Goal: Task Accomplishment & Management: Use online tool/utility

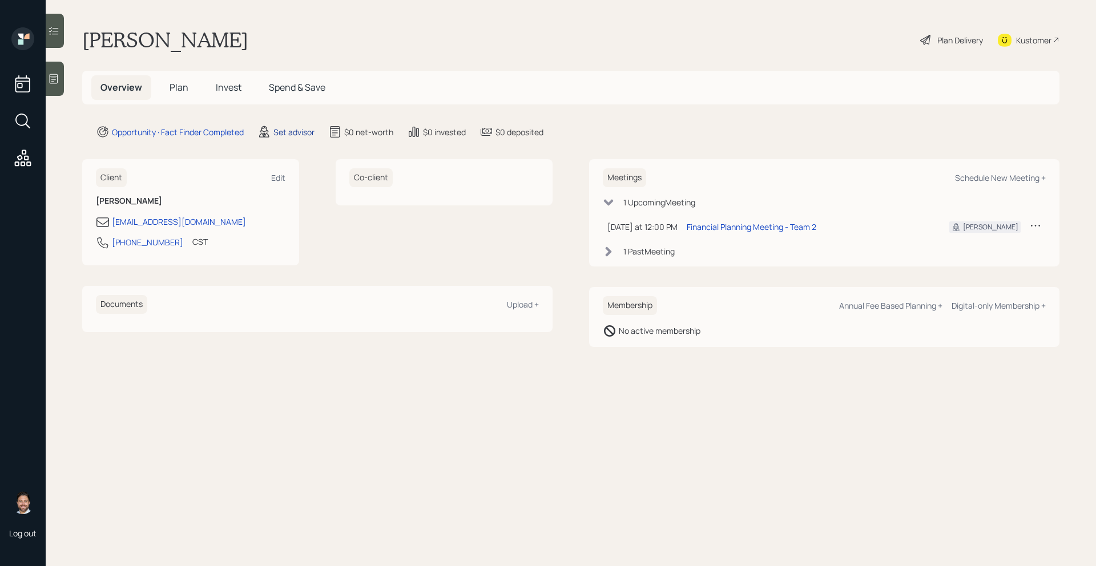
click at [289, 129] on div "Set advisor" at bounding box center [293, 132] width 41 height 12
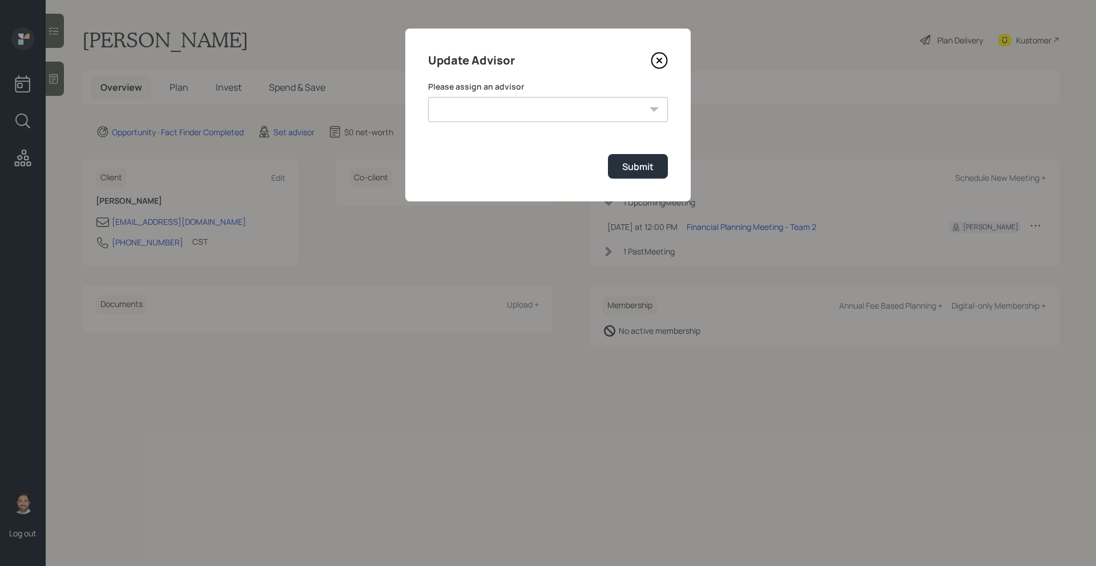
click at [455, 109] on select "Jonah Coleman Tyler End James DiStasi Treva Nostdahl Eric Schwartz Aleksandra S…" at bounding box center [548, 109] width 240 height 25
select select "bffa7908-1b2a-4c79-9bb6-f0ec9aed22d3"
click at [428, 97] on select "Jonah Coleman Tyler End James DiStasi Treva Nostdahl Eric Schwartz Aleksandra S…" at bounding box center [548, 109] width 240 height 25
click at [622, 168] on div "Submit" at bounding box center [637, 166] width 31 height 13
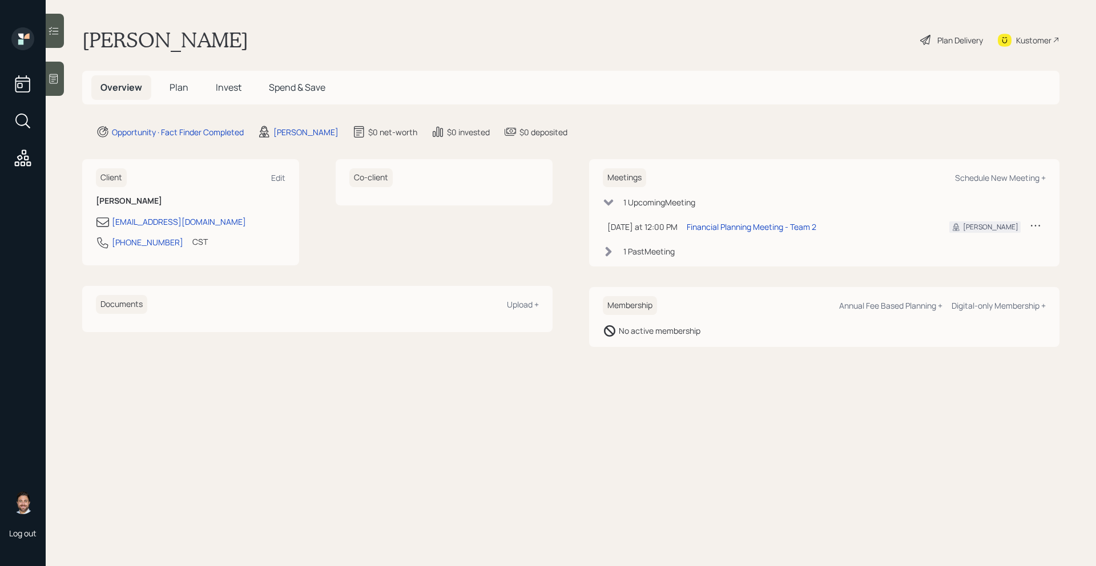
click at [172, 91] on span "Plan" at bounding box center [178, 87] width 19 height 13
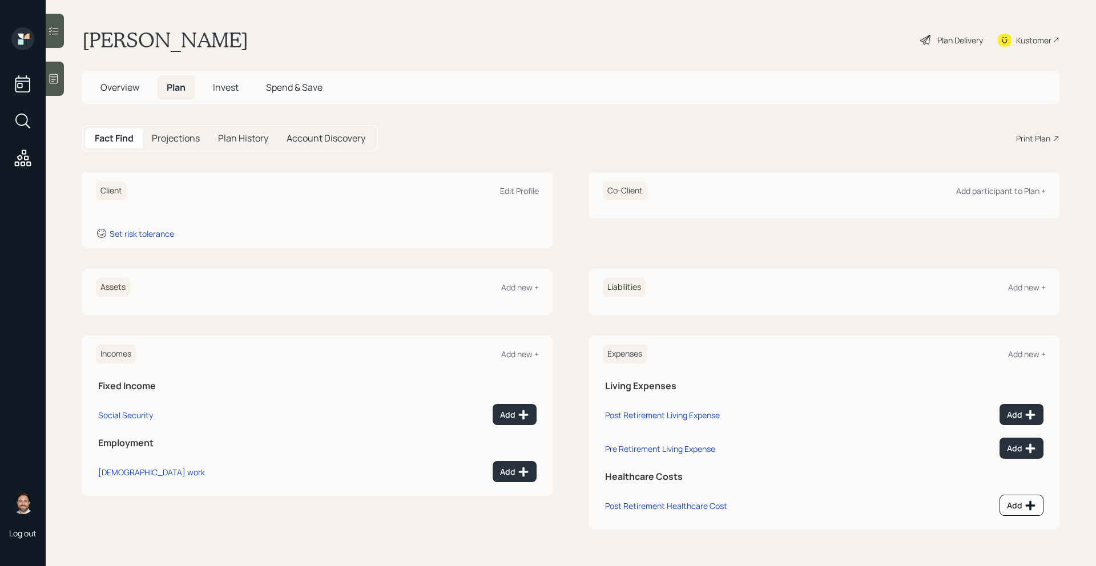
click at [60, 83] on div at bounding box center [55, 79] width 18 height 34
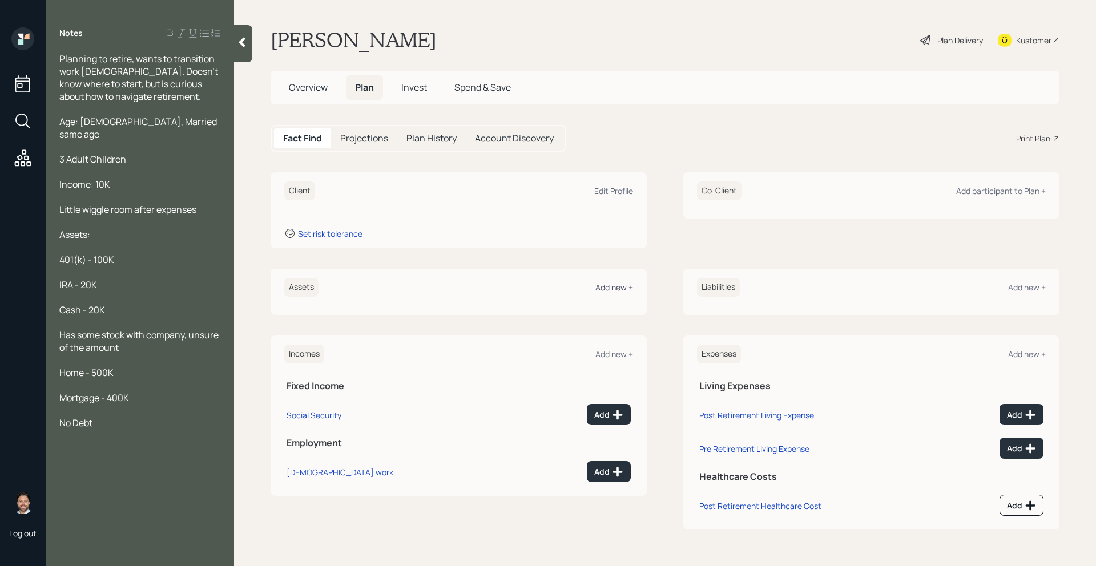
click at [614, 287] on div "Add new +" at bounding box center [614, 287] width 38 height 11
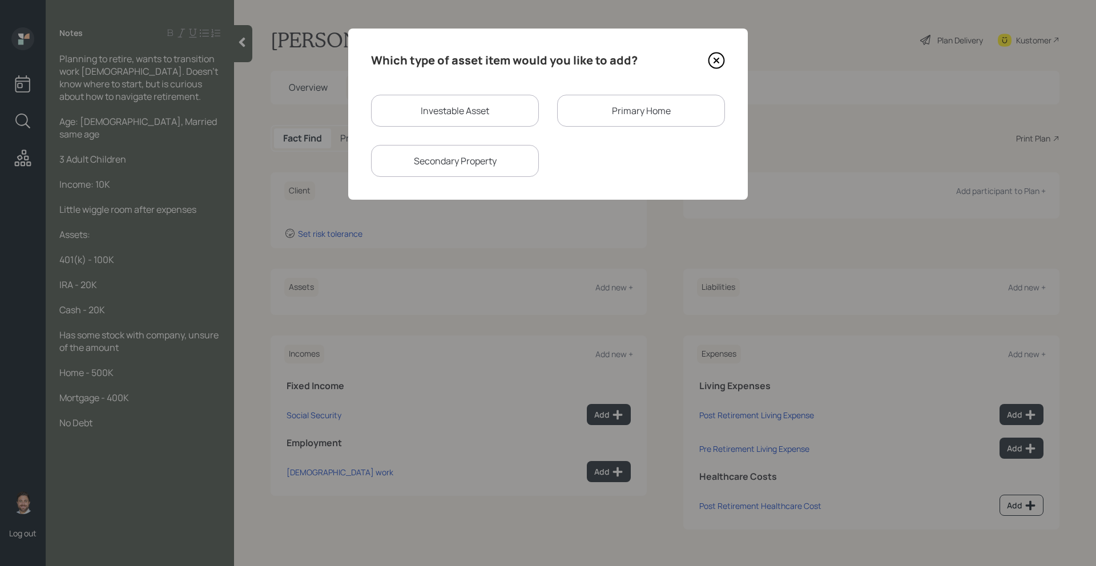
click at [474, 109] on div "Investable Asset" at bounding box center [455, 111] width 168 height 32
select select "taxable"
select select "balanced"
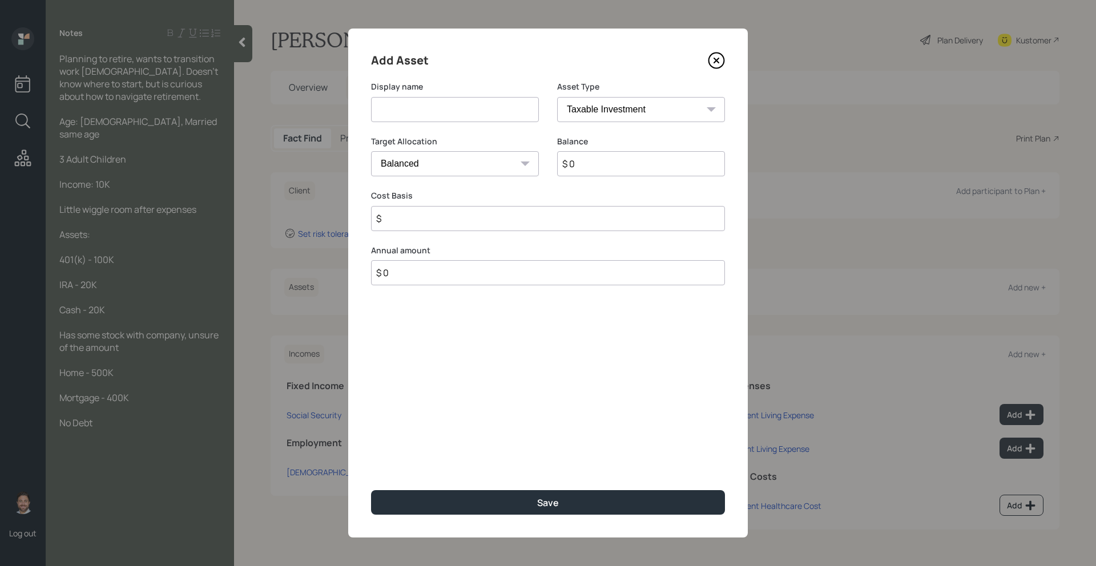
click at [456, 112] on input at bounding box center [455, 109] width 168 height 25
type input "Current 401k"
click at [645, 100] on select "SEP IRA IRA Roth IRA 401(k) Roth 401(k) 403(b) Roth 403(b) 457(b) Roth 457(b) H…" at bounding box center [641, 109] width 168 height 25
select select "company_sponsored"
click at [557, 97] on select "SEP IRA IRA Roth IRA 401(k) Roth 401(k) 403(b) Roth 403(b) 457(b) Roth 457(b) H…" at bounding box center [641, 109] width 168 height 25
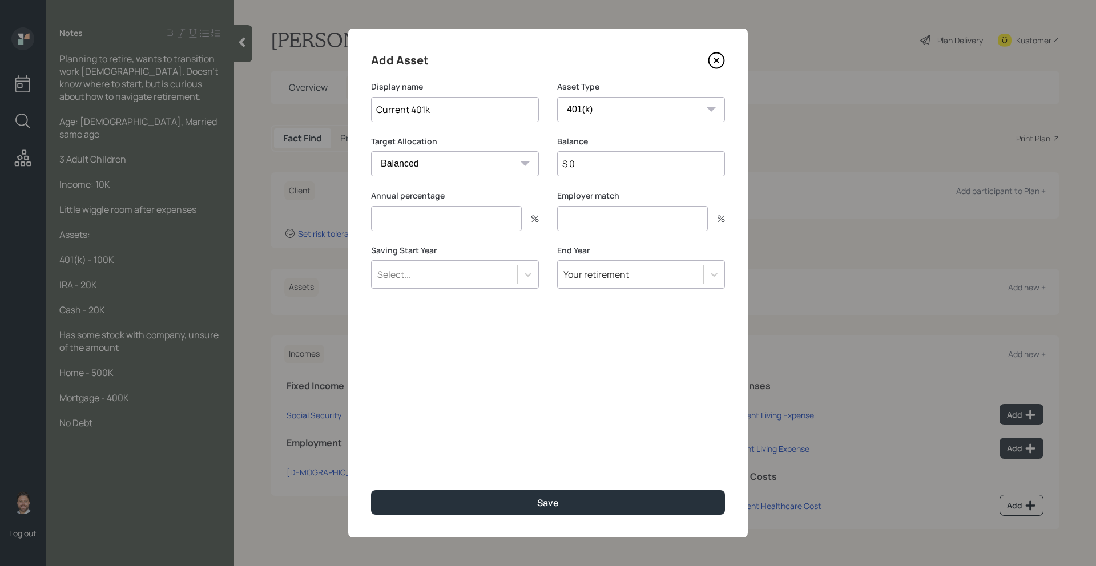
click at [588, 165] on input "$ 0" at bounding box center [641, 163] width 168 height 25
type input "$ 100,000"
click at [495, 222] on input "number" at bounding box center [446, 218] width 151 height 25
type input "0"
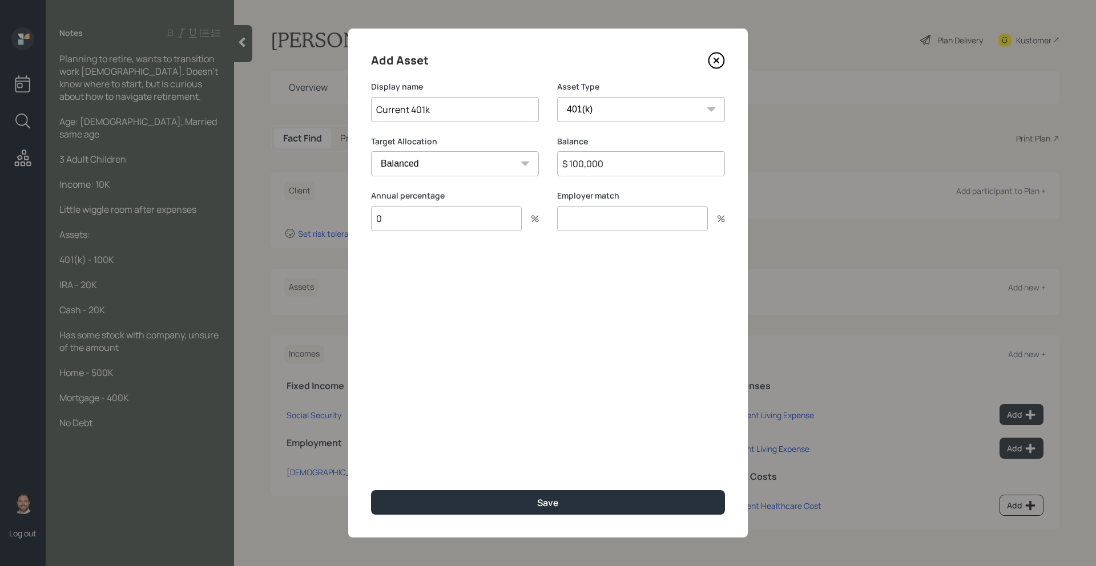
click at [579, 217] on input "number" at bounding box center [632, 218] width 151 height 25
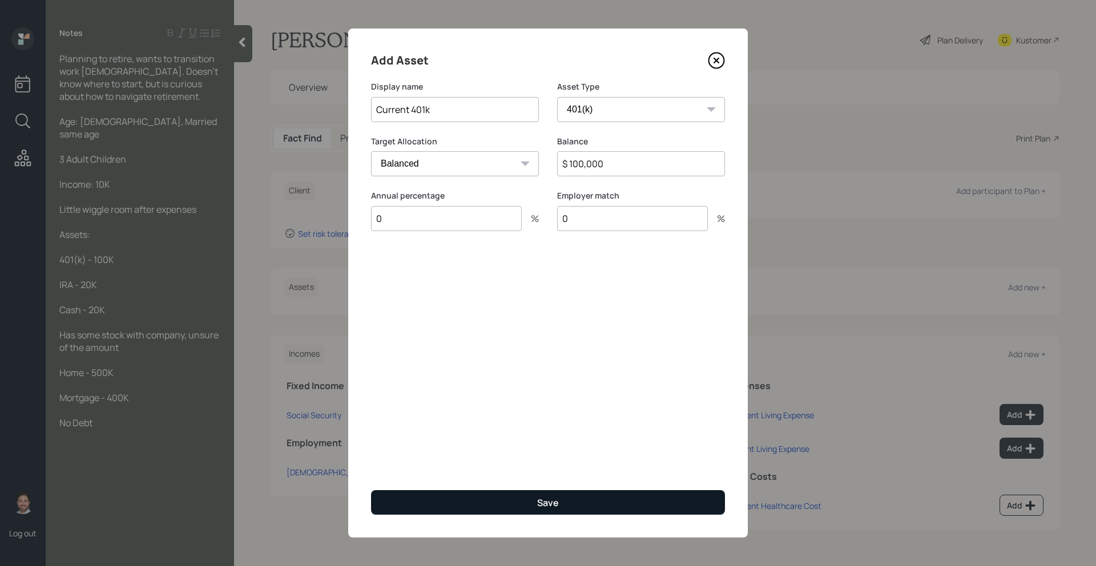
type input "0"
click at [537, 510] on button "Save" at bounding box center [548, 502] width 354 height 25
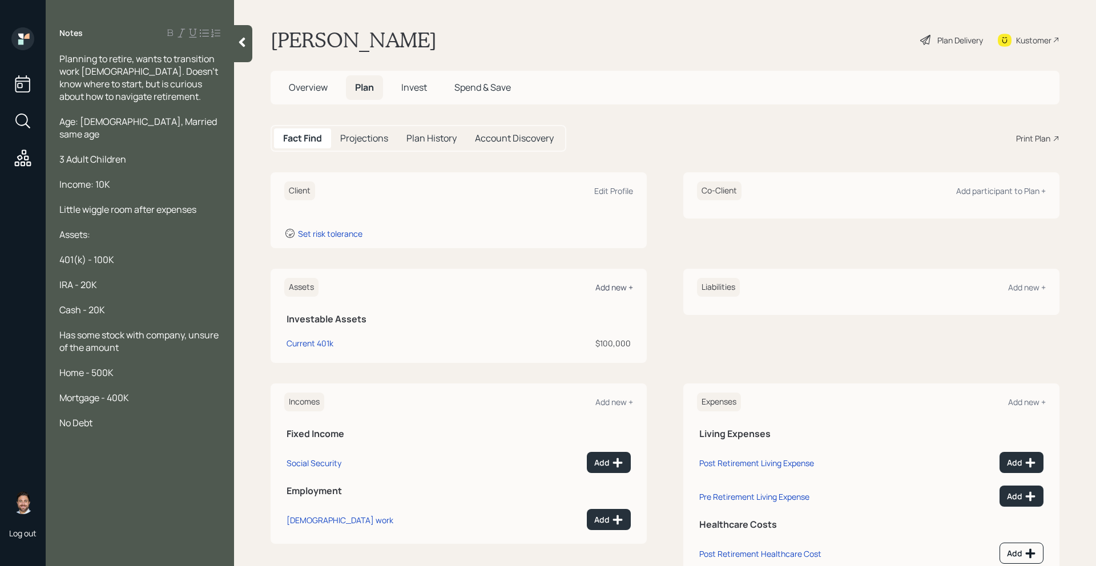
click at [620, 292] on div "Add new +" at bounding box center [614, 287] width 38 height 11
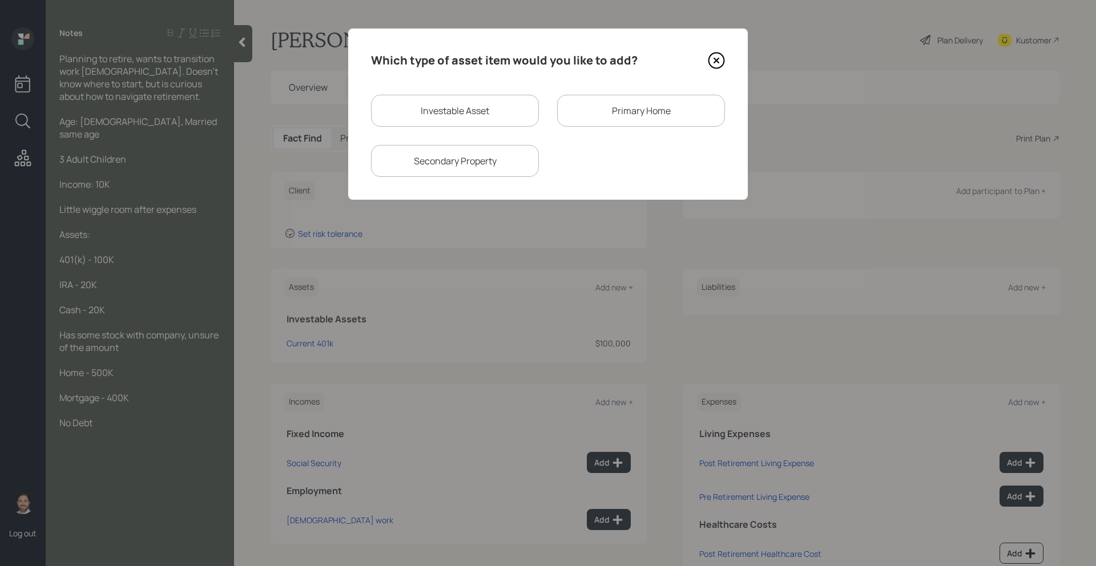
click at [473, 132] on div "Investable Asset Primary Home Secondary Property" at bounding box center [548, 136] width 354 height 82
click at [473, 119] on div "Investable Asset" at bounding box center [455, 111] width 168 height 32
select select "taxable"
select select "balanced"
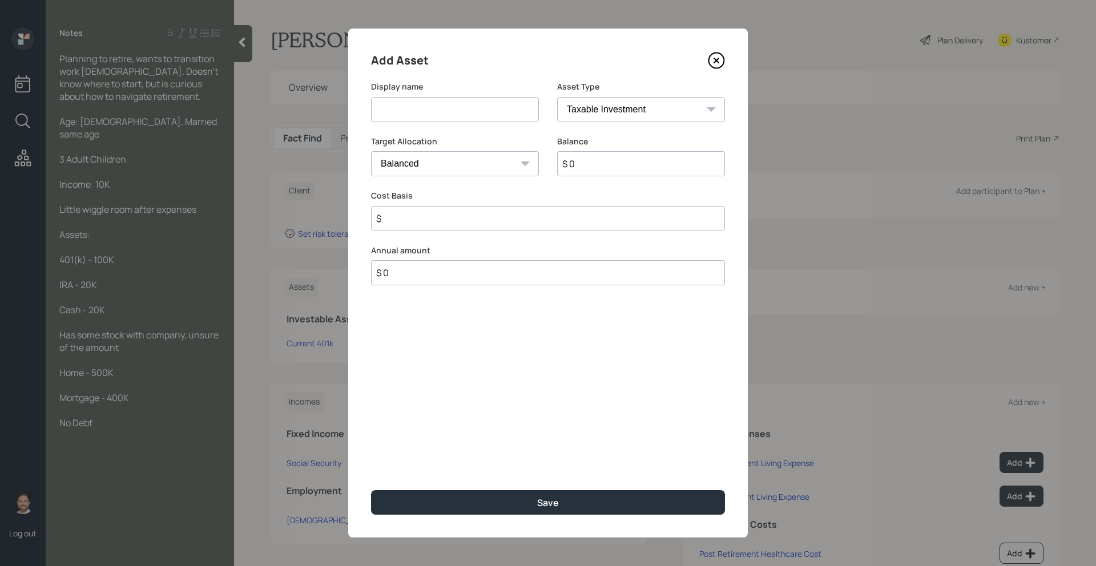
click at [473, 119] on input at bounding box center [455, 109] width 168 height 25
type input "IRA"
click at [634, 116] on select "SEP IRA IRA Roth IRA 401(k) Roth 401(k) 403(b) Roth 403(b) 457(b) Roth 457(b) H…" at bounding box center [641, 109] width 168 height 25
select select "ira"
click at [557, 97] on select "SEP IRA IRA Roth IRA 401(k) Roth 401(k) 403(b) Roth 403(b) 457(b) Roth 457(b) H…" at bounding box center [641, 109] width 168 height 25
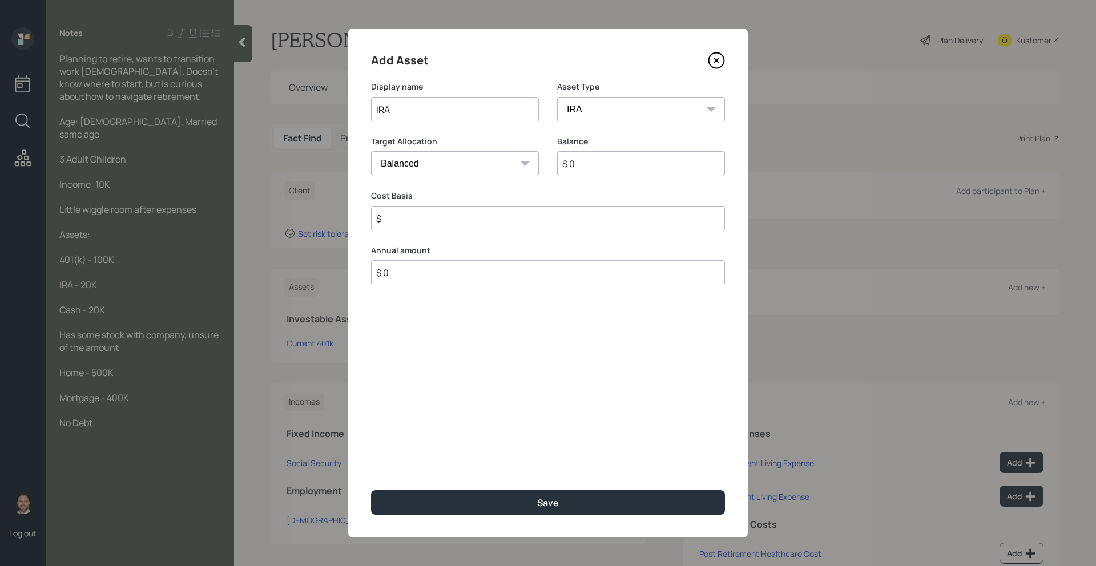
type input "$"
click at [595, 164] on input "$ 0" at bounding box center [641, 163] width 168 height 25
type input "$ 20,000"
click at [560, 212] on input "$" at bounding box center [548, 218] width 354 height 25
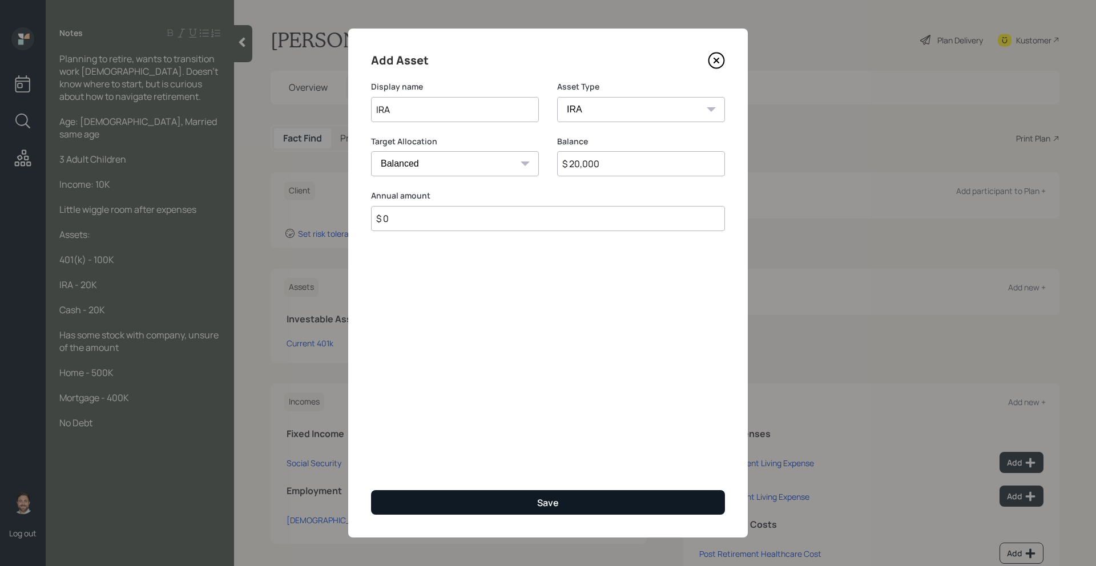
type input "$ 0"
click at [520, 496] on button "Save" at bounding box center [548, 502] width 354 height 25
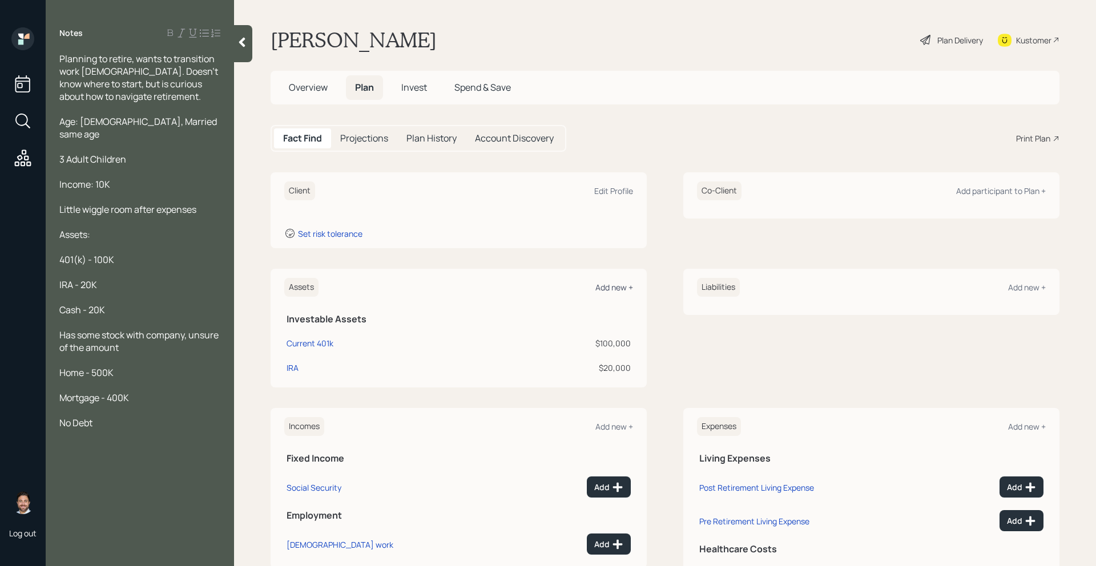
click at [619, 289] on div "Add new +" at bounding box center [614, 287] width 38 height 11
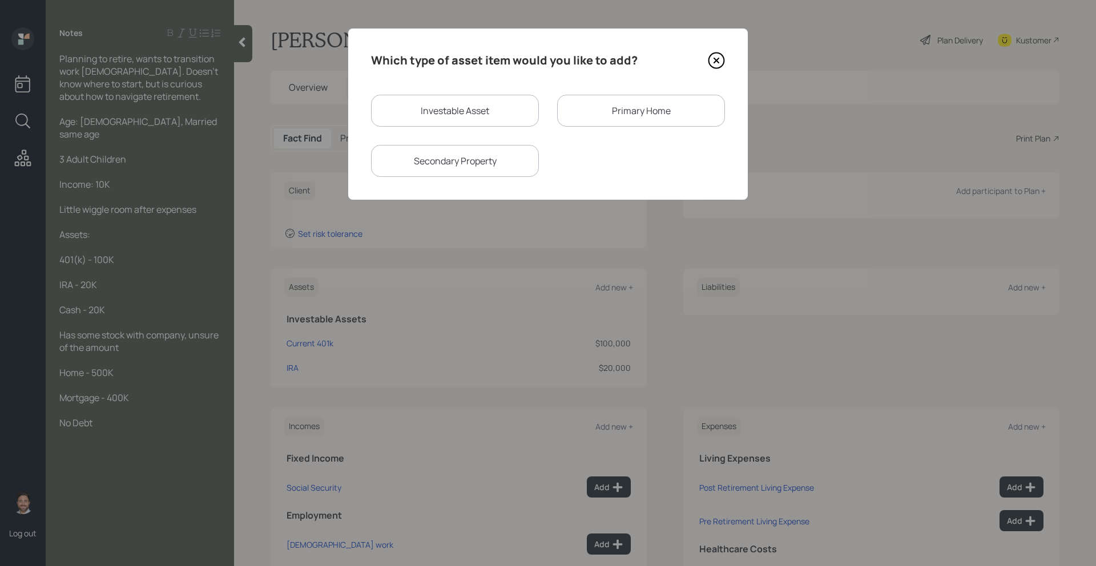
click at [469, 118] on div "Investable Asset" at bounding box center [455, 111] width 168 height 32
select select "taxable"
select select "balanced"
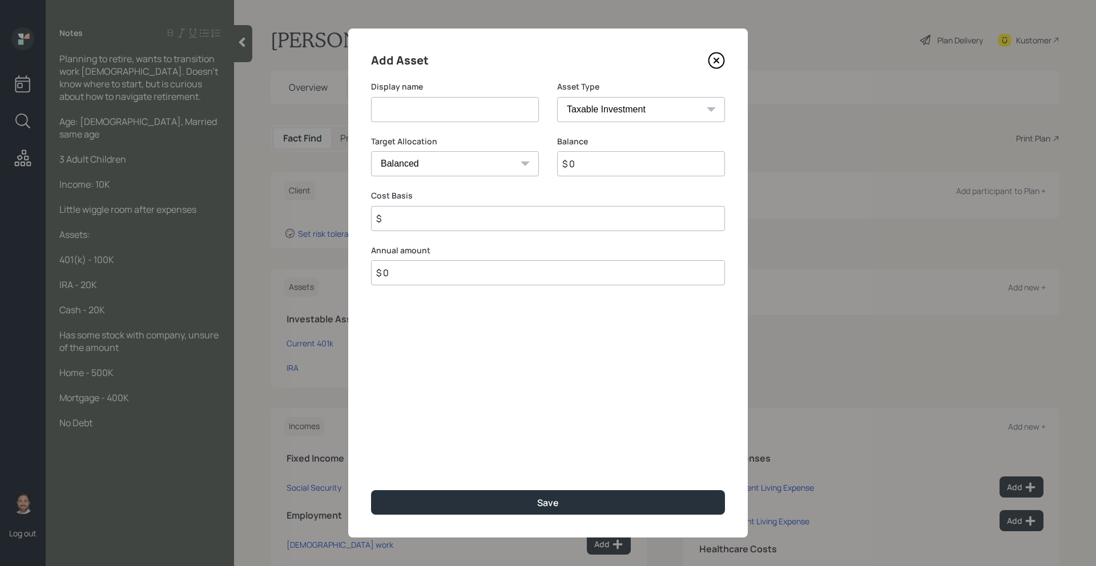
click at [469, 118] on input at bounding box center [455, 109] width 168 height 25
type input "Cash"
click at [642, 106] on select "SEP IRA IRA Roth IRA 401(k) Roth 401(k) 403(b) Roth 403(b) 457(b) Roth 457(b) H…" at bounding box center [641, 109] width 168 height 25
select select "cash"
click at [557, 97] on select "SEP IRA IRA Roth IRA 401(k) Roth 401(k) 403(b) Roth 403(b) 457(b) Roth 457(b) H…" at bounding box center [641, 109] width 168 height 25
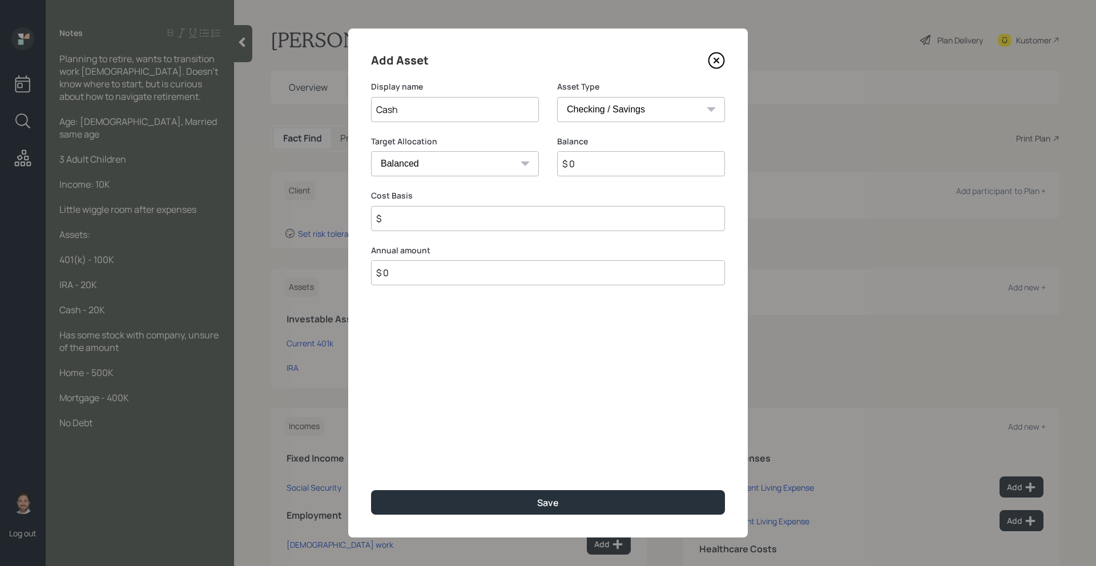
type input "$"
click at [531, 164] on input "$ 0" at bounding box center [548, 163] width 354 height 25
type input "$ 2"
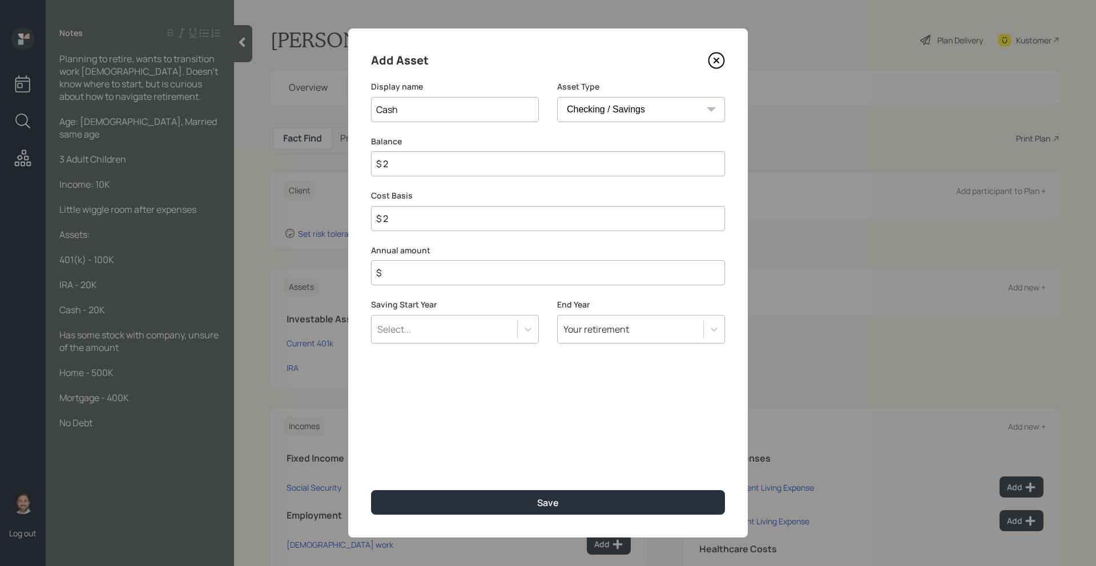
type input "$ 20"
type input "$ 200"
type input "$ 2,000"
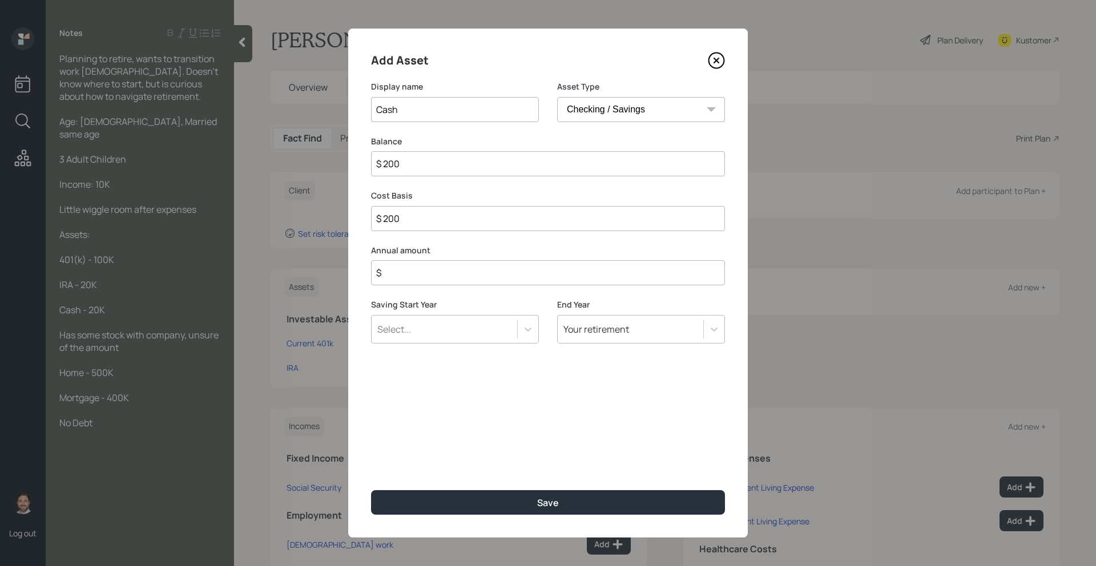
type input "$ 2,000"
type input "$ 20,000"
click at [519, 269] on input "$" at bounding box center [548, 272] width 354 height 25
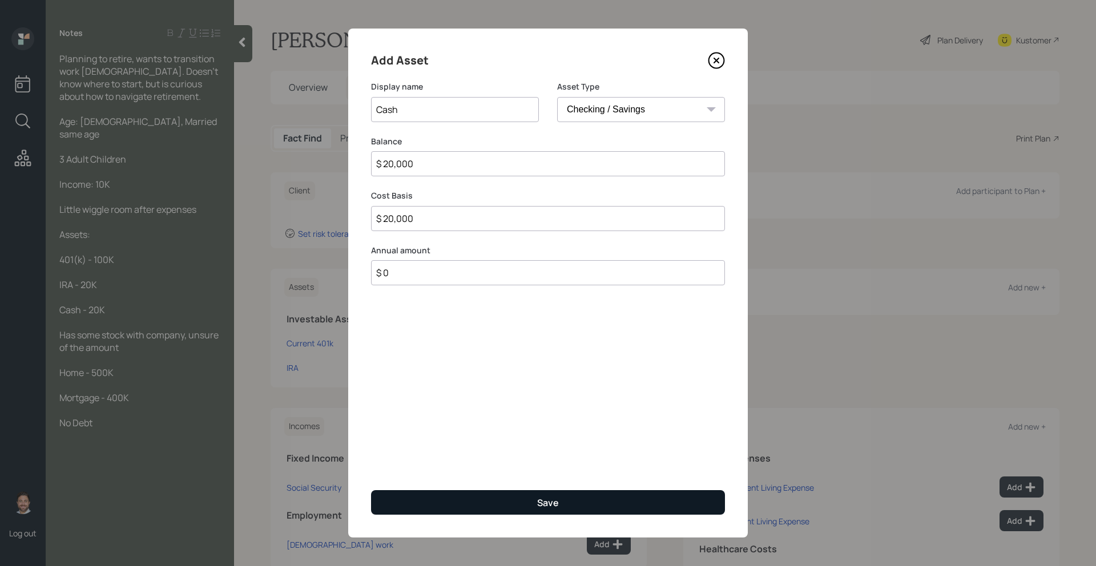
type input "$ 0"
click at [500, 507] on button "Save" at bounding box center [548, 502] width 354 height 25
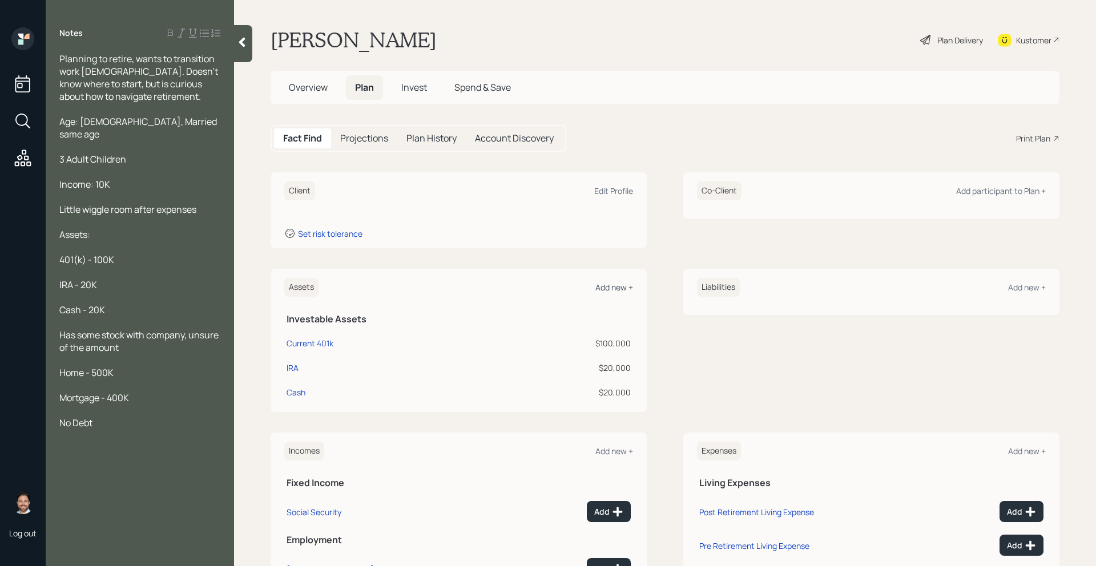
click at [606, 285] on div "Add new +" at bounding box center [614, 287] width 38 height 11
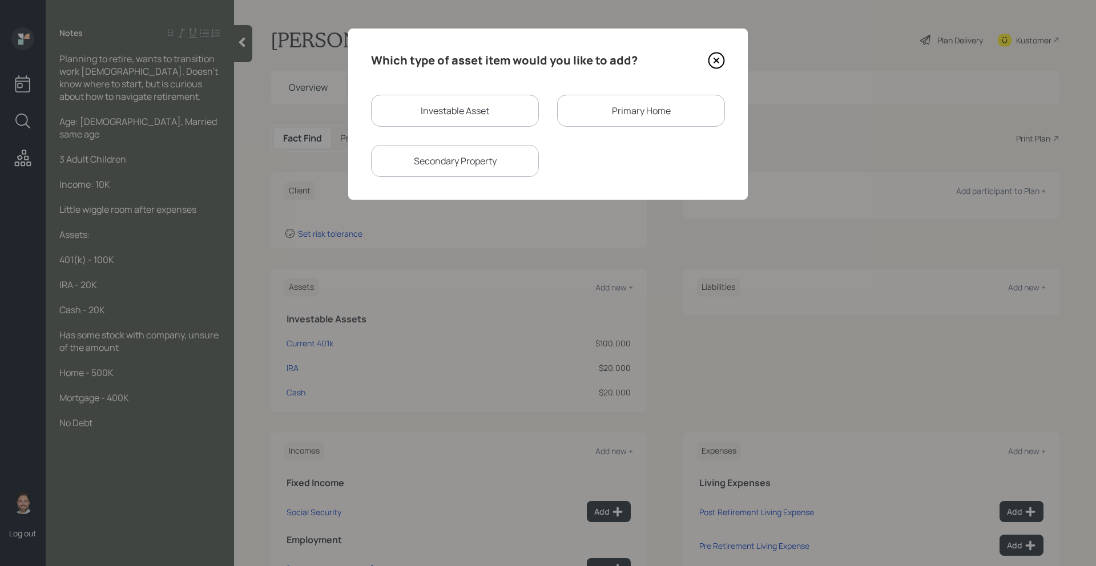
click at [597, 115] on div "Primary Home" at bounding box center [641, 111] width 168 height 32
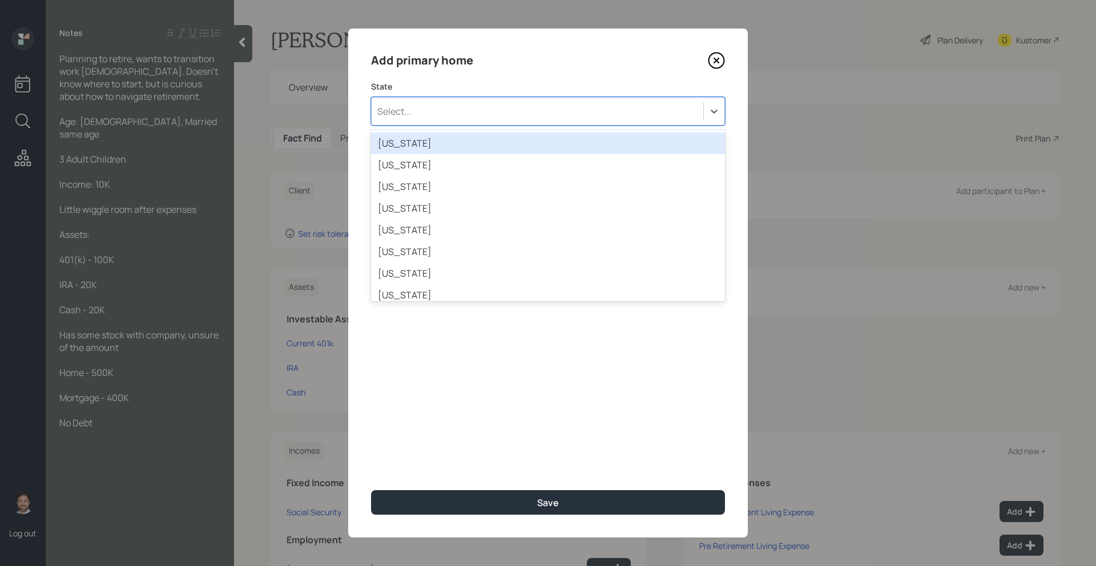
click at [515, 116] on div "Select..." at bounding box center [537, 111] width 332 height 19
click at [481, 149] on div "Alabama" at bounding box center [548, 143] width 354 height 22
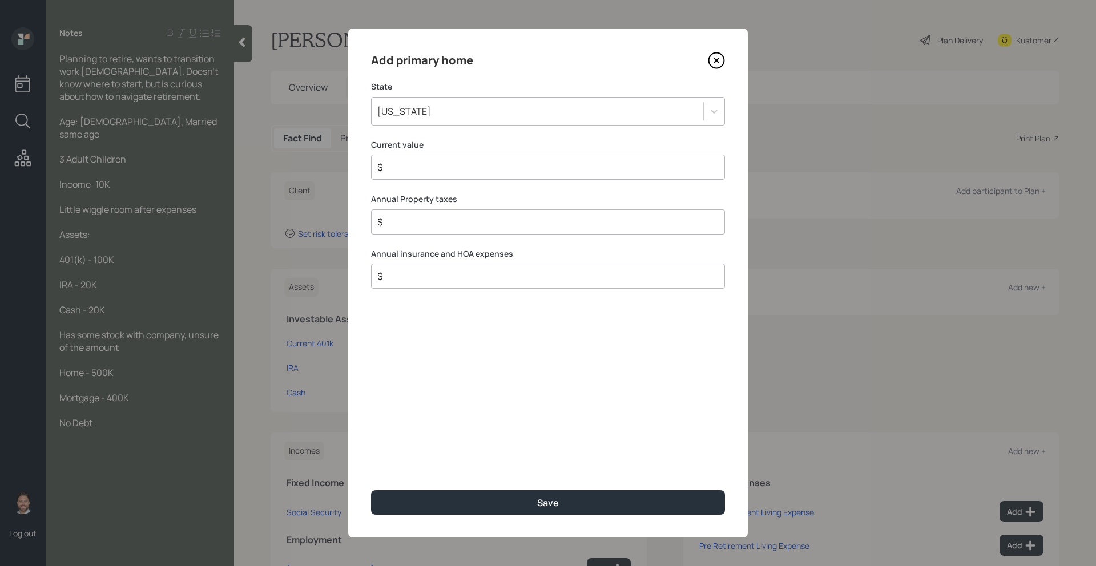
click at [458, 166] on input "$" at bounding box center [543, 167] width 334 height 14
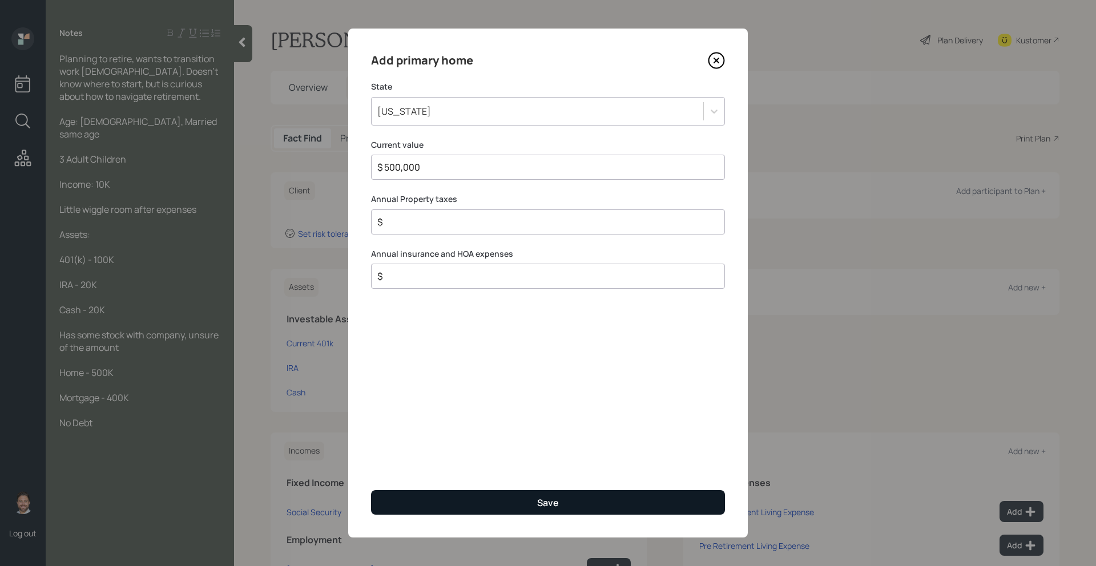
type input "$ 500,000"
click at [504, 495] on button "Save" at bounding box center [548, 502] width 354 height 25
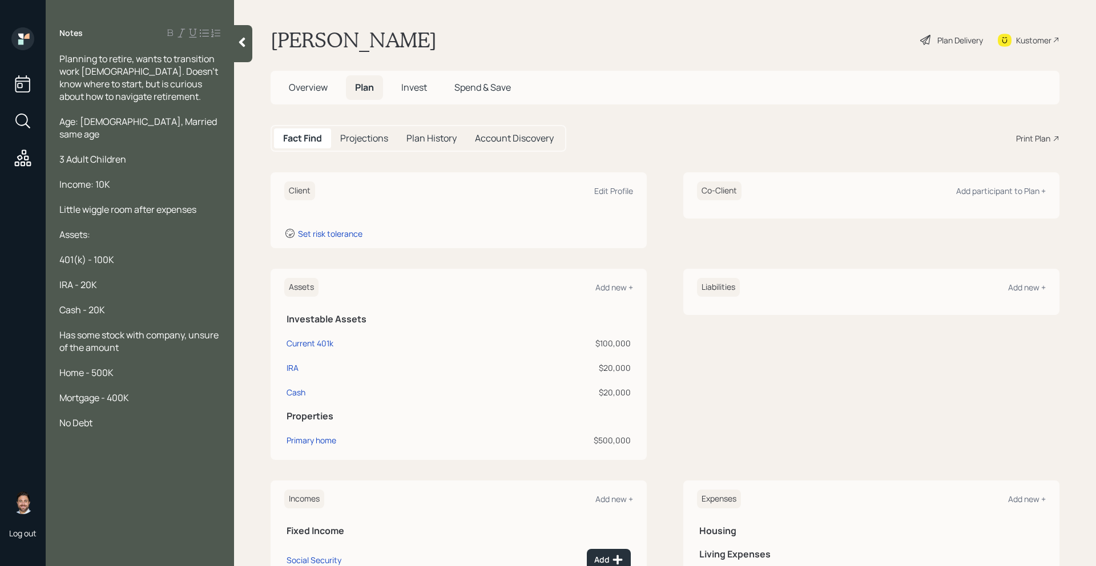
click at [1004, 286] on div "Liabilities Add new +" at bounding box center [871, 287] width 349 height 19
click at [1024, 287] on div "Add new +" at bounding box center [1027, 287] width 38 height 11
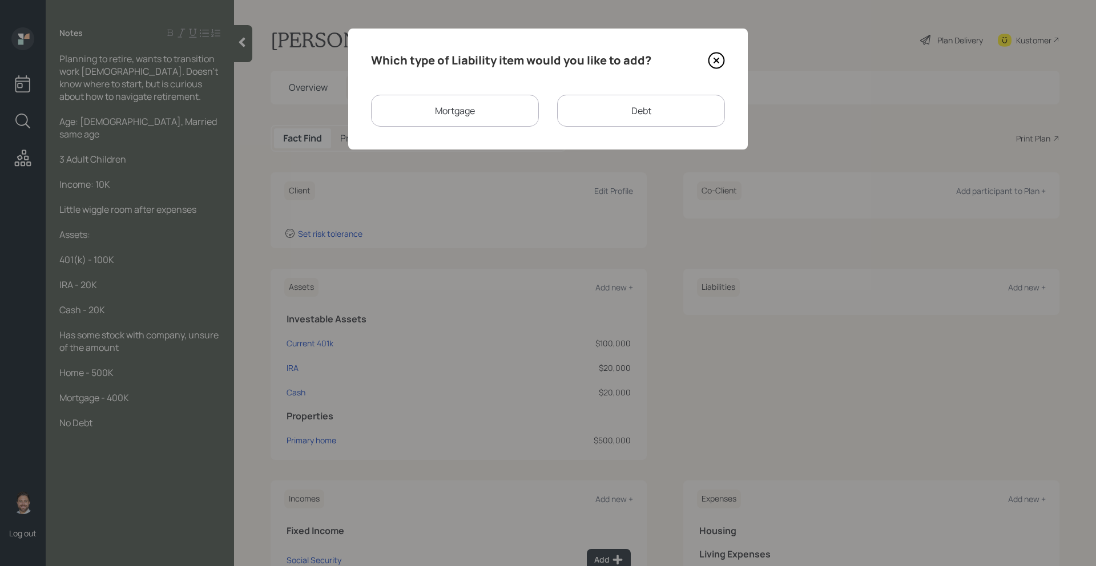
click at [494, 116] on div "Mortgage" at bounding box center [455, 111] width 168 height 32
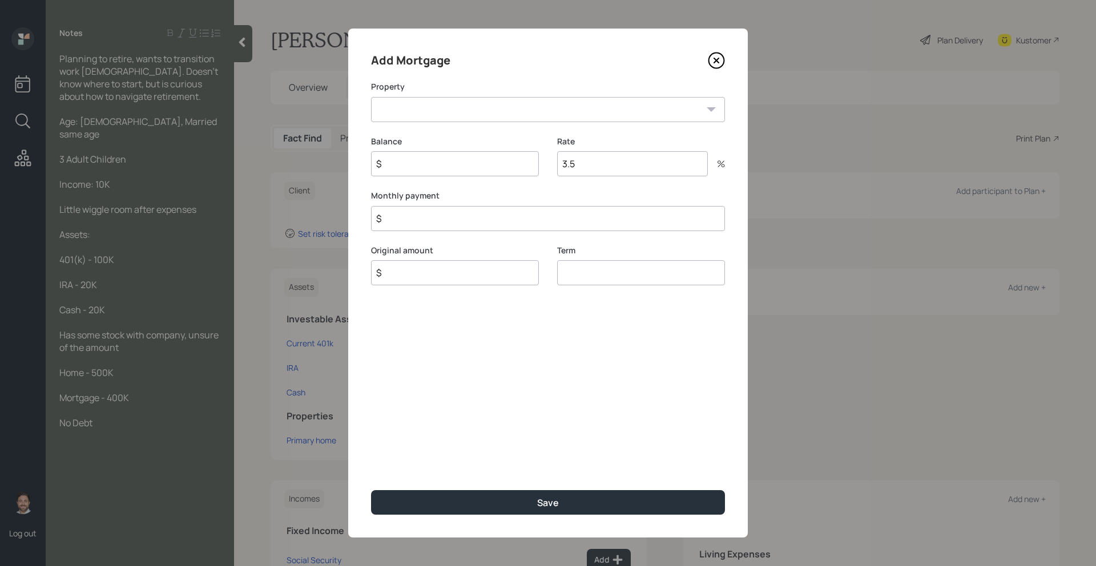
click at [494, 116] on select "AL Primary home" at bounding box center [548, 109] width 354 height 25
select select "945d00ae-25bb-474d-8479-70fbd85d1714"
click at [371, 97] on select "AL Primary home" at bounding box center [548, 109] width 354 height 25
click at [470, 165] on input "$" at bounding box center [455, 163] width 168 height 25
type input "$ 400,000"
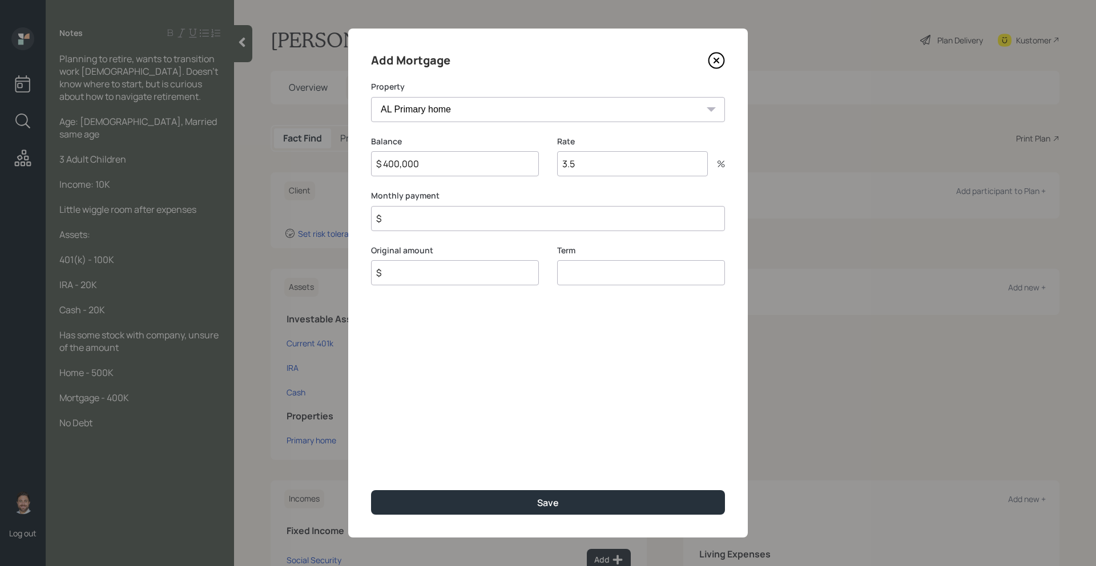
click at [456, 280] on input "$" at bounding box center [455, 272] width 168 height 25
type input "$ 400,000"
click at [607, 273] on input "number" at bounding box center [641, 272] width 168 height 25
type input "30"
click at [605, 227] on input "$" at bounding box center [548, 218] width 354 height 25
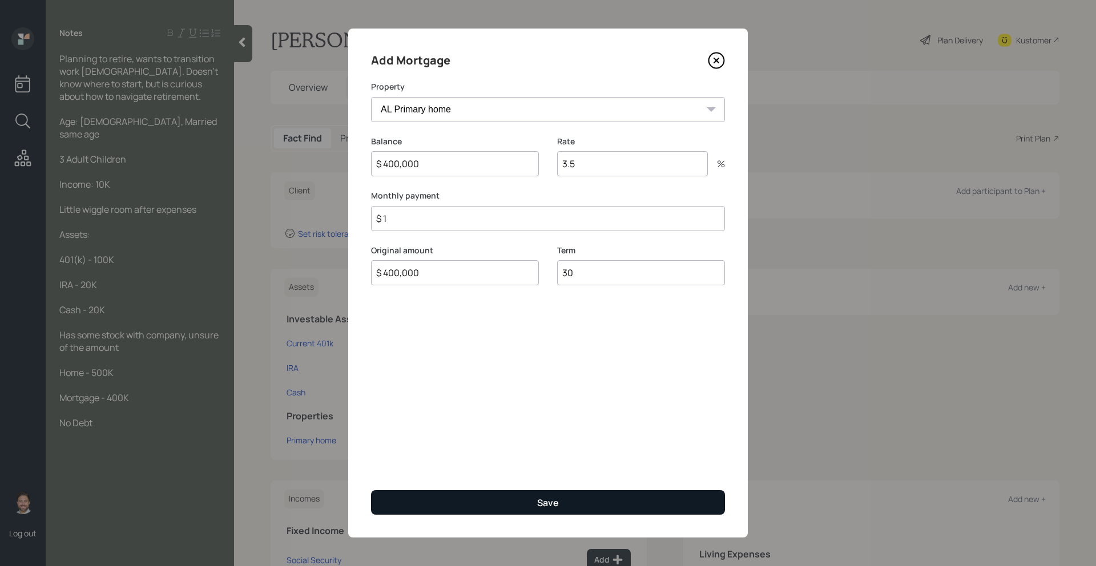
type input "$ 1"
click at [552, 502] on div "Save" at bounding box center [548, 502] width 22 height 13
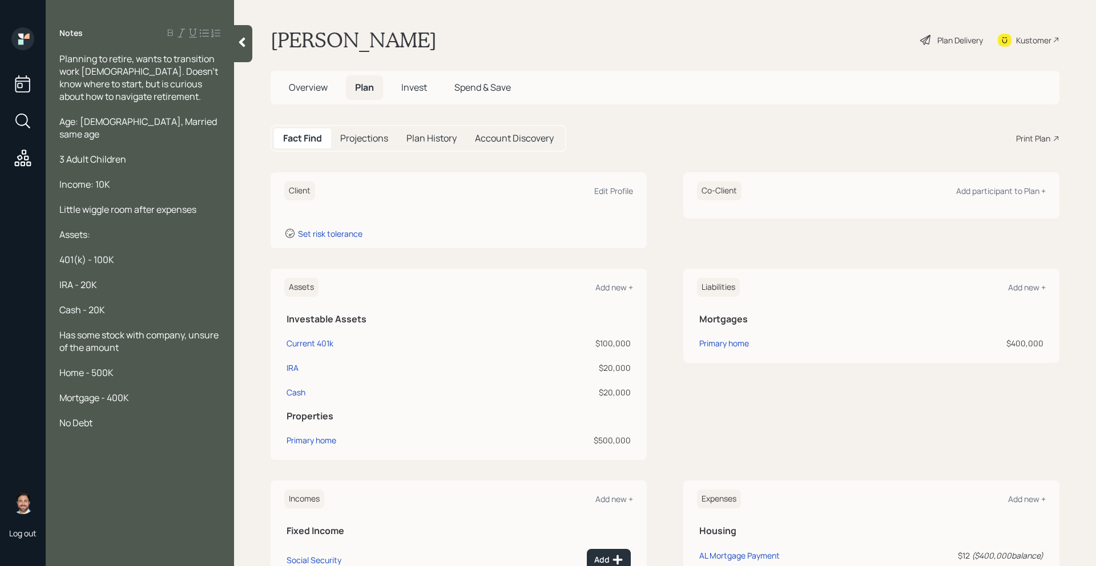
click at [240, 45] on icon at bounding box center [241, 42] width 11 height 11
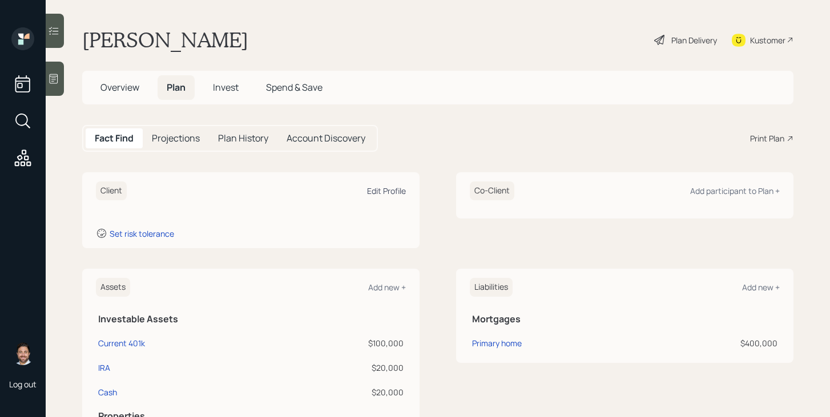
click at [386, 189] on div "Edit Profile" at bounding box center [386, 190] width 39 height 11
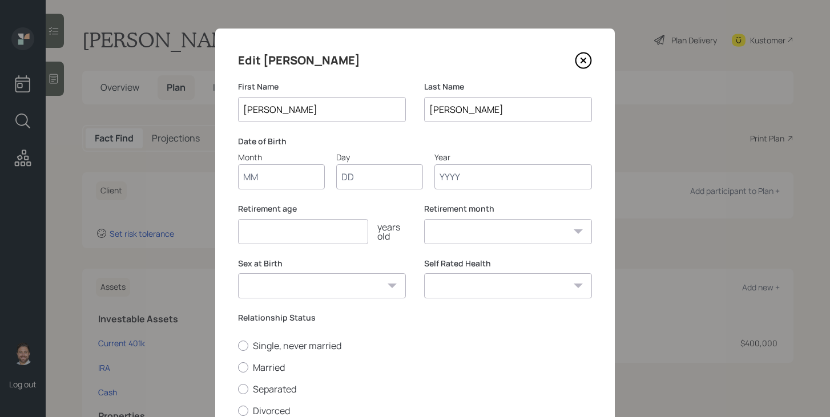
click at [295, 177] on input "Month" at bounding box center [281, 176] width 87 height 25
type input "09"
type input "10"
type input "1963"
select select "9"
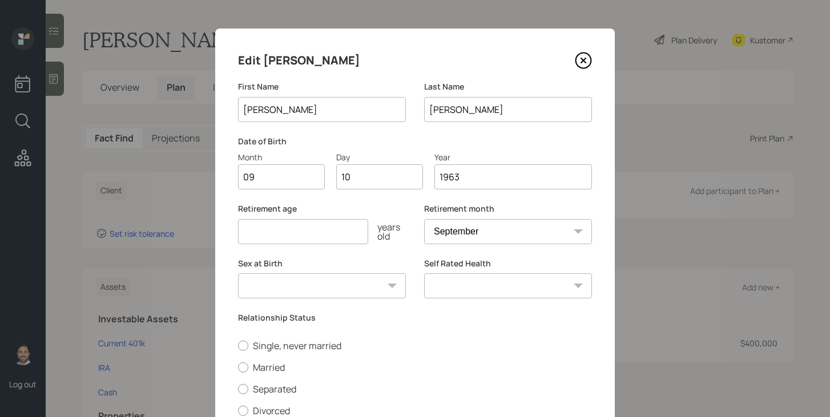
type input "1963"
click at [283, 232] on input "number" at bounding box center [303, 231] width 130 height 25
type input "65"
click at [318, 283] on select "Male Female Other / Prefer not to say" at bounding box center [322, 285] width 168 height 25
select select "female"
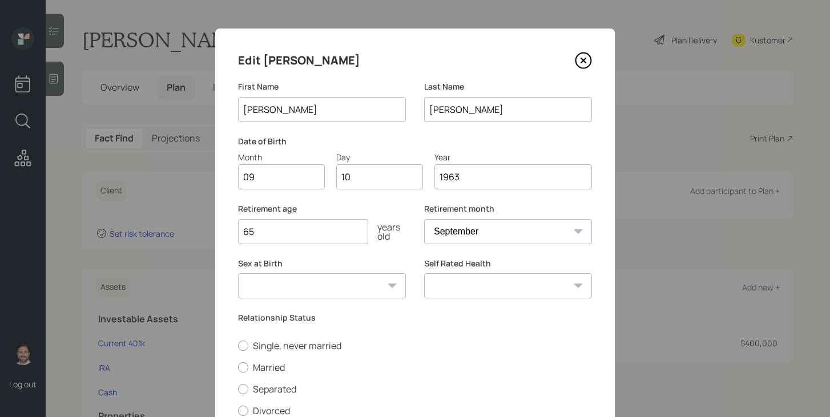
click at [238, 273] on select "Male Female Other / Prefer not to say" at bounding box center [322, 285] width 168 height 25
click at [265, 231] on input "65" at bounding box center [303, 231] width 130 height 25
type input "67"
click at [464, 286] on select "Excellent Very Good Good Fair Poor" at bounding box center [508, 285] width 168 height 25
select select "very_good"
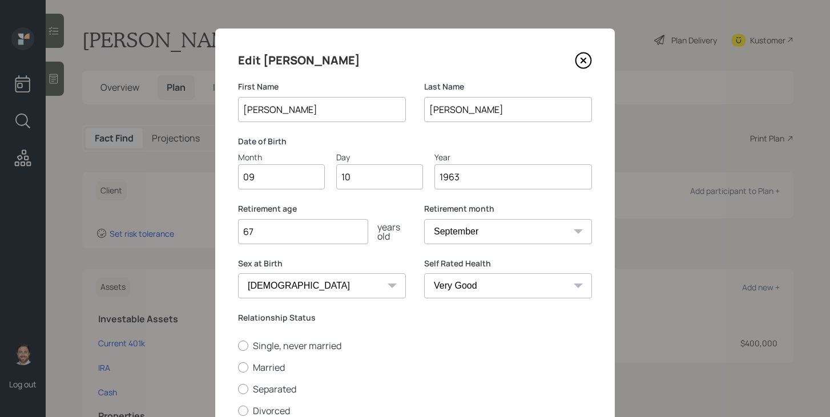
click at [424, 273] on select "Excellent Very Good Good Fair Poor" at bounding box center [508, 285] width 168 height 25
click at [272, 362] on label "Married" at bounding box center [415, 367] width 354 height 13
click at [238, 367] on input "Married" at bounding box center [237, 367] width 1 height 1
radio input "true"
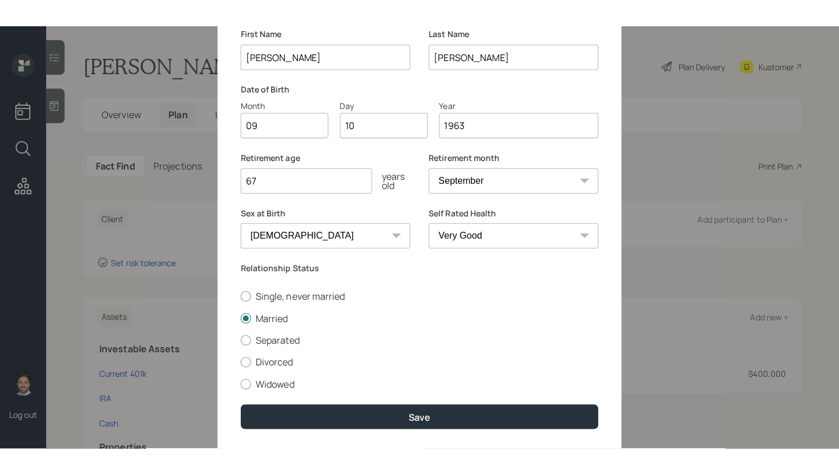
scroll to position [112, 0]
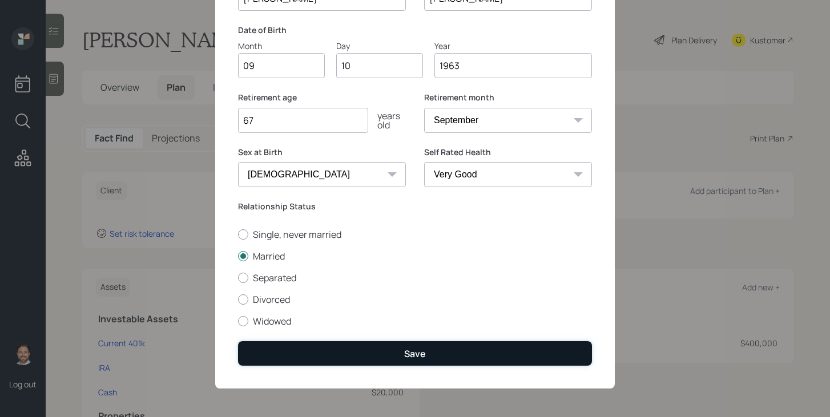
click at [407, 355] on div "Save" at bounding box center [415, 354] width 22 height 13
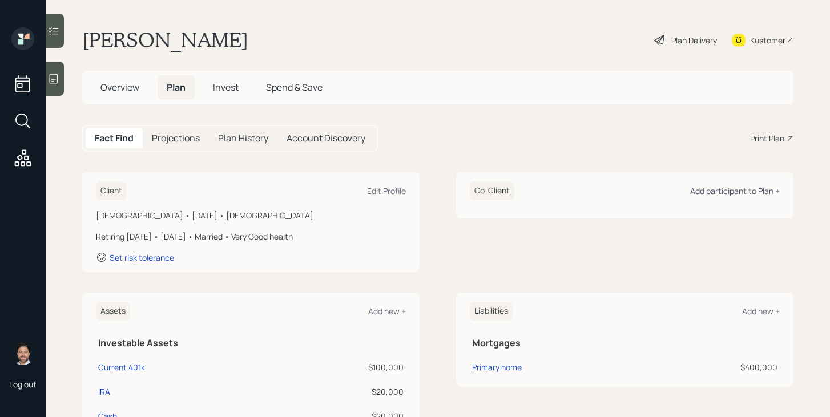
click at [749, 189] on div "Add participant to Plan +" at bounding box center [735, 190] width 90 height 11
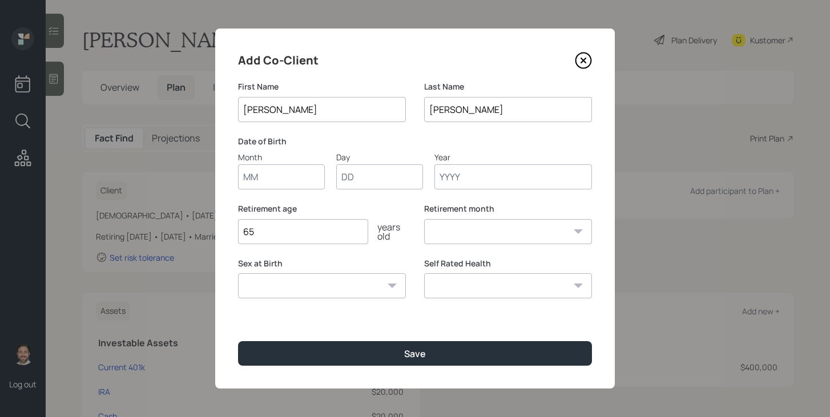
type input "[PERSON_NAME]"
click at [301, 181] on input "Month" at bounding box center [281, 176] width 87 height 25
type input "07"
type input "14"
type input "1963"
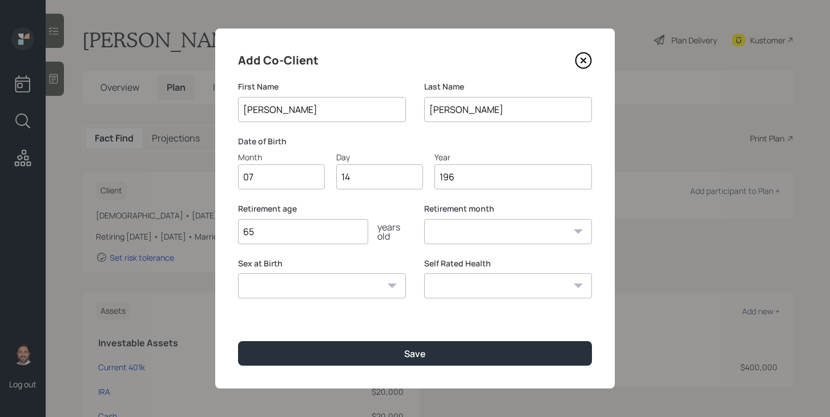
select select "7"
type input "1963"
click at [293, 237] on input "65" at bounding box center [303, 231] width 130 height 25
type input "67"
click at [332, 295] on select "Male Female Other / Prefer not to say" at bounding box center [322, 285] width 168 height 25
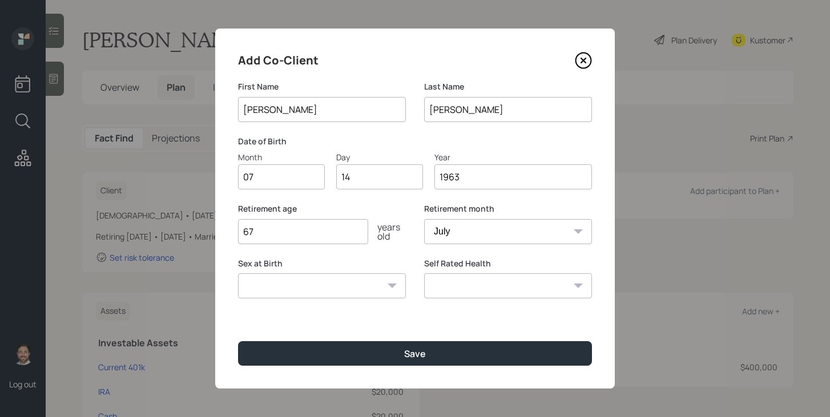
select select "male"
click at [238, 273] on select "Male Female Other / Prefer not to say" at bounding box center [322, 285] width 168 height 25
click at [486, 280] on select "Excellent Very Good Good Fair Poor" at bounding box center [508, 285] width 168 height 25
click at [483, 295] on select "Excellent Very Good Good Fair Poor" at bounding box center [508, 285] width 168 height 25
select select "very_good"
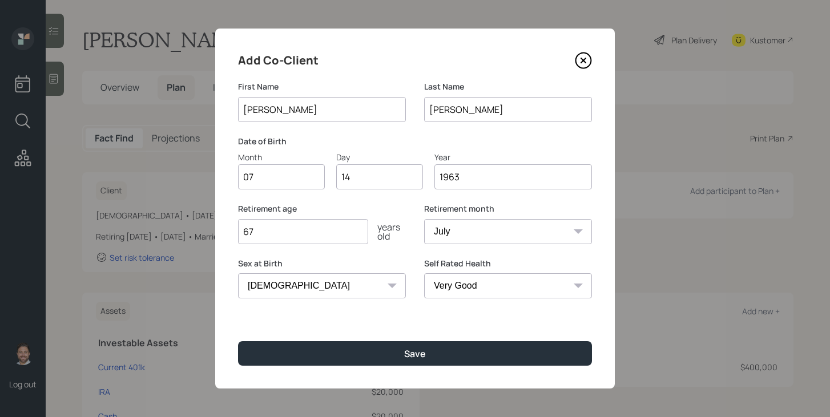
click at [424, 273] on select "Excellent Very Good Good Fair Poor" at bounding box center [508, 285] width 168 height 25
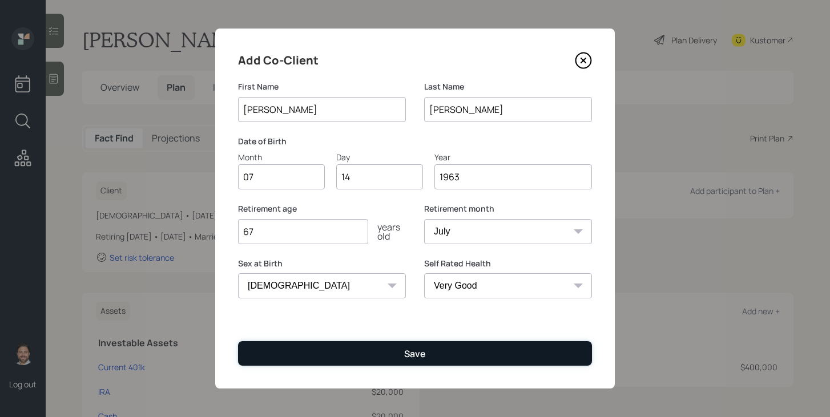
click at [426, 357] on button "Save" at bounding box center [415, 353] width 354 height 25
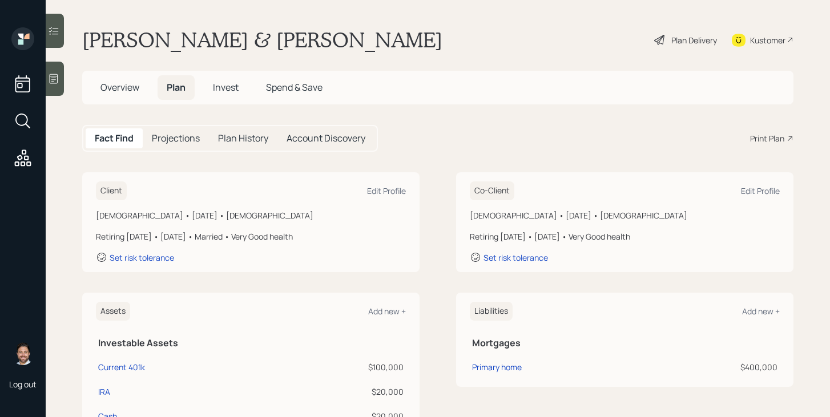
click at [668, 44] on div "Plan Delivery" at bounding box center [685, 39] width 65 height 25
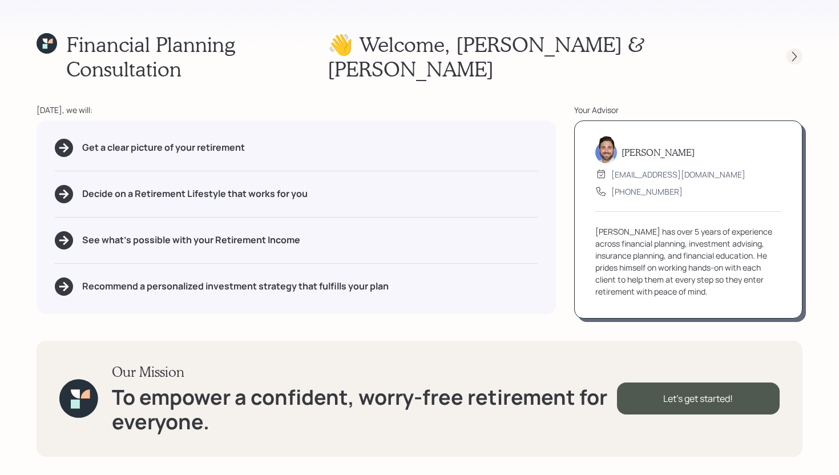
click at [794, 52] on icon at bounding box center [794, 57] width 5 height 10
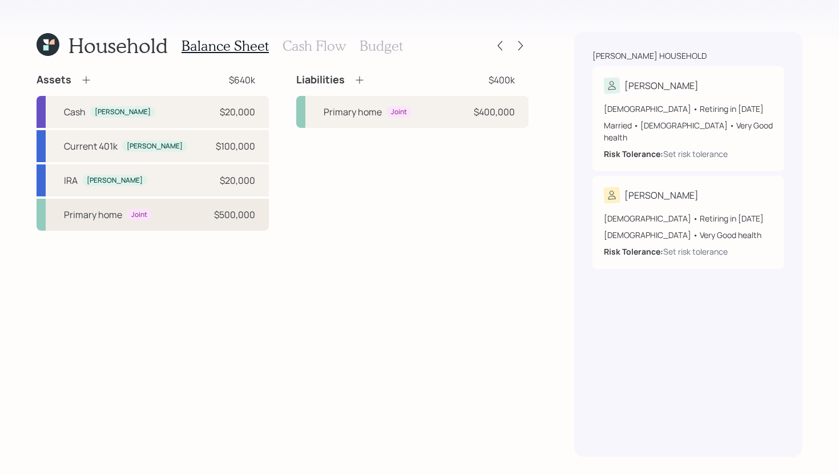
click at [181, 215] on div "Primary home Joint $500,000" at bounding box center [153, 215] width 232 height 32
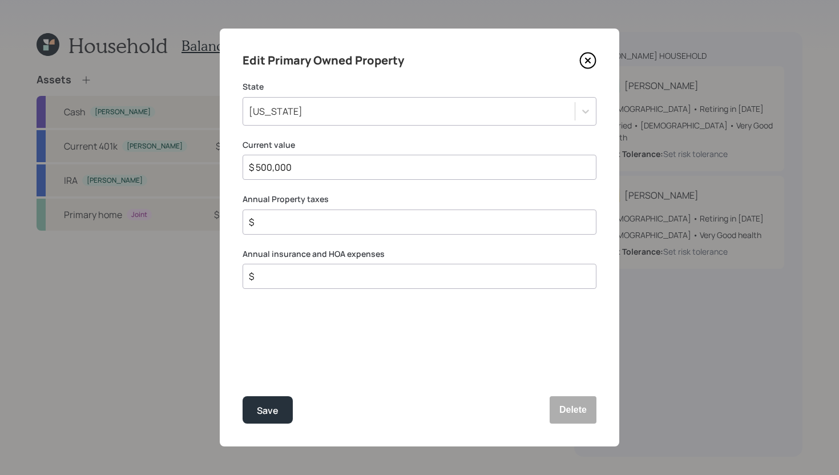
click at [281, 112] on div "Alabama" at bounding box center [276, 111] width 54 height 13
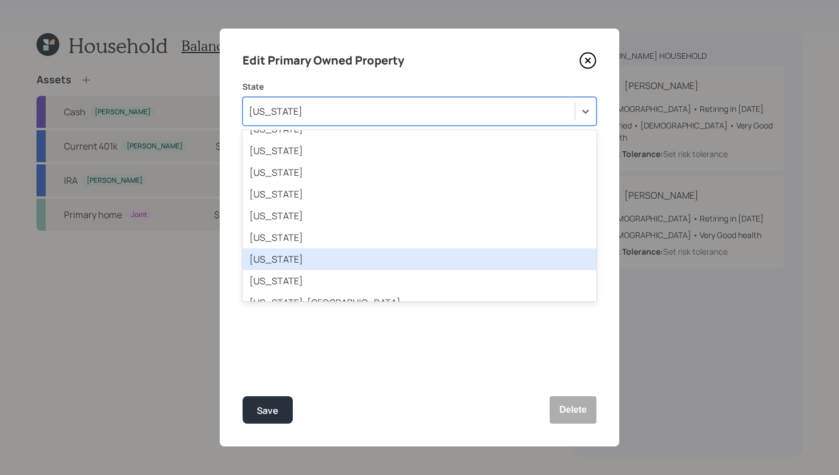
scroll to position [875, 0]
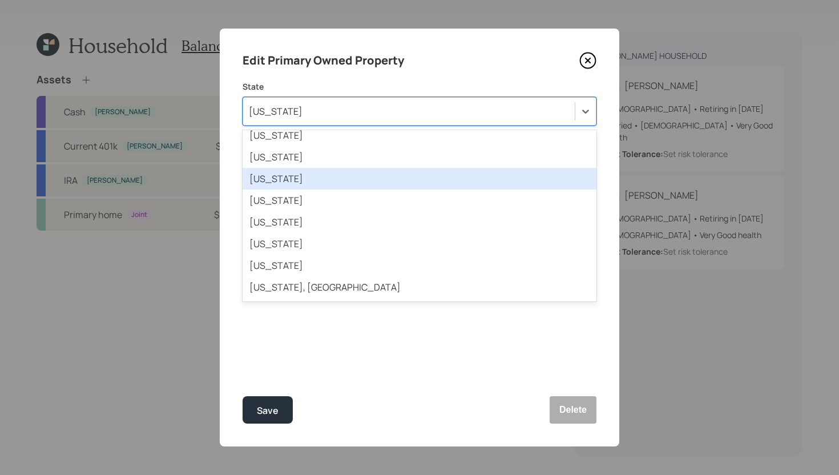
click at [300, 179] on div "Texas" at bounding box center [420, 179] width 354 height 22
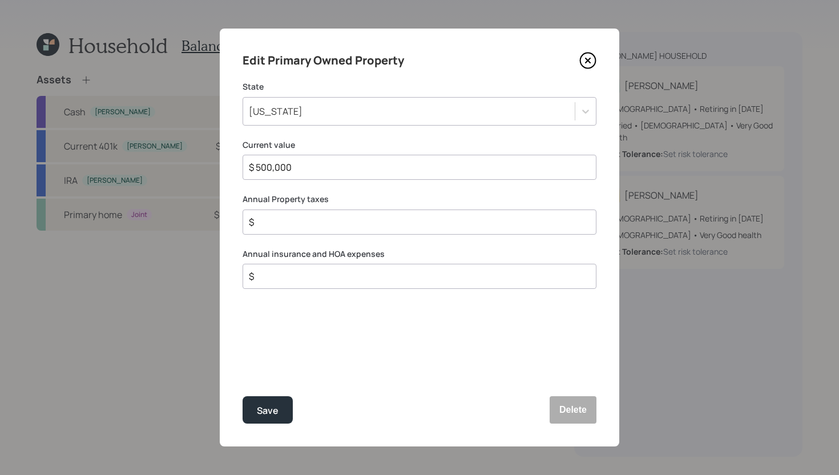
click at [309, 217] on input "$" at bounding box center [415, 222] width 334 height 14
click at [312, 225] on input "$" at bounding box center [415, 222] width 334 height 14
type input "$ 5,000"
click at [296, 277] on input "$" at bounding box center [415, 276] width 334 height 14
type input "$ 2,000"
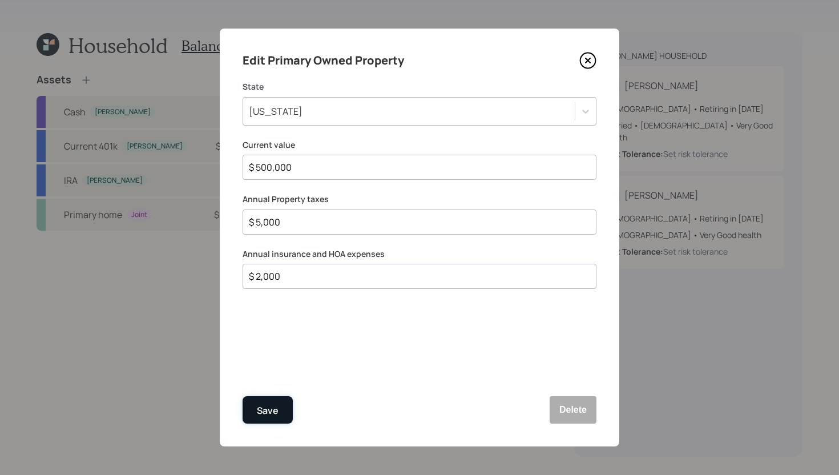
click at [268, 407] on div "Save" at bounding box center [268, 410] width 22 height 15
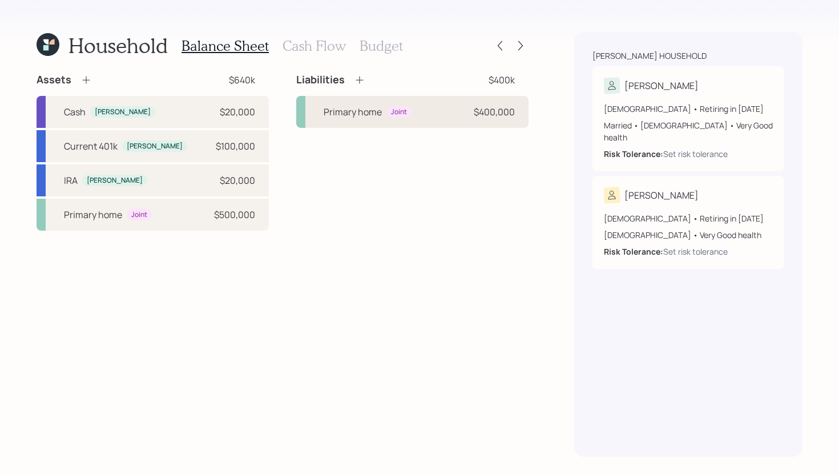
click at [371, 115] on div "Primary home" at bounding box center [353, 112] width 58 height 14
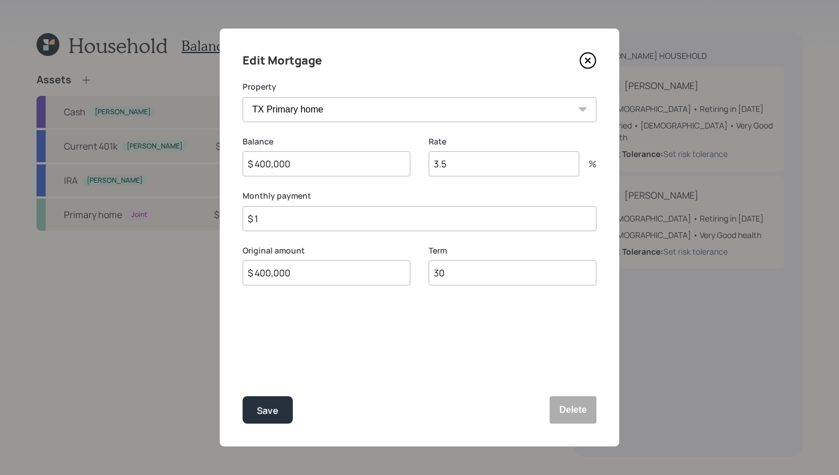
click at [344, 224] on input "$ 1" at bounding box center [420, 218] width 354 height 25
type input "$ 3,000"
click at [468, 161] on input "3.5" at bounding box center [504, 163] width 151 height 25
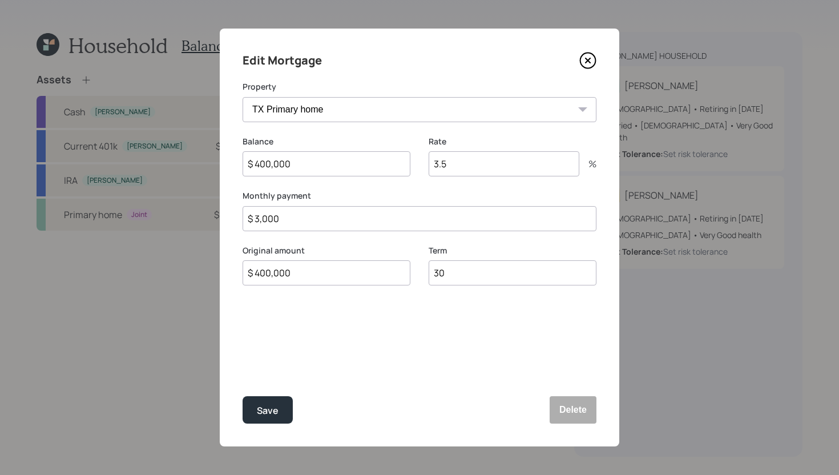
click at [468, 161] on input "3.5" at bounding box center [504, 163] width 151 height 25
type input "6"
click at [257, 409] on div "Save" at bounding box center [268, 410] width 22 height 15
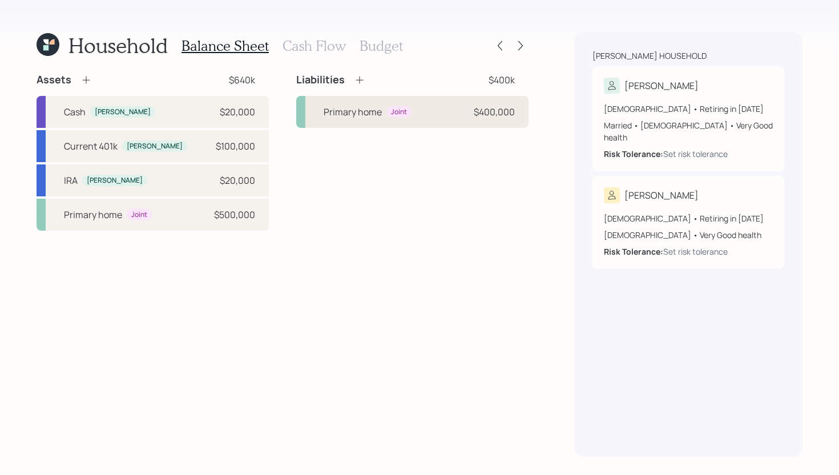
click at [363, 113] on div "Primary home" at bounding box center [353, 112] width 58 height 14
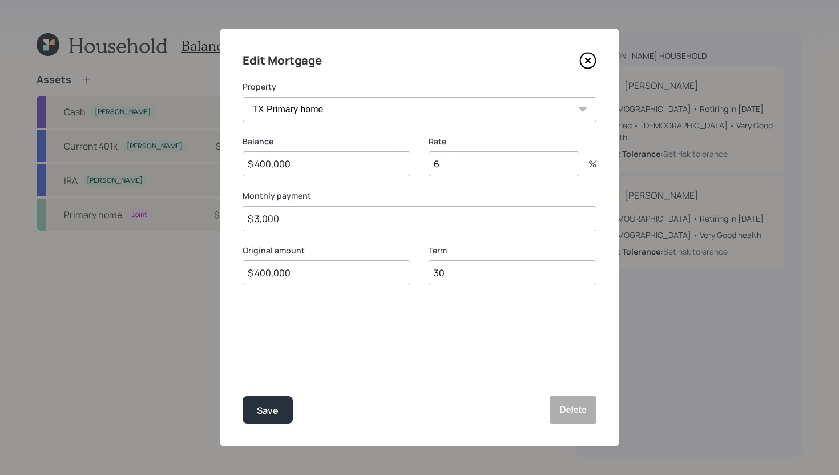
click at [456, 161] on input "6" at bounding box center [504, 163] width 151 height 25
type input "5.675"
click at [281, 411] on button "Save" at bounding box center [268, 409] width 50 height 27
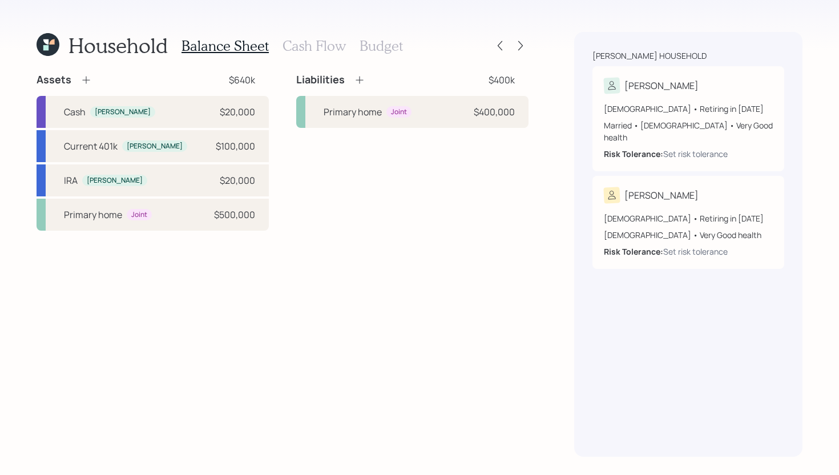
click at [87, 82] on icon at bounding box center [85, 79] width 11 height 11
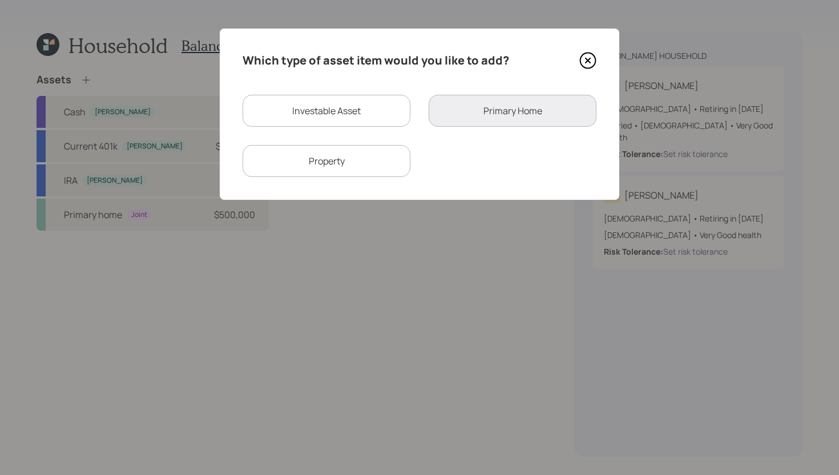
click at [355, 116] on div "Investable Asset" at bounding box center [327, 111] width 168 height 32
select select "taxable"
select select "balanced"
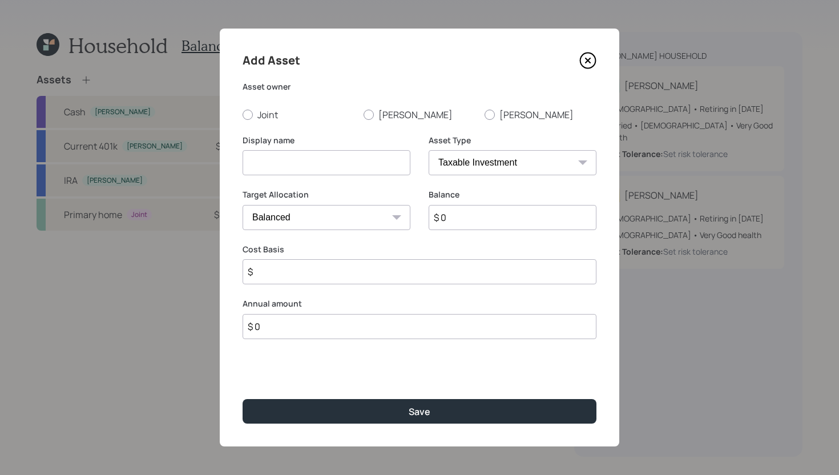
click at [332, 163] on input at bounding box center [327, 162] width 168 height 25
type input "[PERSON_NAME]'s ESOP"
click at [556, 158] on select "SEP IRA IRA Roth IRA 401(k) Roth 401(k) 403(b) Roth 403(b) 457(b) Roth 457(b) H…" at bounding box center [513, 162] width 168 height 25
select select "ira"
click at [429, 150] on select "SEP IRA IRA Roth IRA 401(k) Roth 401(k) 403(b) Roth 403(b) 457(b) Roth 457(b) H…" at bounding box center [513, 162] width 168 height 25
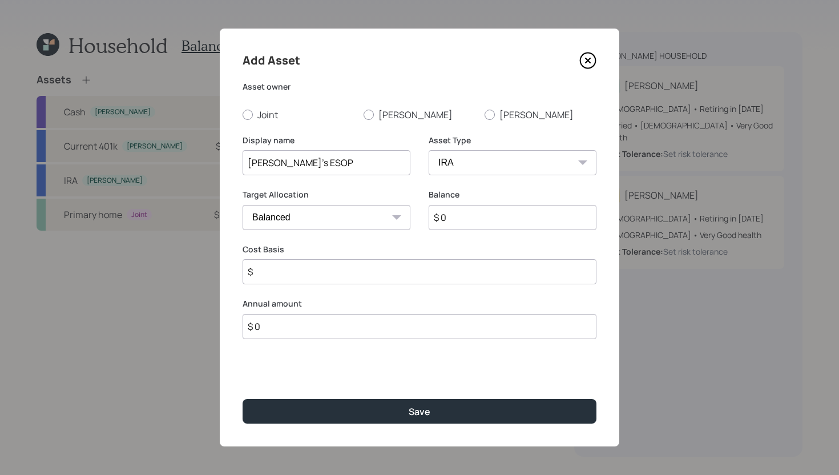
type input "$"
click at [481, 223] on input "$ 0" at bounding box center [513, 217] width 168 height 25
type input "$ 200,000"
click at [429, 279] on input "$" at bounding box center [420, 271] width 354 height 25
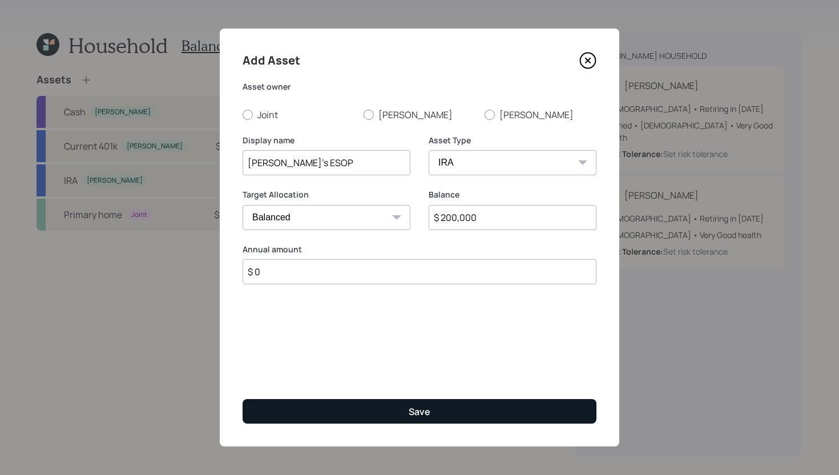
type input "$ 0"
click at [409, 409] on div "Save" at bounding box center [420, 411] width 22 height 13
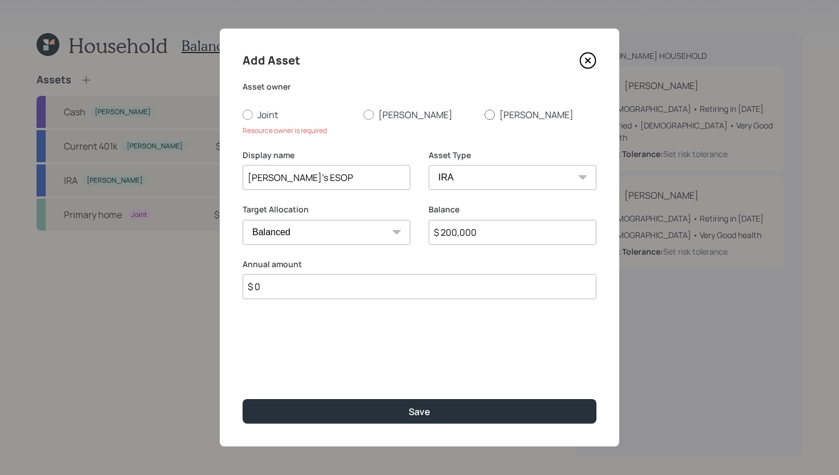
click at [494, 109] on label "[PERSON_NAME]" at bounding box center [540, 114] width 112 height 13
click at [484, 114] on input "[PERSON_NAME]" at bounding box center [484, 114] width 1 height 1
radio input "true"
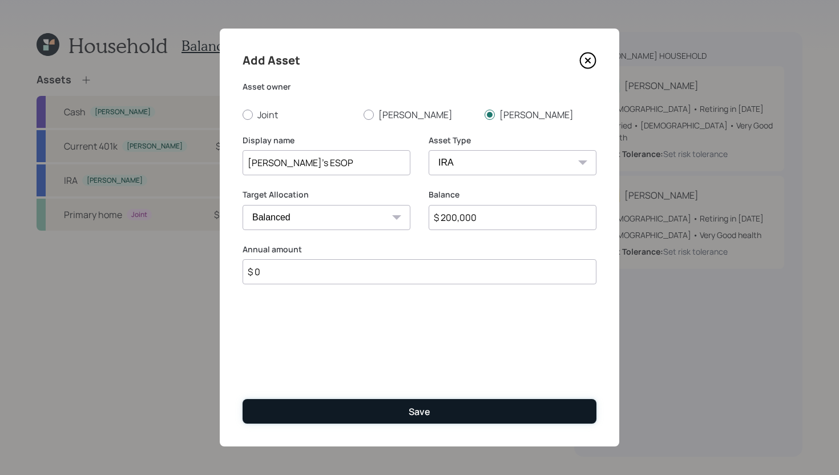
click at [342, 407] on button "Save" at bounding box center [420, 411] width 354 height 25
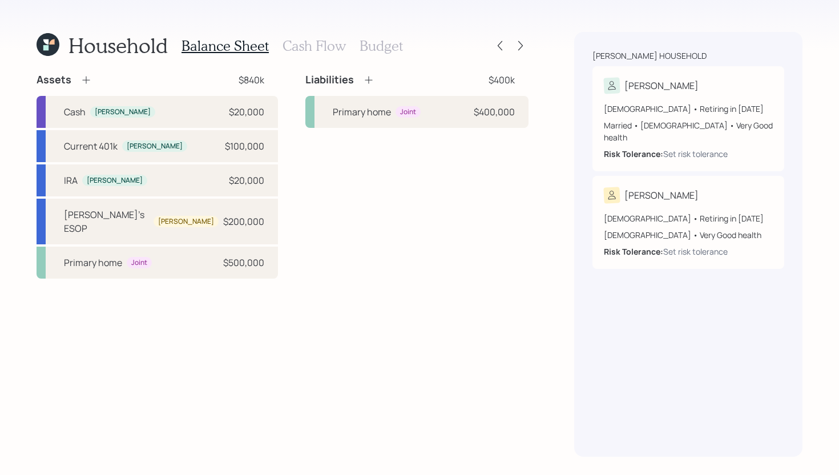
click at [88, 80] on icon at bounding box center [85, 79] width 11 height 11
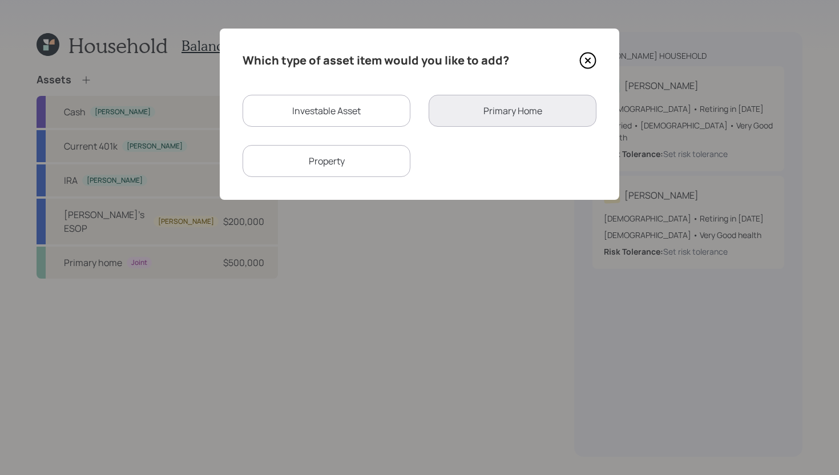
click at [361, 115] on div "Investable Asset" at bounding box center [327, 111] width 168 height 32
select select "taxable"
select select "balanced"
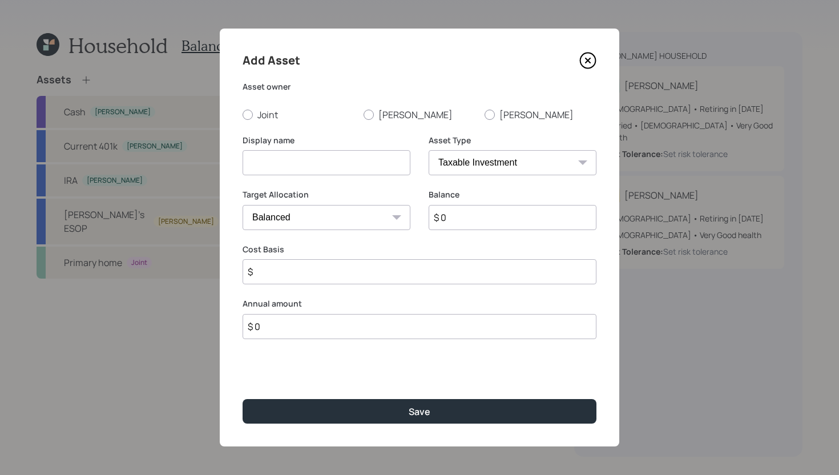
click at [342, 172] on input at bounding box center [327, 162] width 168 height 25
type input "[PERSON_NAME]'s Current 401k"
click at [500, 113] on label "[PERSON_NAME]" at bounding box center [540, 114] width 112 height 13
click at [484, 114] on input "[PERSON_NAME]" at bounding box center [484, 114] width 1 height 1
radio input "true"
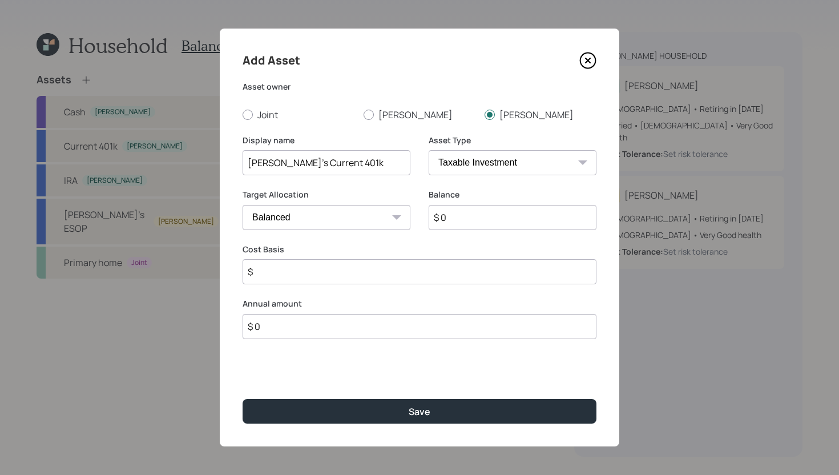
click at [472, 220] on input "$ 0" at bounding box center [513, 217] width 168 height 25
click at [432, 273] on input "$" at bounding box center [420, 271] width 354 height 25
type input "$ 0"
click at [528, 160] on select "SEP IRA IRA Roth IRA 401(k) Roth 401(k) 403(b) Roth 403(b) 457(b) Roth 457(b) H…" at bounding box center [513, 162] width 168 height 25
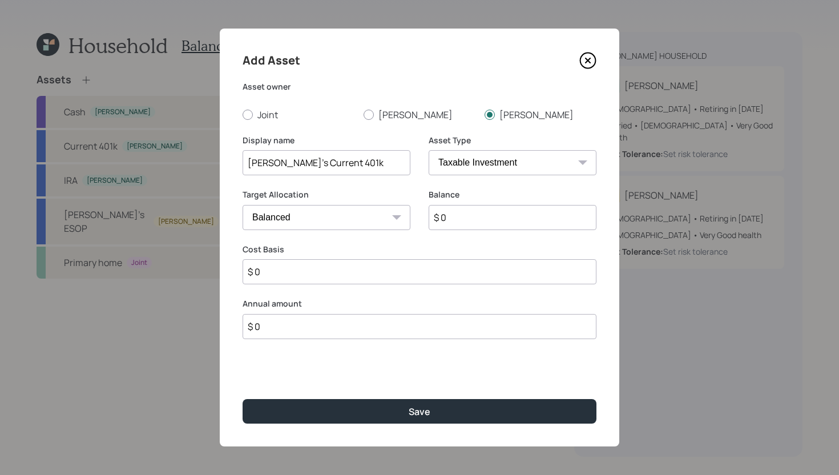
select select "company_sponsored"
click at [429, 150] on select "SEP IRA IRA Roth IRA 401(k) Roth 401(k) 403(b) Roth 403(b) 457(b) Roth 457(b) H…" at bounding box center [513, 162] width 168 height 25
click at [377, 273] on input "number" at bounding box center [318, 271] width 151 height 25
type input "0"
click at [495, 262] on input "number" at bounding box center [504, 271] width 151 height 25
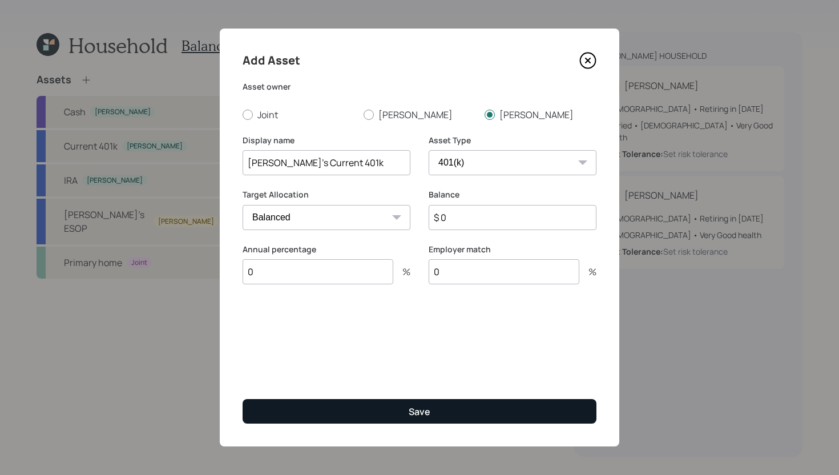
type input "0"
click at [439, 407] on button "Save" at bounding box center [420, 411] width 354 height 25
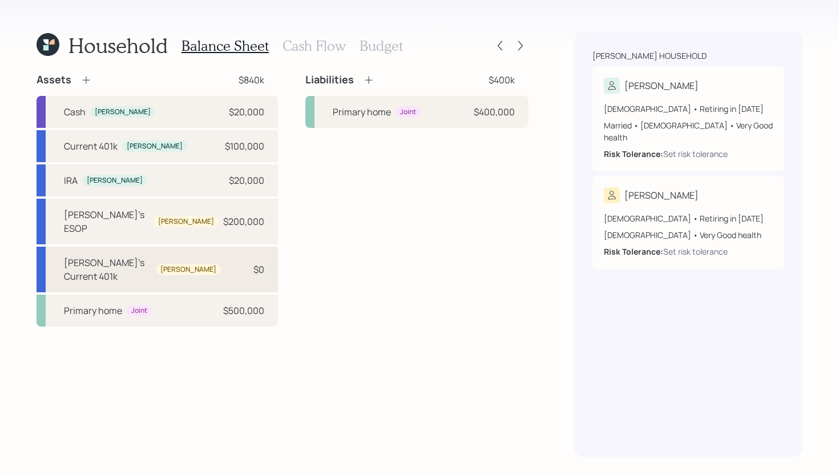
click at [208, 253] on div "David's Current 401k David $0" at bounding box center [157, 270] width 241 height 46
select select "company_sponsored"
select select "balanced"
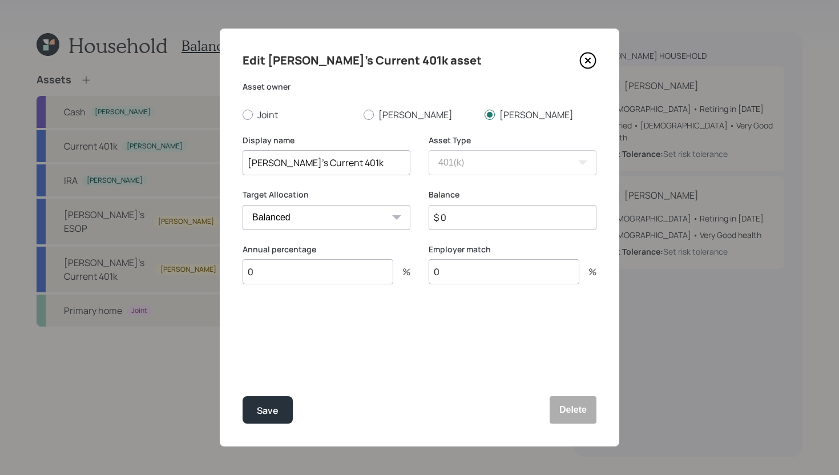
click at [465, 222] on input "$ 0" at bounding box center [513, 217] width 168 height 25
click at [465, 220] on input "$ 0" at bounding box center [513, 217] width 168 height 25
click at [267, 401] on button "Save" at bounding box center [268, 409] width 50 height 27
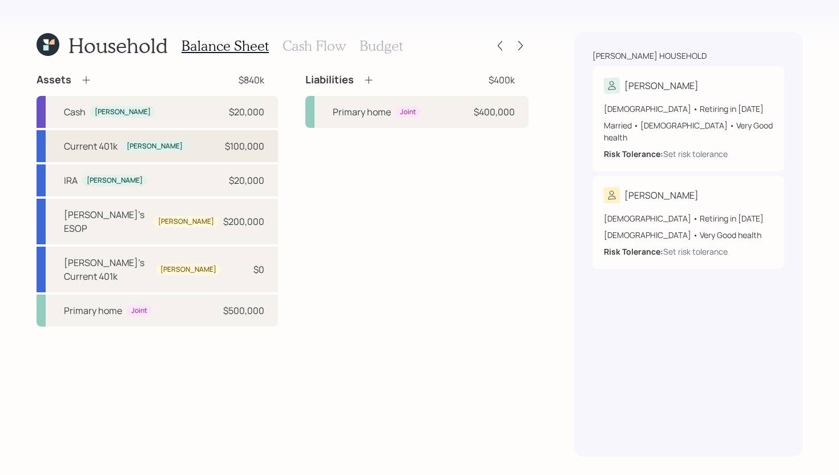
click at [177, 146] on div "Current 401k Jane $100,000" at bounding box center [157, 146] width 241 height 32
select select "company_sponsored"
select select "balanced"
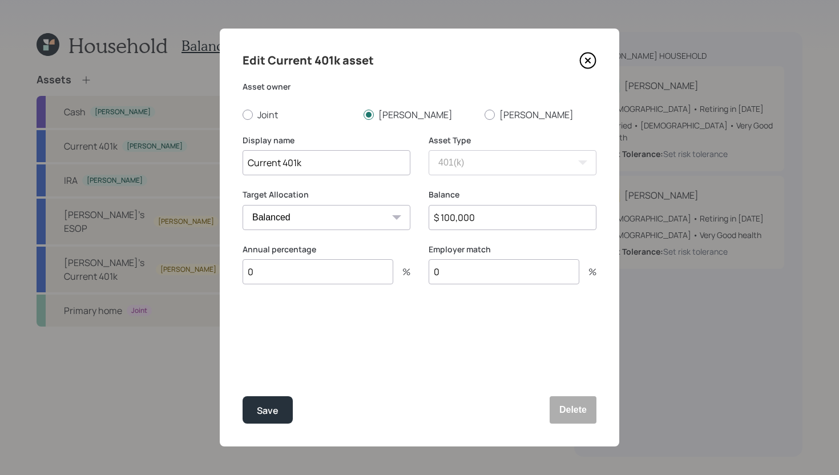
click at [314, 281] on input "0" at bounding box center [318, 271] width 151 height 25
click at [315, 277] on input "0" at bounding box center [318, 271] width 151 height 25
type input "15"
click at [389, 326] on div at bounding box center [399, 328] width 21 height 21
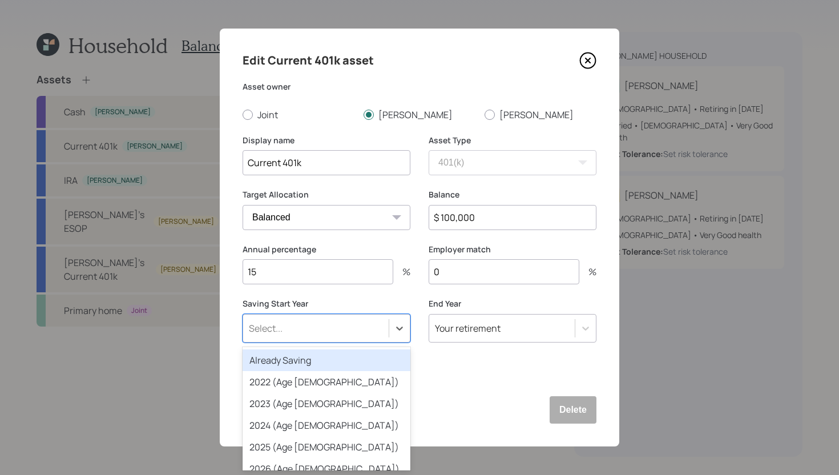
click at [326, 362] on div "Already Saving" at bounding box center [327, 360] width 168 height 22
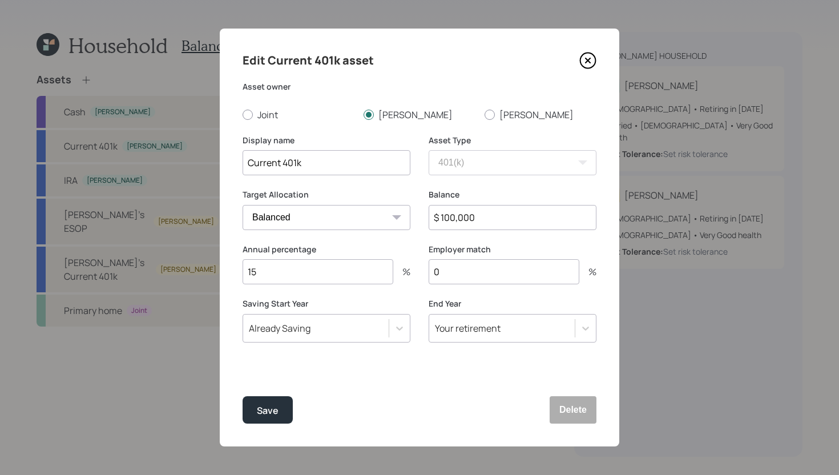
click at [469, 272] on input "0" at bounding box center [504, 271] width 151 height 25
type input "6"
click at [281, 410] on button "Save" at bounding box center [268, 409] width 50 height 27
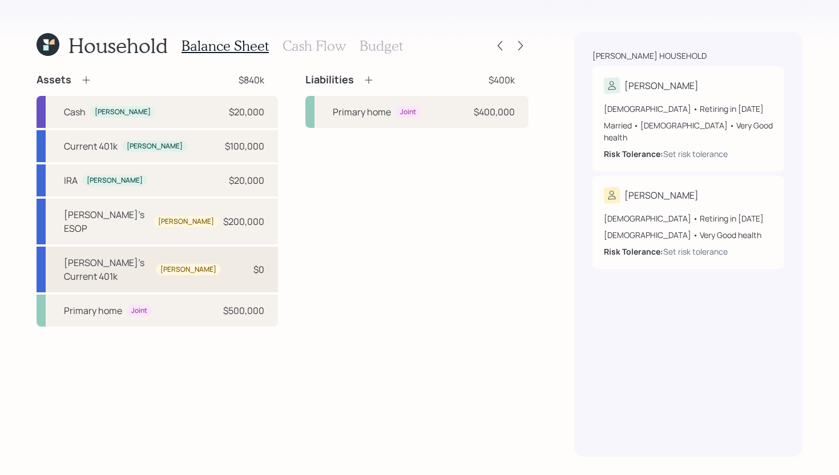
click at [210, 254] on div "David's Current 401k David $0" at bounding box center [157, 270] width 241 height 46
select select "company_sponsored"
select select "balanced"
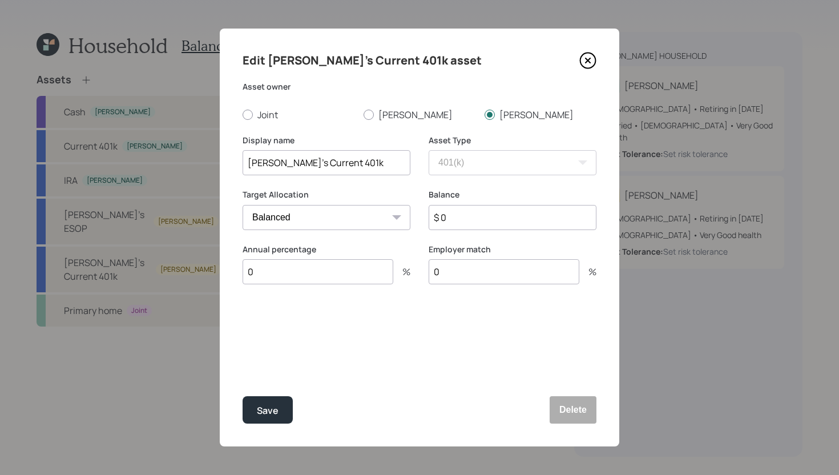
click at [466, 219] on input "$ 0" at bounding box center [513, 217] width 168 height 25
click at [465, 217] on input "$ 0" at bounding box center [513, 217] width 168 height 25
type input "$ 200,000"
click at [348, 272] on input "0" at bounding box center [318, 271] width 151 height 25
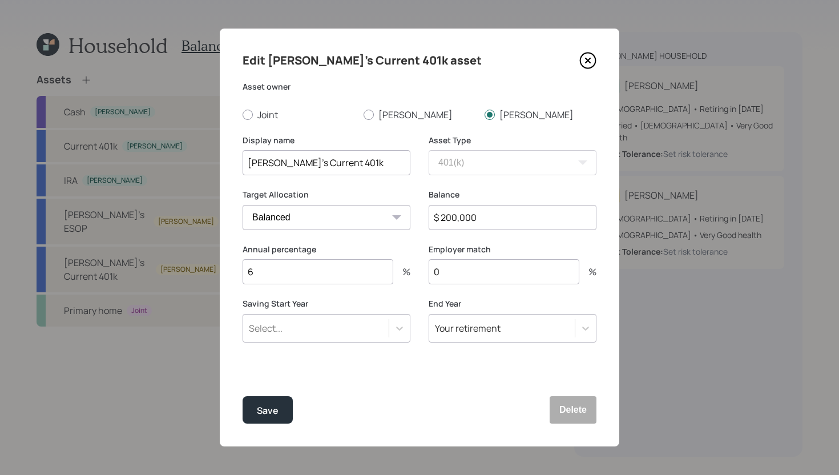
type input "6"
click at [538, 278] on input "0" at bounding box center [504, 271] width 151 height 25
type input "6"
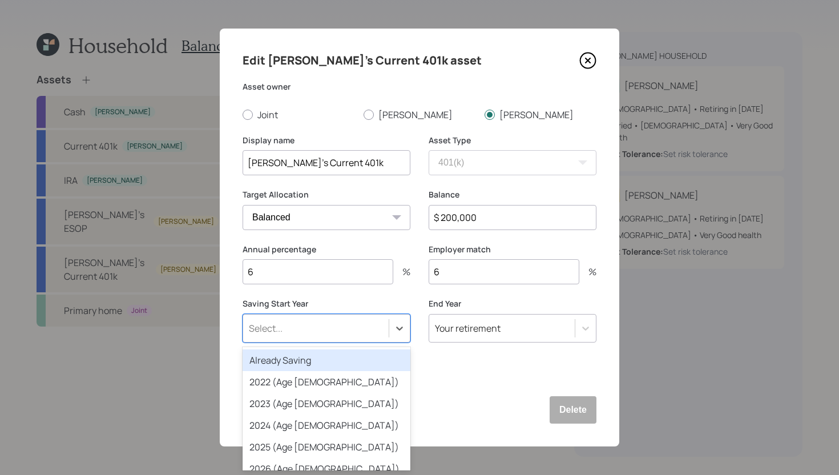
click at [353, 328] on div "Select..." at bounding box center [316, 327] width 146 height 19
click at [336, 353] on div "Already Saving" at bounding box center [327, 360] width 168 height 22
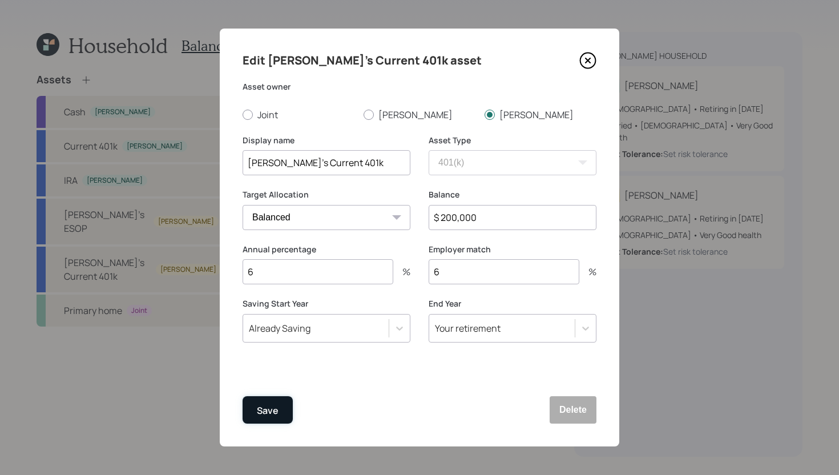
click at [287, 408] on button "Save" at bounding box center [268, 409] width 50 height 27
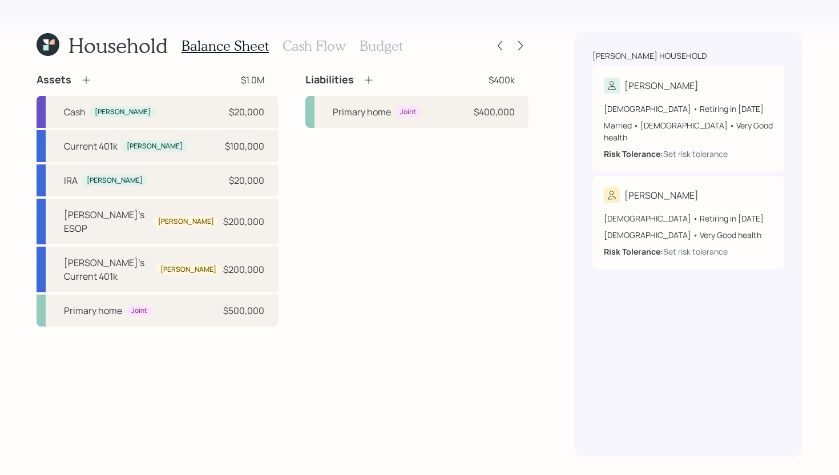
click at [314, 41] on h3 "Cash Flow" at bounding box center [313, 46] width 63 height 17
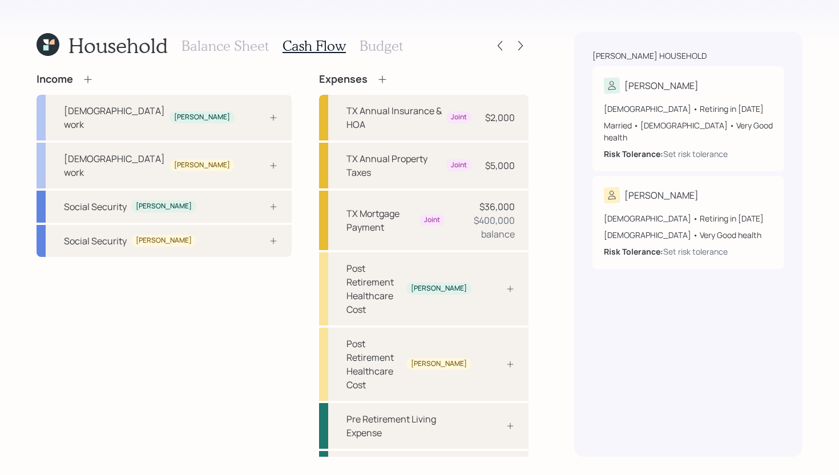
click at [231, 40] on h3 "Balance Sheet" at bounding box center [224, 46] width 87 height 17
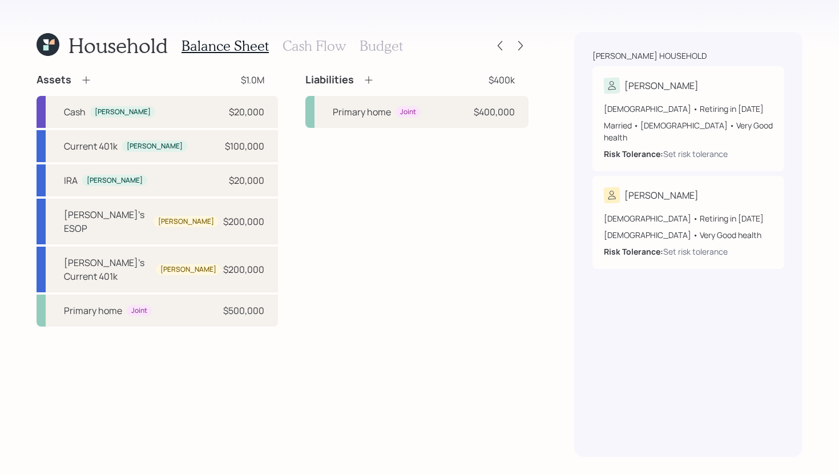
click at [290, 44] on h3 "Cash Flow" at bounding box center [313, 46] width 63 height 17
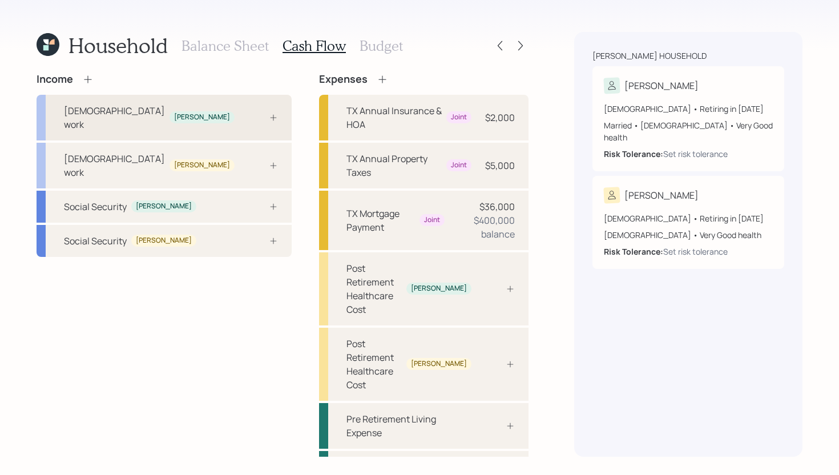
click at [196, 105] on div "[DEMOGRAPHIC_DATA] work [PERSON_NAME]" at bounding box center [164, 118] width 255 height 46
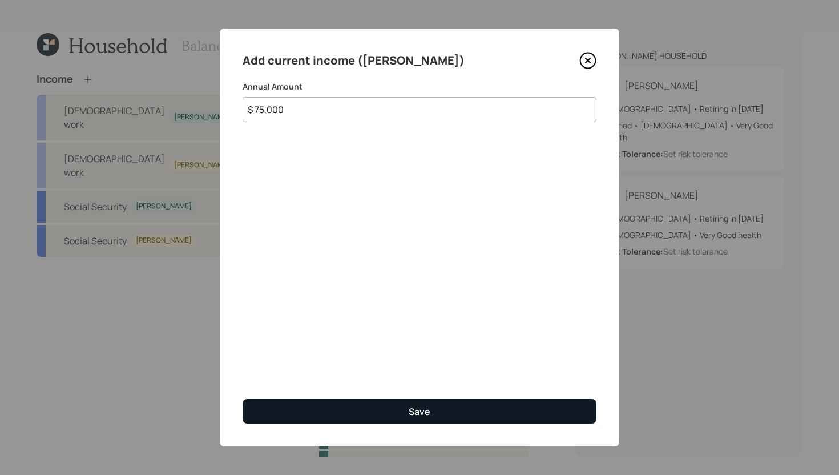
type input "$ 75,000"
click at [333, 410] on button "Save" at bounding box center [420, 411] width 354 height 25
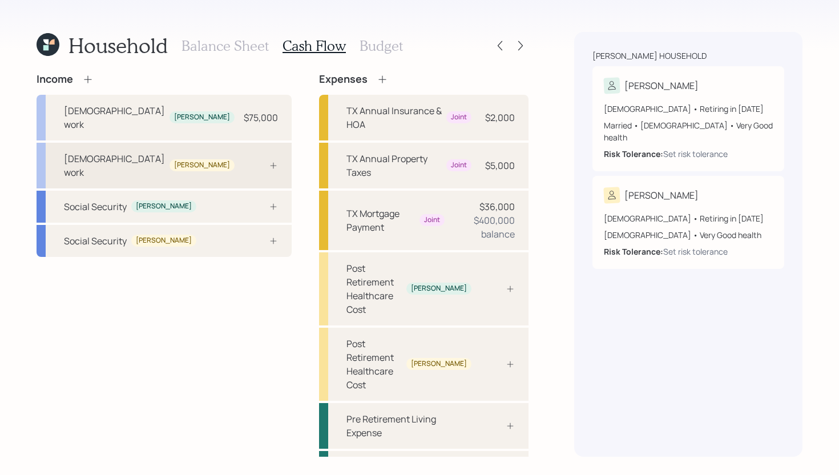
click at [201, 148] on div "Full-time work David" at bounding box center [164, 166] width 255 height 46
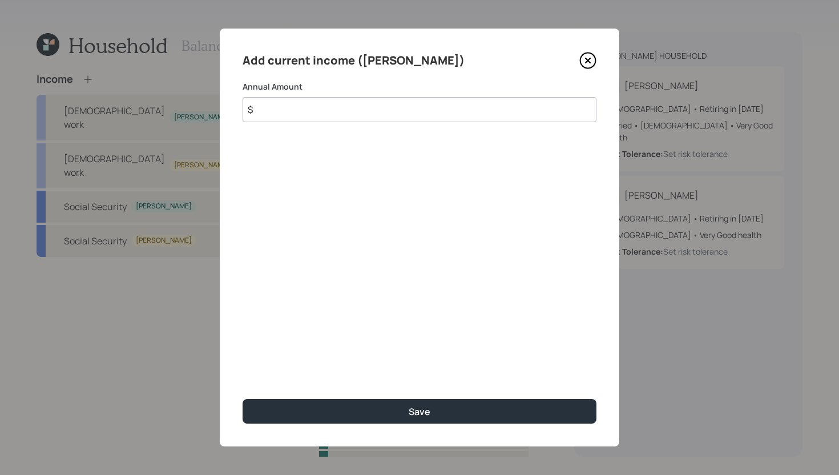
click at [378, 114] on input "$" at bounding box center [420, 109] width 354 height 25
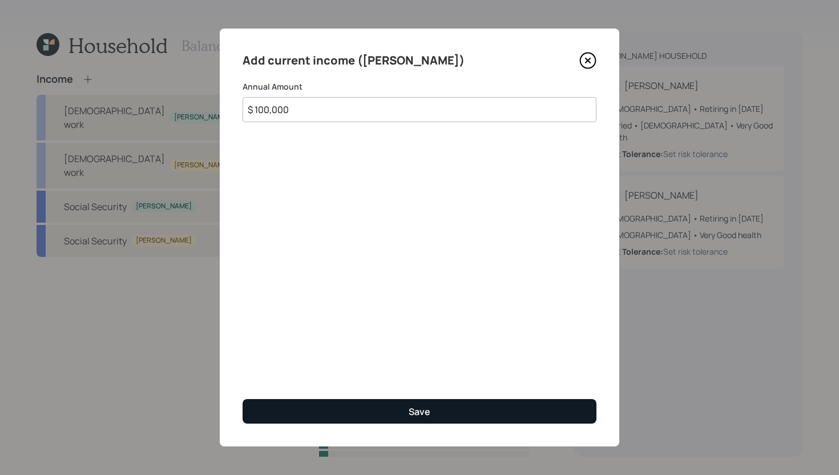
type input "$ 100,000"
click at [330, 414] on button "Save" at bounding box center [420, 411] width 354 height 25
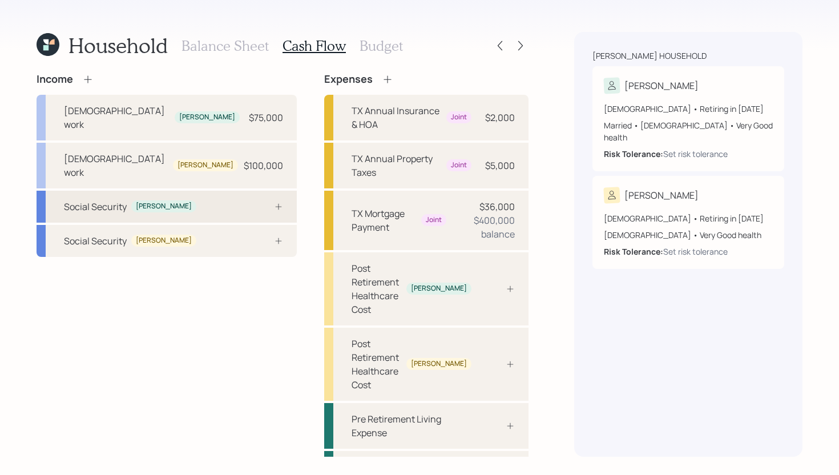
click at [211, 191] on div "Social Security Jane" at bounding box center [167, 207] width 260 height 32
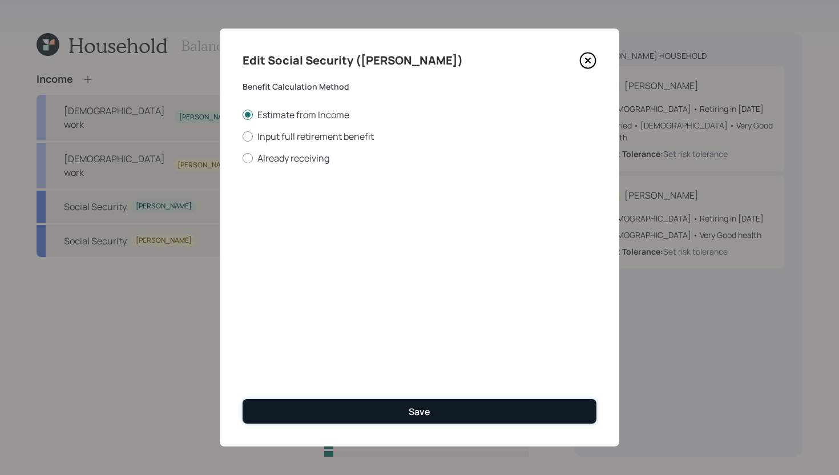
click at [354, 409] on button "Save" at bounding box center [420, 411] width 354 height 25
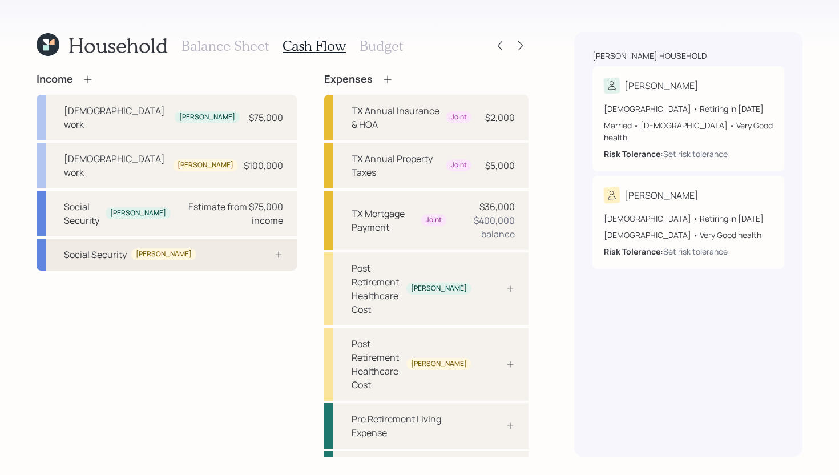
click at [211, 239] on div "Social Security David" at bounding box center [167, 255] width 260 height 32
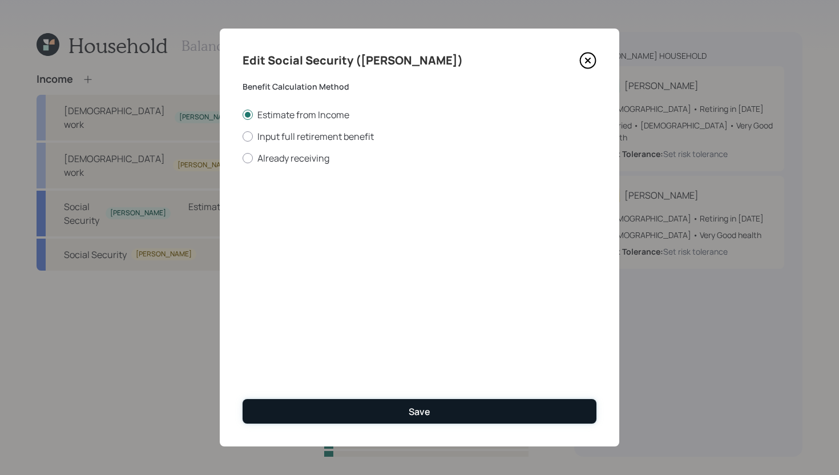
click at [386, 415] on button "Save" at bounding box center [420, 411] width 354 height 25
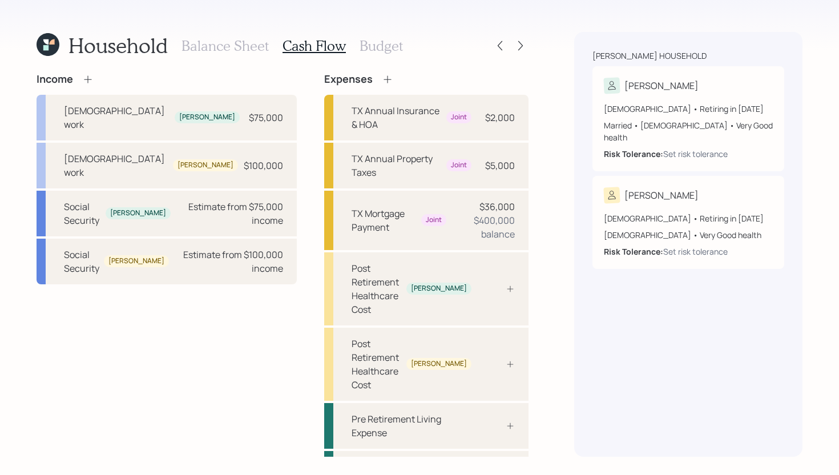
click at [243, 48] on h3 "Balance Sheet" at bounding box center [224, 46] width 87 height 17
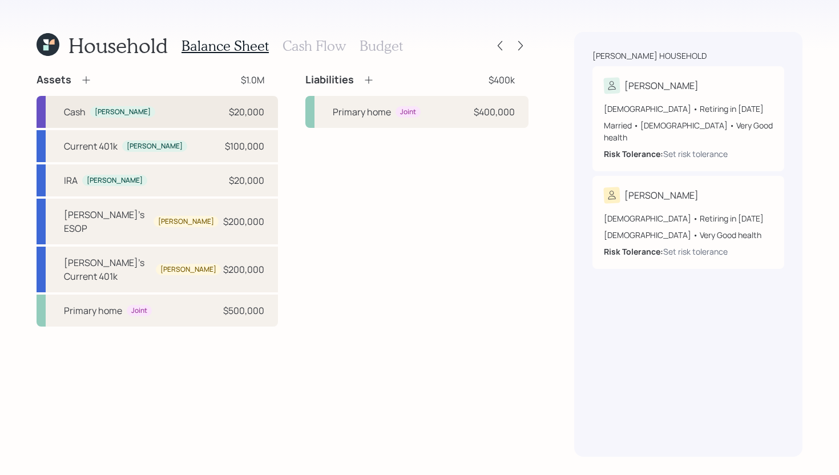
click at [146, 112] on div "Cash Jane $20,000" at bounding box center [157, 112] width 241 height 32
select select "cash"
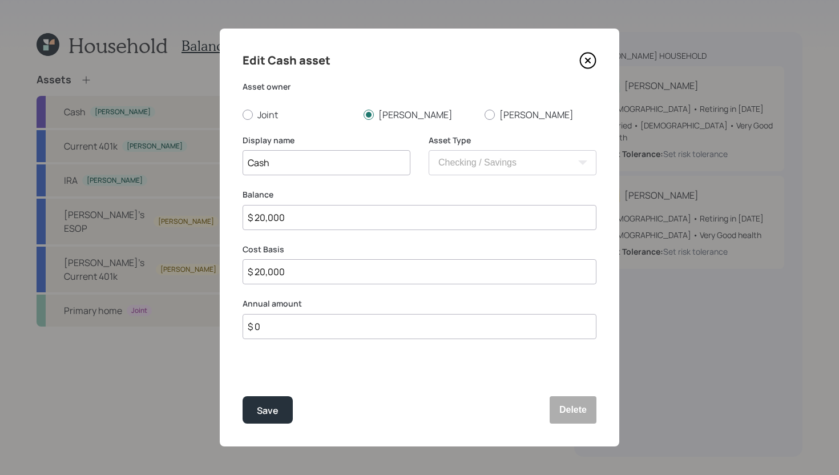
click at [281, 327] on input "$ 0" at bounding box center [420, 326] width 354 height 25
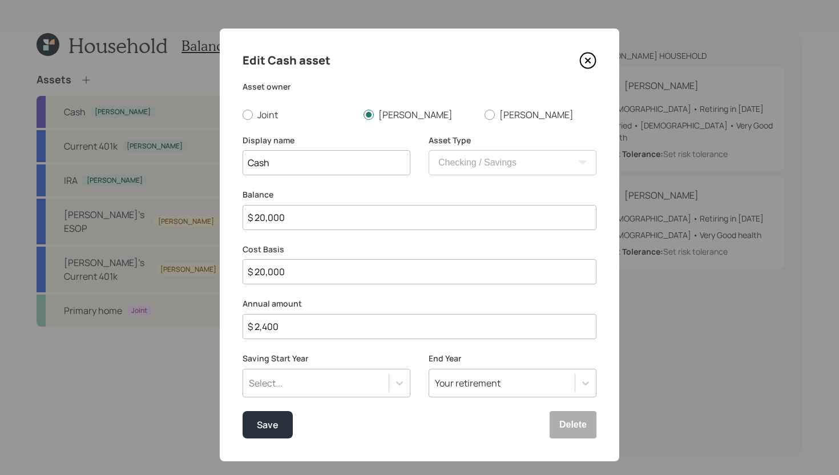
type input "$ 2,400"
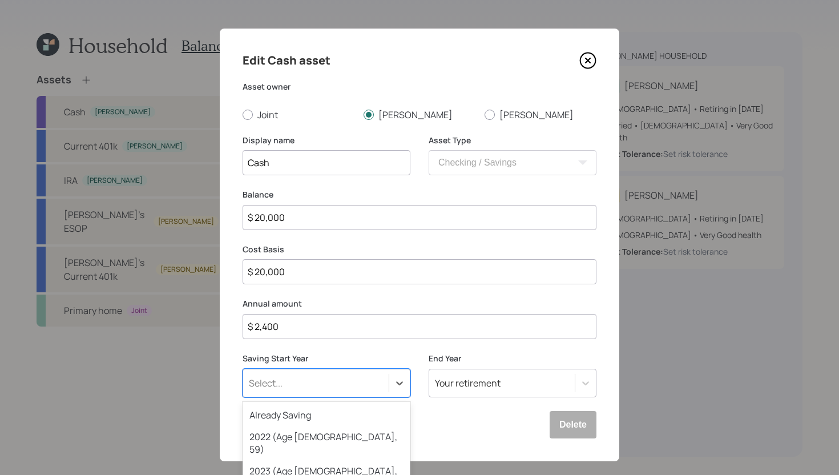
click at [288, 378] on div "option 2024 (Age 61, 61) focused, 4 of 79. 79 results available. Use Up and Dow…" at bounding box center [327, 383] width 168 height 29
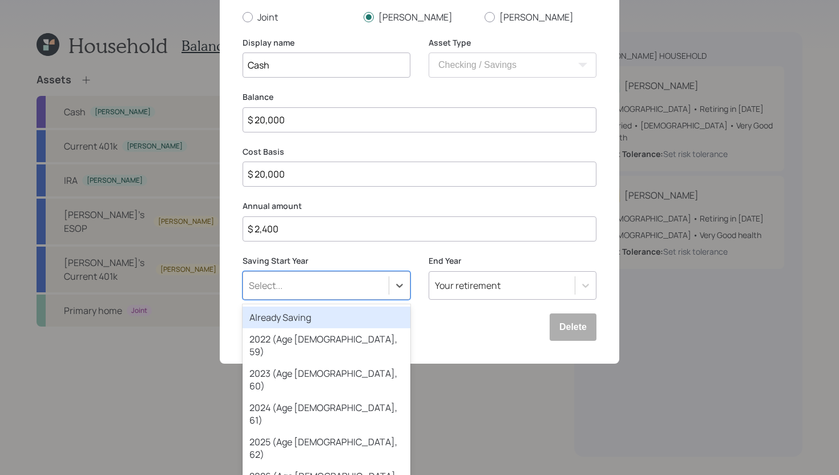
click at [302, 323] on div "Already Saving" at bounding box center [327, 317] width 168 height 22
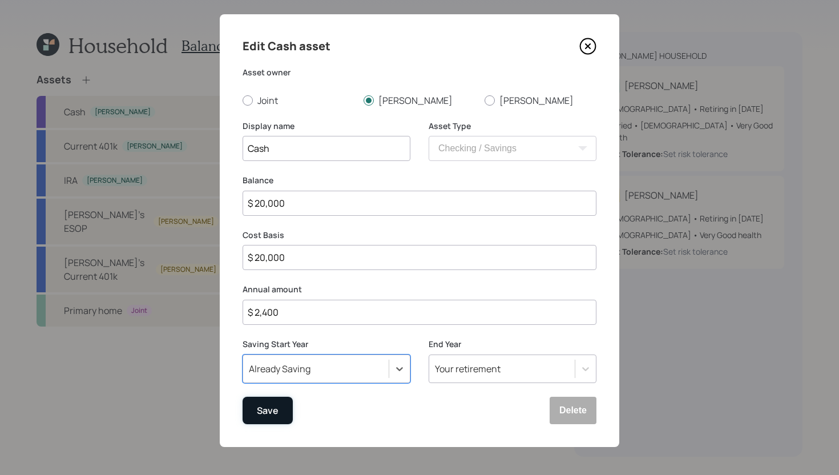
click at [269, 421] on button "Save" at bounding box center [268, 410] width 50 height 27
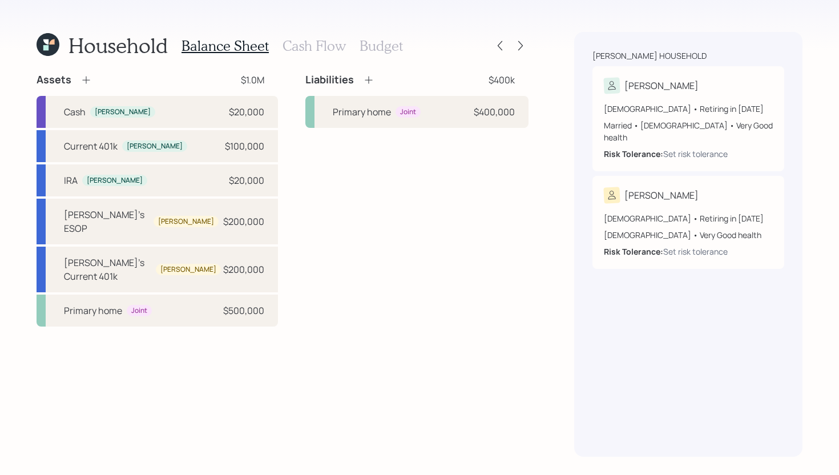
click at [315, 48] on h3 "Cash Flow" at bounding box center [313, 46] width 63 height 17
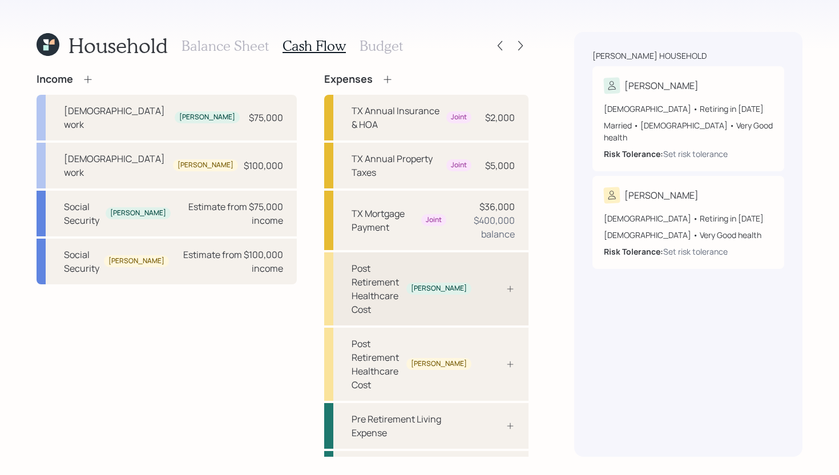
click at [500, 284] on div at bounding box center [497, 288] width 34 height 9
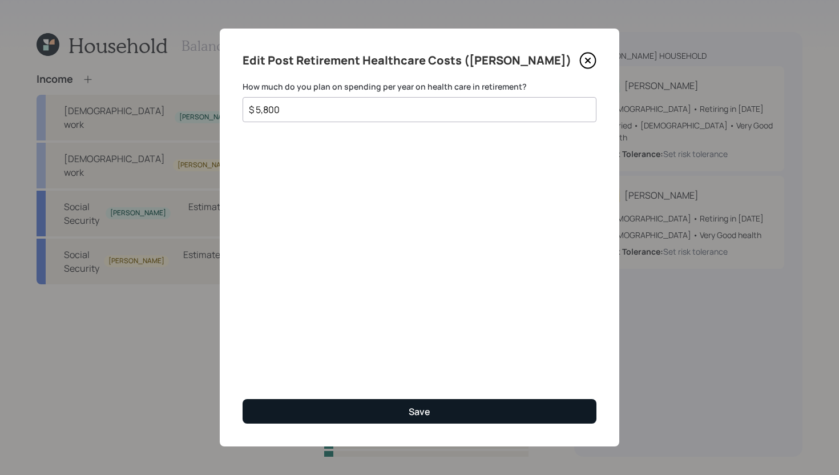
type input "$ 5,800"
click at [374, 407] on button "Save" at bounding box center [420, 411] width 354 height 25
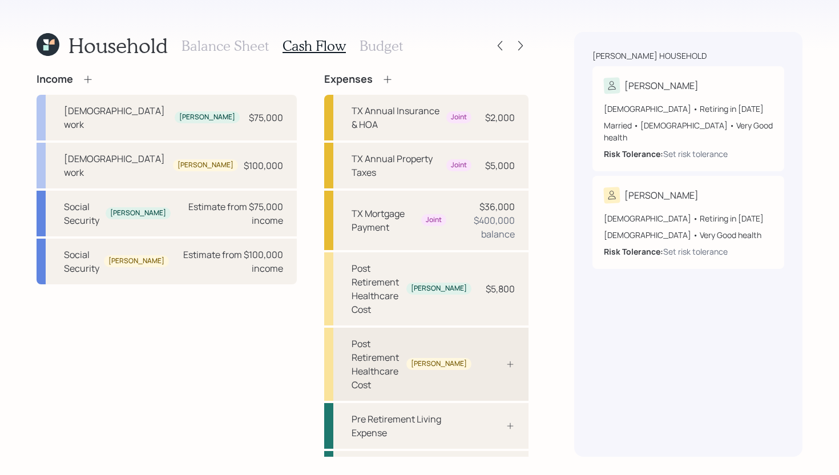
click at [491, 328] on div "Post Retirement Healthcare Cost David" at bounding box center [426, 364] width 204 height 73
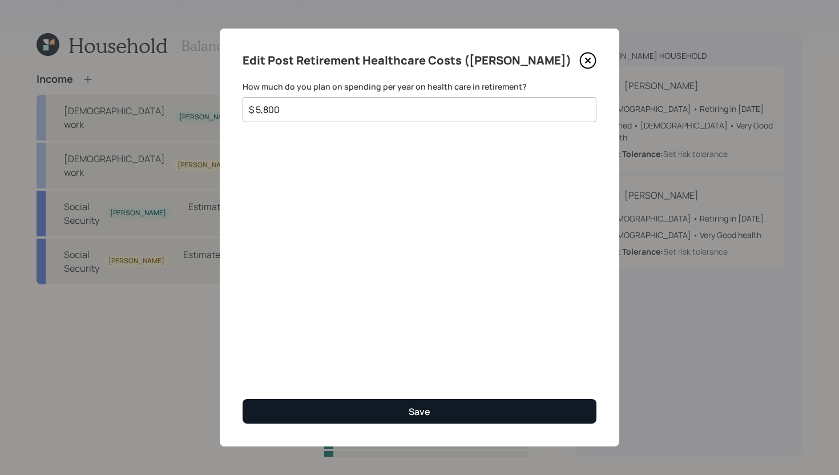
type input "$ 5,800"
click at [416, 407] on div "Save" at bounding box center [420, 411] width 22 height 13
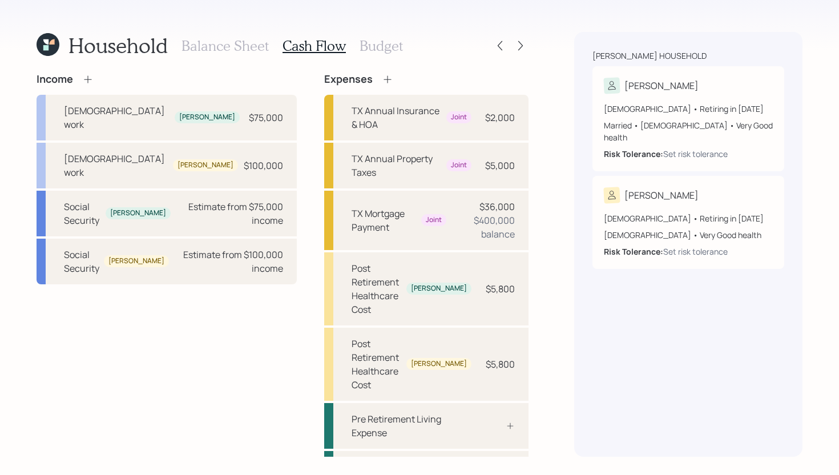
click at [383, 82] on icon at bounding box center [386, 78] width 7 height 7
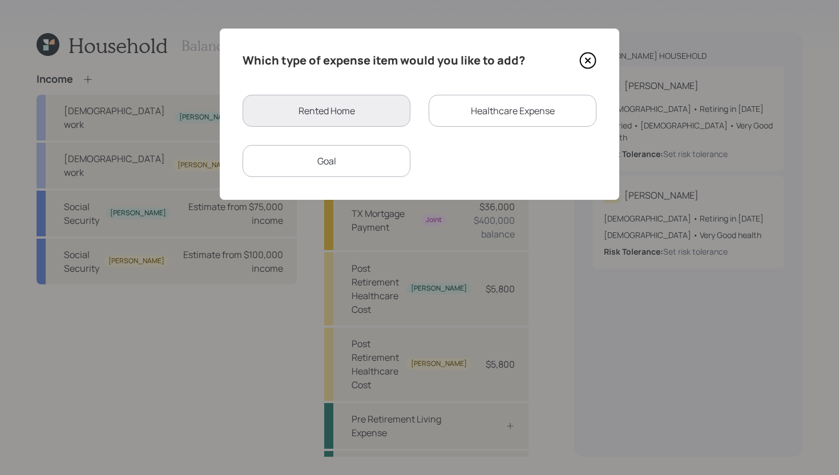
click at [455, 113] on div "Healthcare Expense" at bounding box center [513, 111] width 168 height 32
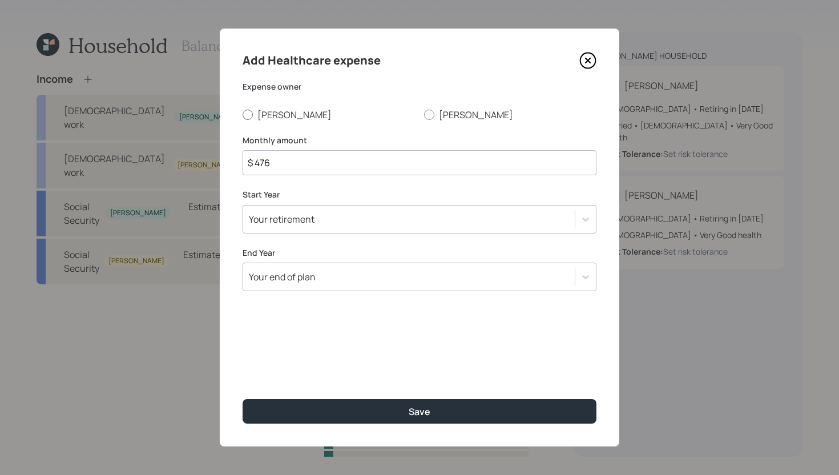
click at [254, 114] on label "[PERSON_NAME]" at bounding box center [329, 114] width 172 height 13
click at [243, 114] on input "[PERSON_NAME]" at bounding box center [242, 114] width 1 height 1
radio input "true"
click at [335, 164] on input "$ 476" at bounding box center [420, 162] width 354 height 25
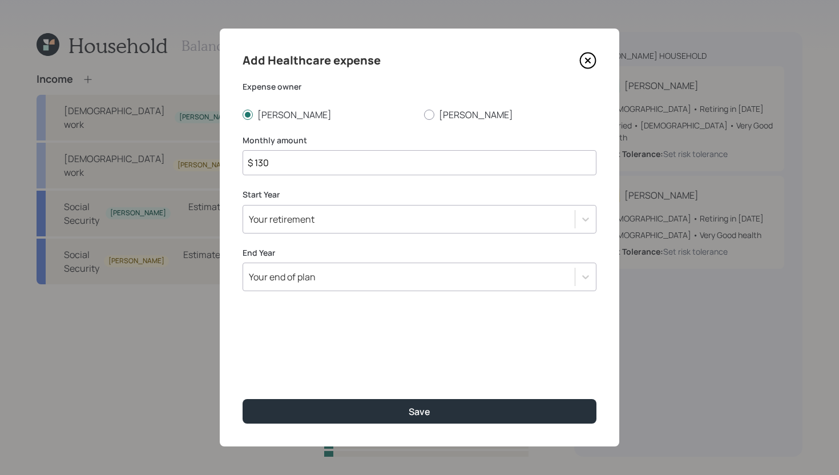
type input "$ 130"
click at [364, 219] on div "Your retirement" at bounding box center [409, 218] width 332 height 19
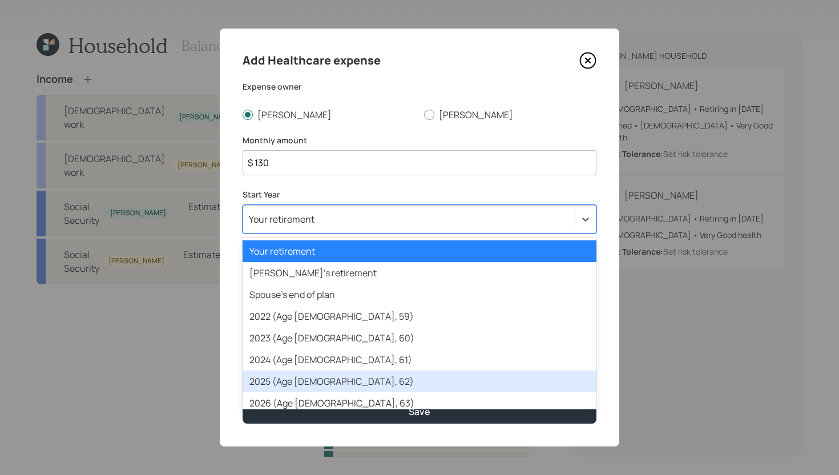
click at [301, 379] on div "2025 (Age 62, 62)" at bounding box center [420, 381] width 354 height 22
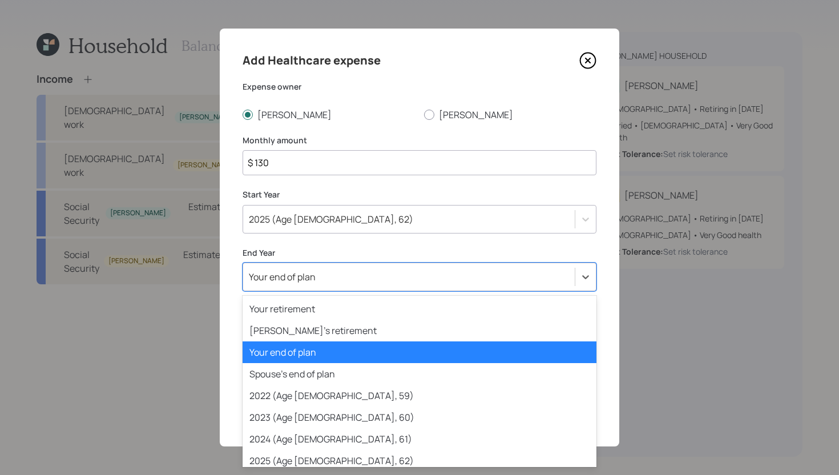
click at [327, 282] on div "Your end of plan" at bounding box center [409, 276] width 332 height 19
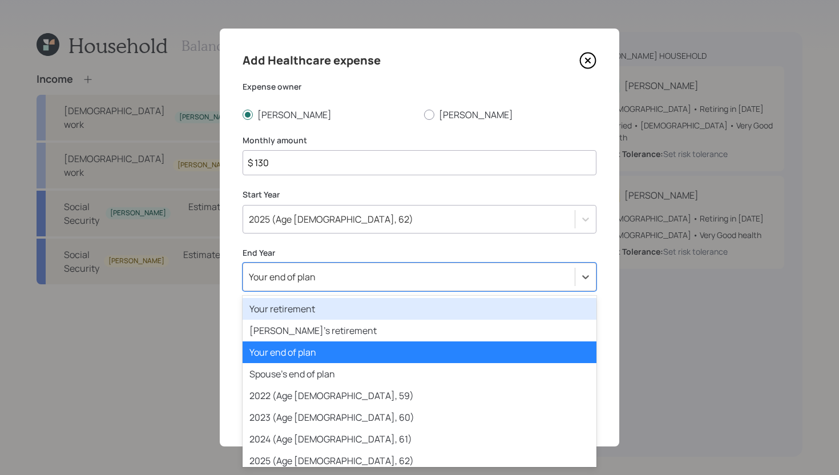
click at [319, 315] on div "Your retirement" at bounding box center [420, 309] width 354 height 22
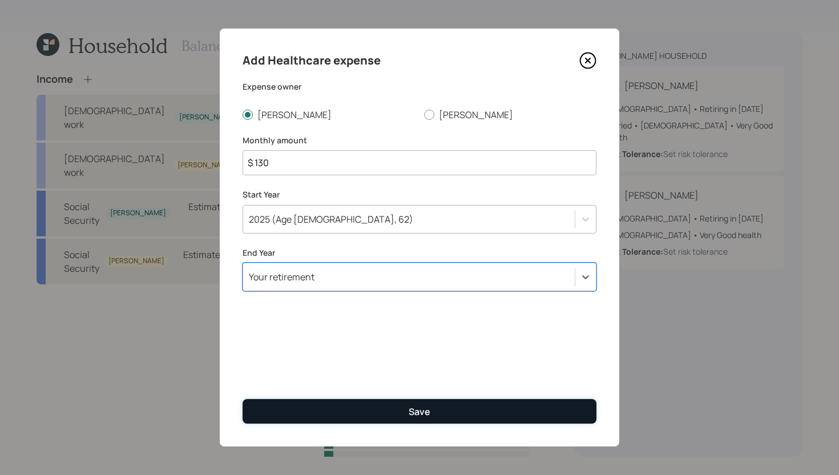
click at [355, 411] on button "Save" at bounding box center [420, 411] width 354 height 25
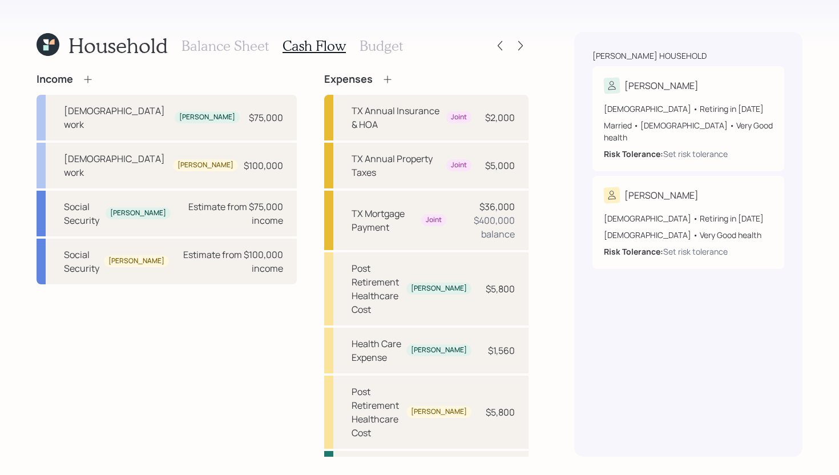
click at [382, 79] on icon at bounding box center [387, 79] width 11 height 11
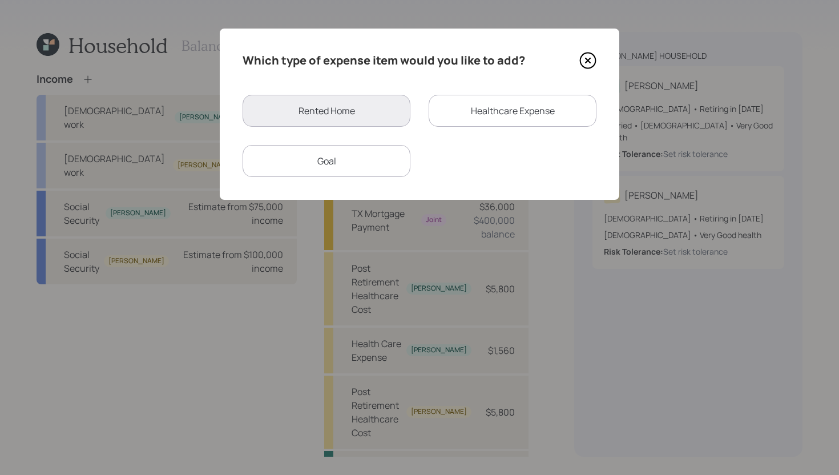
click at [459, 111] on div "Healthcare Expense" at bounding box center [513, 111] width 168 height 32
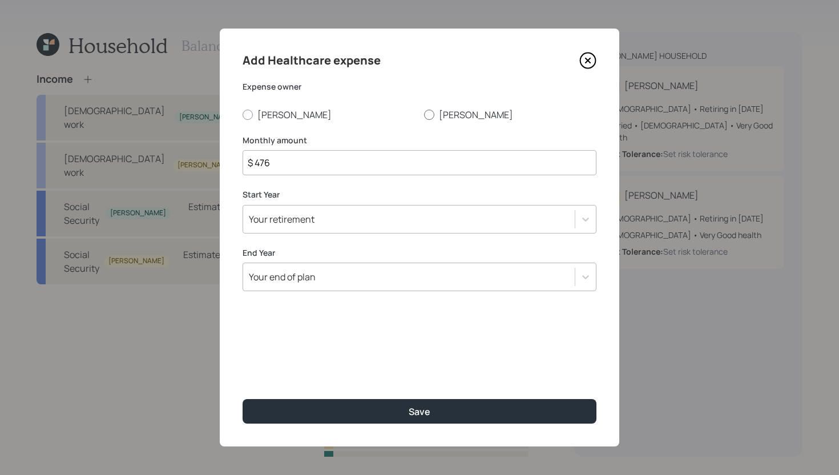
click at [439, 115] on label "[PERSON_NAME]" at bounding box center [510, 114] width 172 height 13
click at [424, 115] on input "[PERSON_NAME]" at bounding box center [423, 114] width 1 height 1
radio input "true"
click at [394, 152] on input "$ 476" at bounding box center [420, 162] width 354 height 25
click at [394, 157] on input "$ 476" at bounding box center [420, 162] width 354 height 25
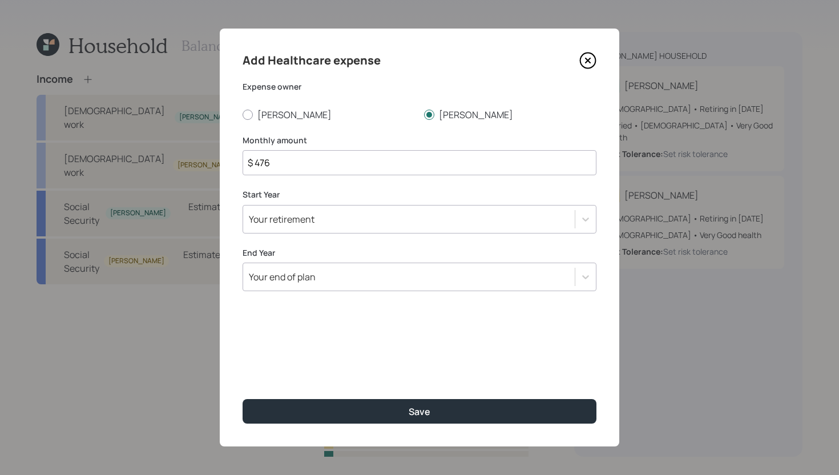
click at [394, 157] on input "$ 476" at bounding box center [420, 162] width 354 height 25
type input "$ 130"
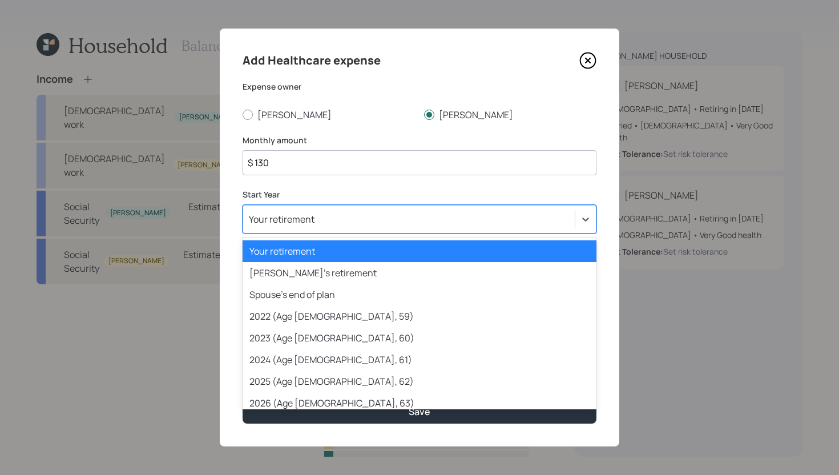
click at [366, 219] on div "Your retirement" at bounding box center [409, 218] width 332 height 19
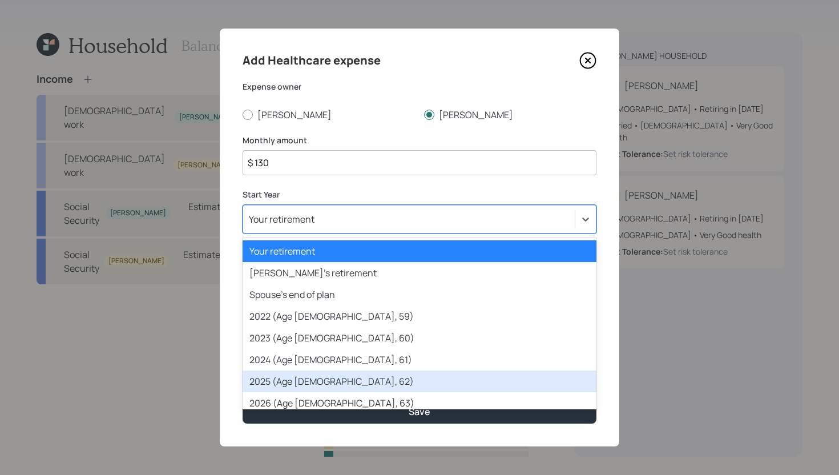
click at [306, 382] on div "2025 (Age 62, 62)" at bounding box center [420, 381] width 354 height 22
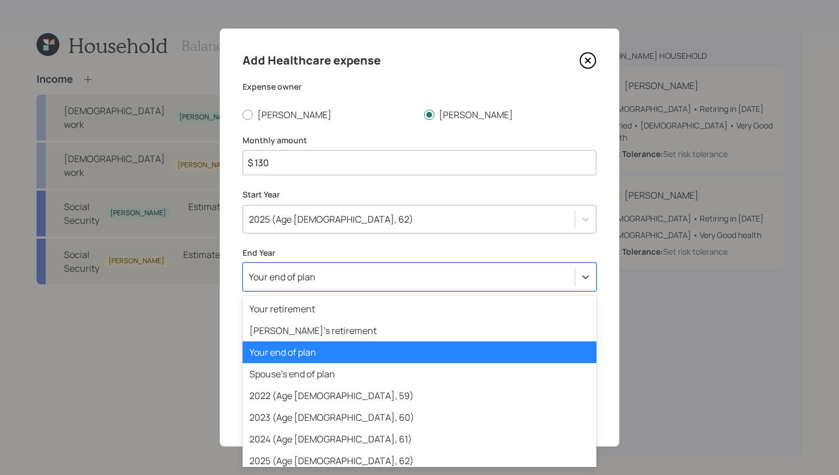
click at [333, 279] on div "Your end of plan" at bounding box center [409, 276] width 332 height 19
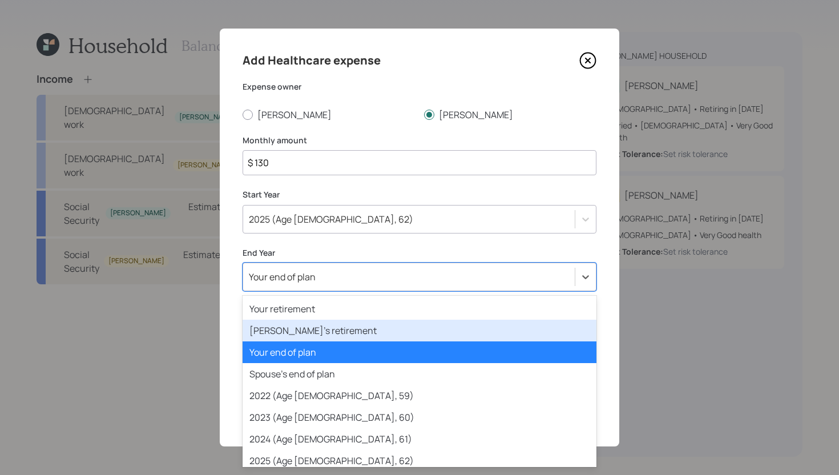
click at [330, 326] on div "Spouse's retirement" at bounding box center [420, 331] width 354 height 22
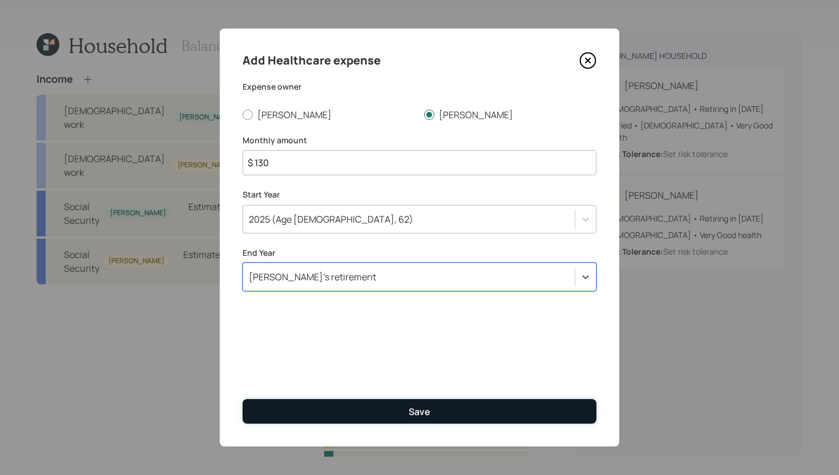
click at [334, 403] on button "Save" at bounding box center [420, 411] width 354 height 25
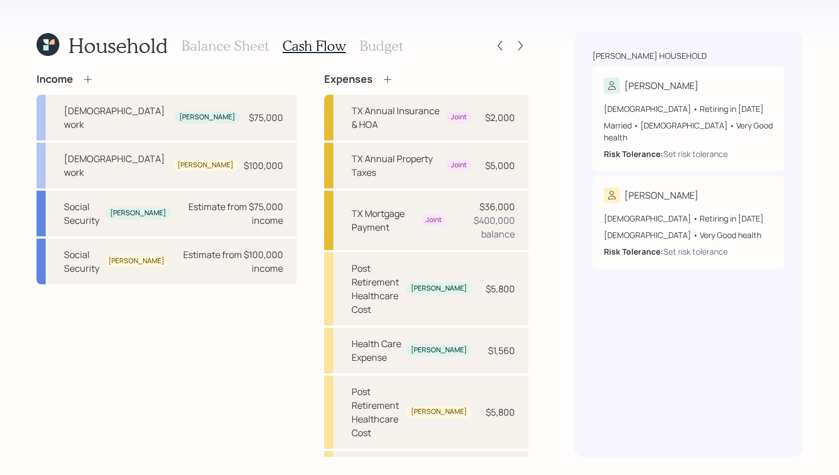
click at [387, 50] on h3 "Budget" at bounding box center [380, 46] width 43 height 17
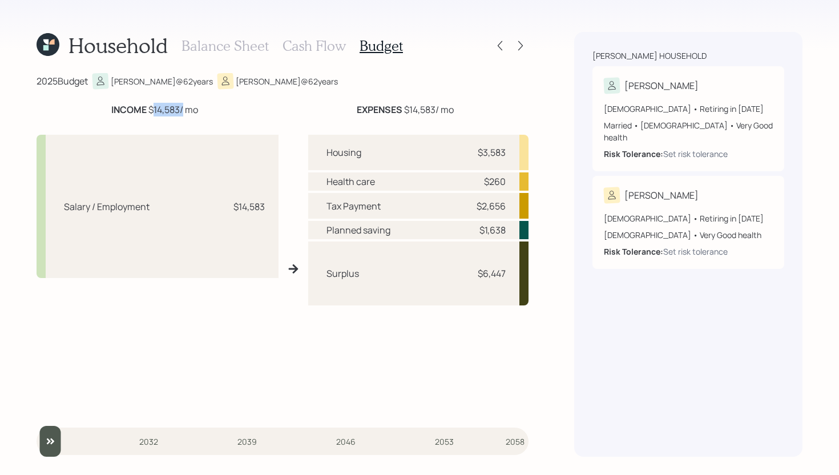
drag, startPoint x: 152, startPoint y: 109, endPoint x: 182, endPoint y: 109, distance: 29.7
click at [182, 109] on div "INCOME $14,583 / mo" at bounding box center [154, 110] width 87 height 14
drag, startPoint x: 472, startPoint y: 205, endPoint x: 524, endPoint y: 203, distance: 52.0
click at [524, 203] on div "Tax Payment $2,656" at bounding box center [418, 206] width 220 height 26
drag, startPoint x: 464, startPoint y: 152, endPoint x: 508, endPoint y: 150, distance: 44.0
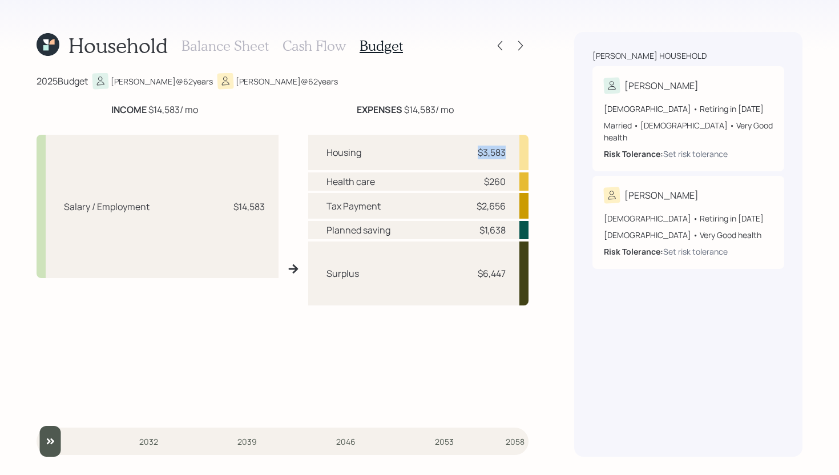
click at [508, 150] on div "Housing $3,583" at bounding box center [418, 152] width 220 height 35
drag, startPoint x: 479, startPoint y: 184, endPoint x: 504, endPoint y: 183, distance: 25.1
click at [504, 183] on div "$260" at bounding box center [488, 182] width 34 height 14
drag, startPoint x: 476, startPoint y: 232, endPoint x: 522, endPoint y: 230, distance: 46.3
click at [522, 230] on div "Planned saving $1,638" at bounding box center [418, 230] width 220 height 18
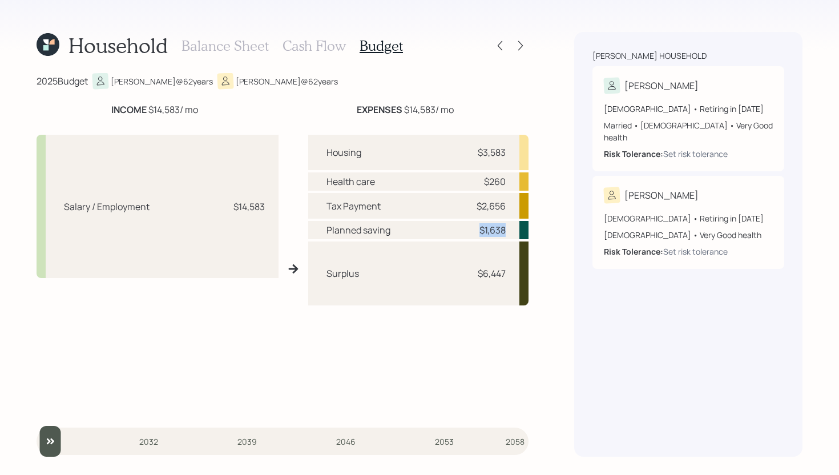
click at [522, 229] on div "Planned saving $1,638" at bounding box center [418, 230] width 220 height 18
drag, startPoint x: 476, startPoint y: 274, endPoint x: 507, endPoint y: 274, distance: 30.8
click at [507, 274] on div "Surplus $6,447" at bounding box center [418, 272] width 220 height 63
click at [445, 251] on div "Surplus $6,447" at bounding box center [418, 272] width 220 height 63
drag, startPoint x: 399, startPoint y: 278, endPoint x: 311, endPoint y: 278, distance: 88.4
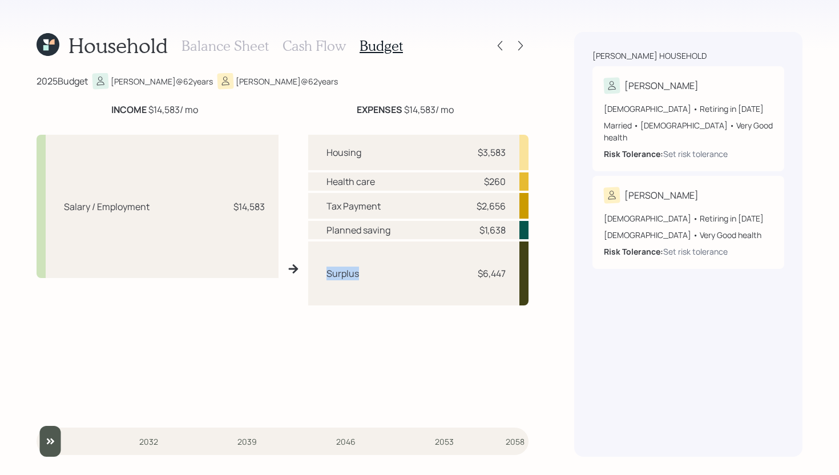
click at [310, 278] on div "Surplus $6,447" at bounding box center [418, 272] width 220 height 63
click at [438, 270] on div "Surplus $6,447" at bounding box center [418, 272] width 220 height 63
click at [316, 48] on h3 "Cash Flow" at bounding box center [313, 46] width 63 height 17
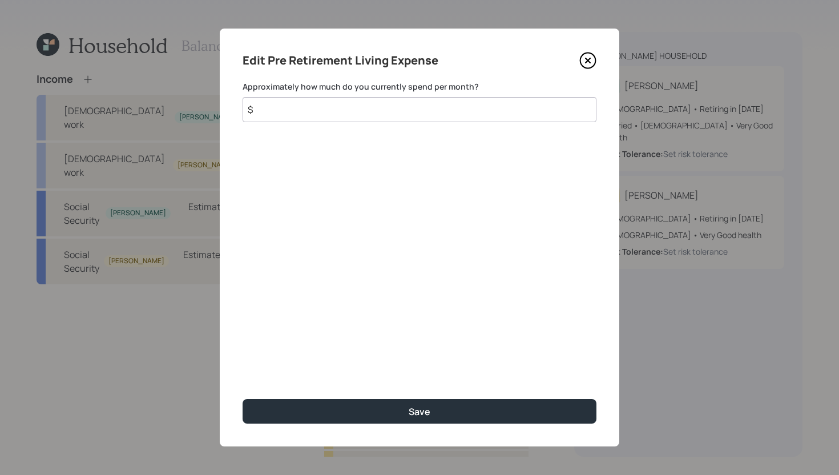
click at [325, 106] on input "$" at bounding box center [420, 109] width 354 height 25
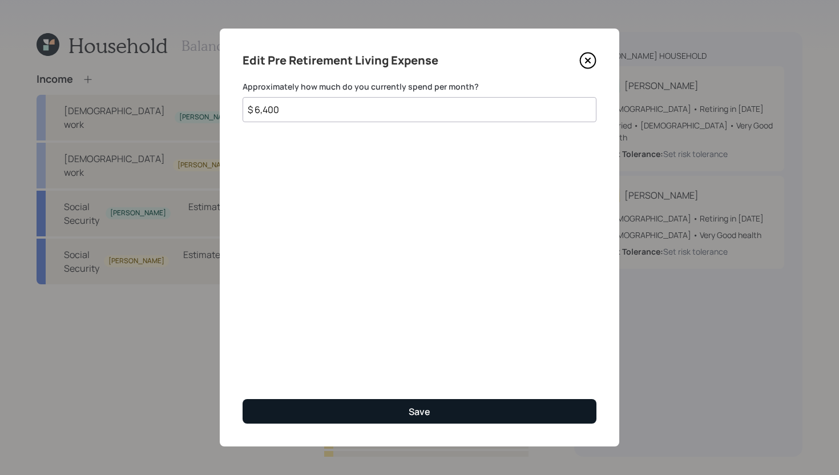
type input "$ 6,400"
click at [411, 415] on div "Save" at bounding box center [420, 411] width 22 height 13
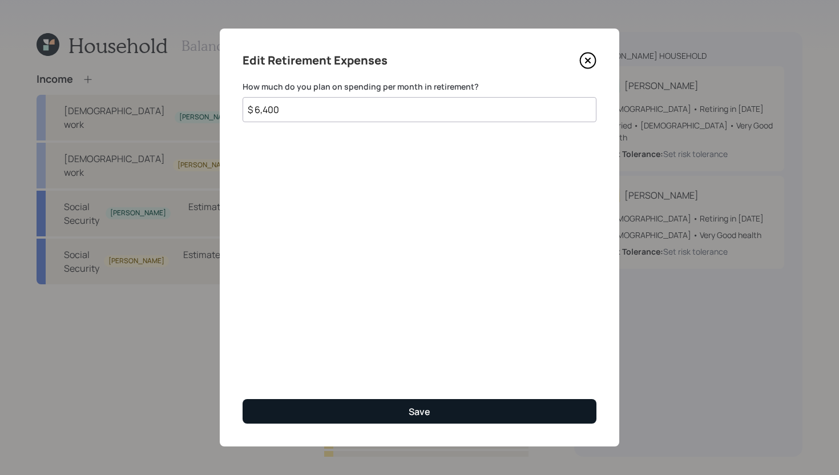
type input "$ 6,400"
click at [390, 409] on button "Save" at bounding box center [420, 411] width 354 height 25
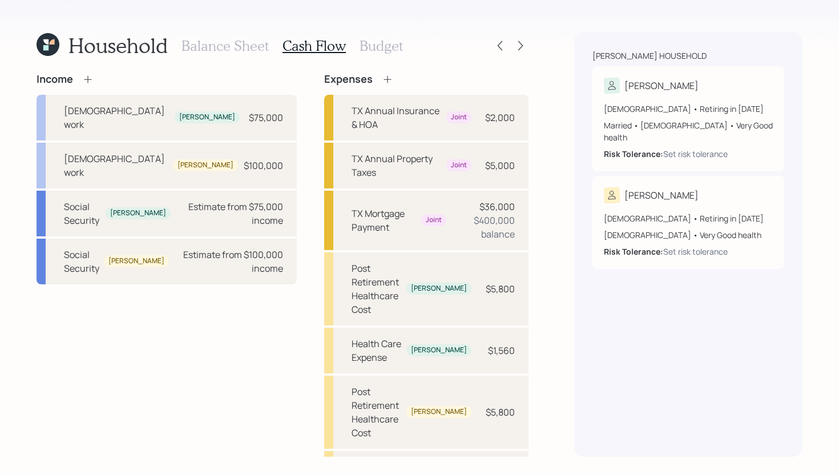
click at [394, 49] on h3 "Budget" at bounding box center [380, 46] width 43 height 17
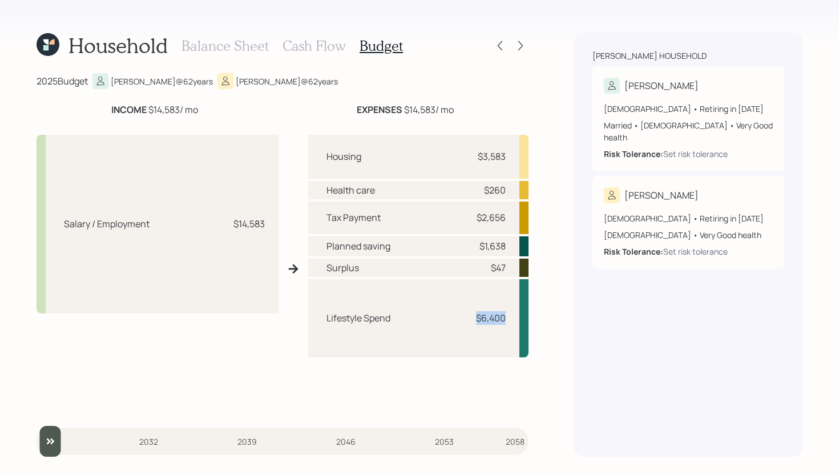
drag, startPoint x: 476, startPoint y: 316, endPoint x: 516, endPoint y: 316, distance: 39.9
click at [516, 316] on div "Lifestyle Spend $6,400" at bounding box center [418, 318] width 220 height 78
click at [500, 304] on div "Lifestyle Spend $6,400" at bounding box center [418, 318] width 220 height 78
click at [515, 41] on icon at bounding box center [520, 45] width 11 height 11
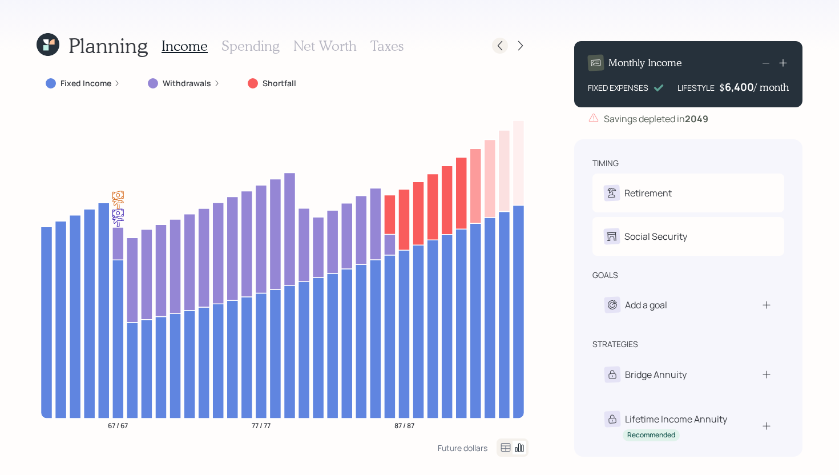
click at [496, 46] on icon at bounding box center [499, 45] width 11 height 11
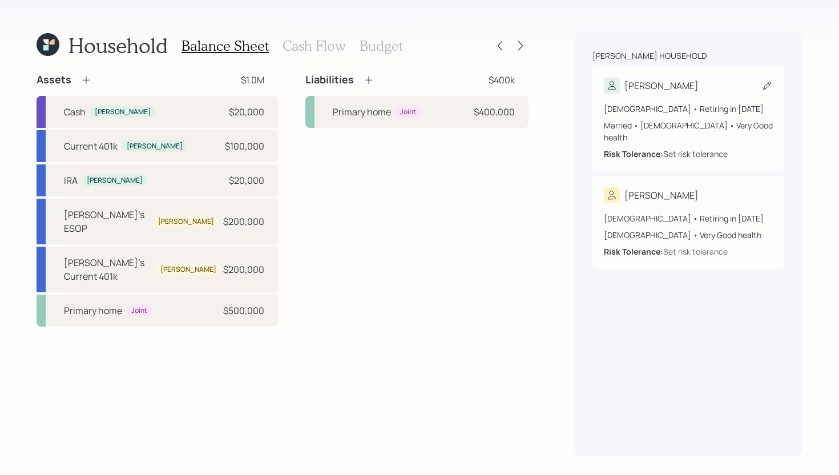
click at [692, 148] on div "Set risk tolerance" at bounding box center [695, 154] width 64 height 12
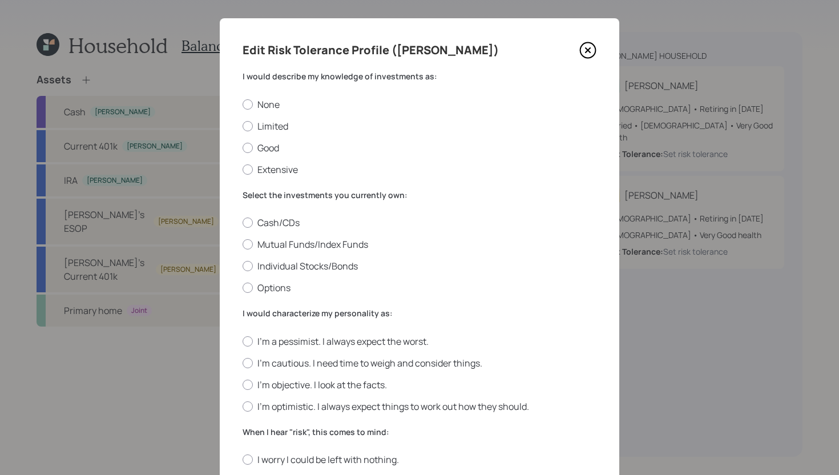
scroll to position [19, 0]
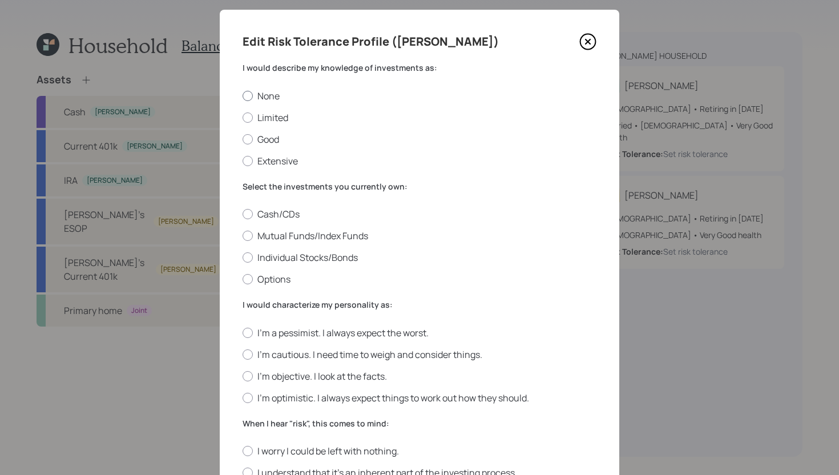
click at [273, 99] on label "None" at bounding box center [420, 96] width 354 height 13
click at [243, 96] on input "None" at bounding box center [242, 95] width 1 height 1
radio input "true"
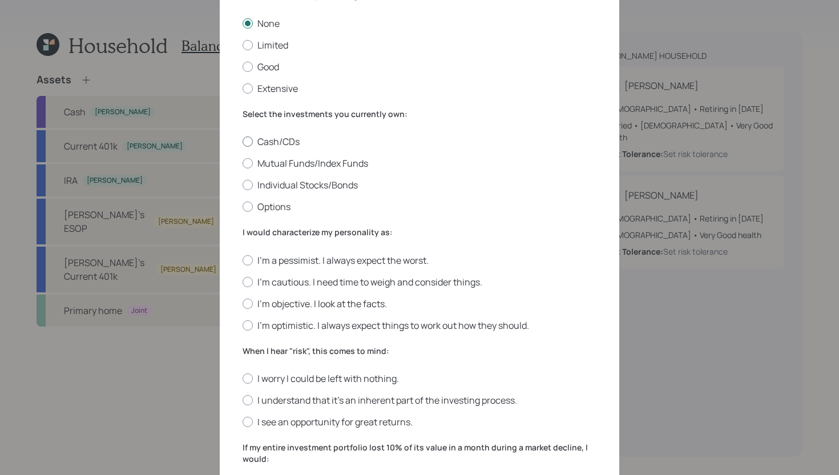
scroll to position [92, 0]
click at [313, 163] on label "Mutual Funds/Index Funds" at bounding box center [420, 162] width 354 height 13
click at [243, 163] on input "Mutual Funds/Index Funds" at bounding box center [242, 162] width 1 height 1
radio input "true"
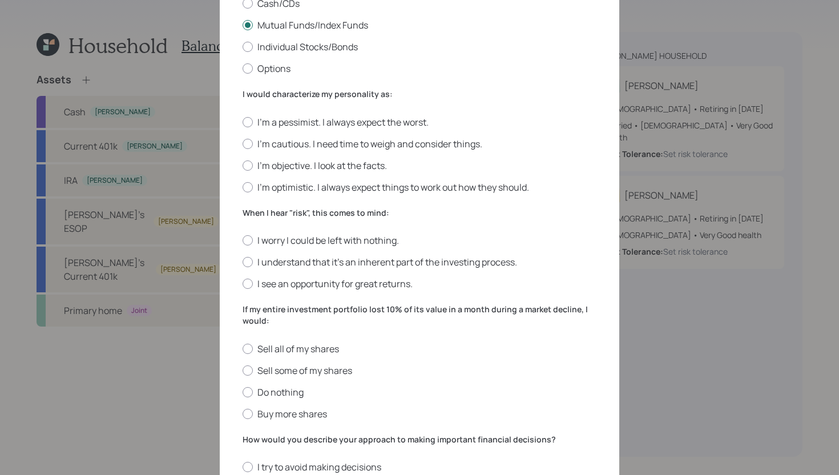
scroll to position [247, 0]
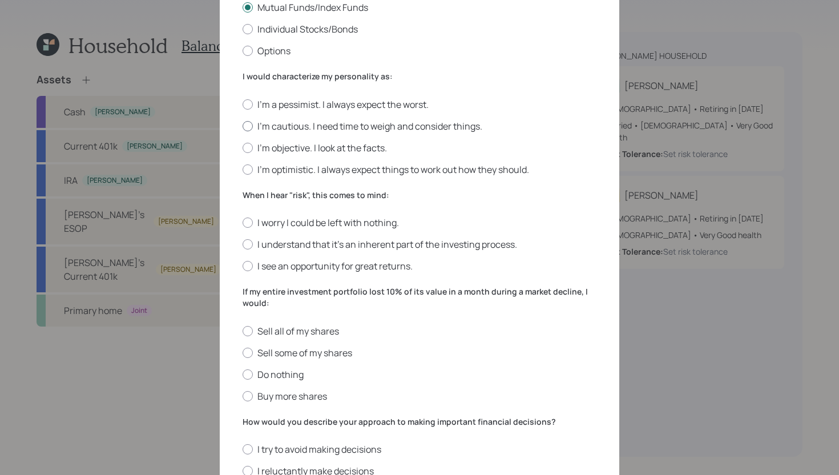
click at [336, 124] on label "I'm cautious. I need time to weigh and consider things." at bounding box center [420, 126] width 354 height 13
click at [243, 126] on input "I'm cautious. I need time to weigh and consider things." at bounding box center [242, 126] width 1 height 1
radio input "true"
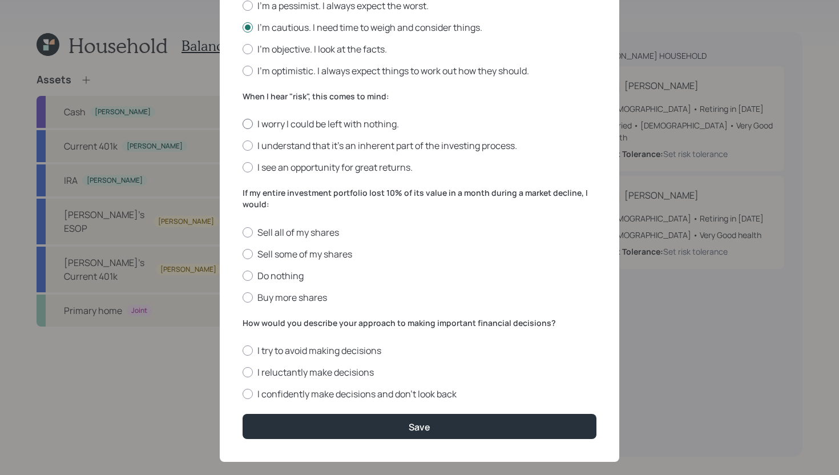
scroll to position [352, 0]
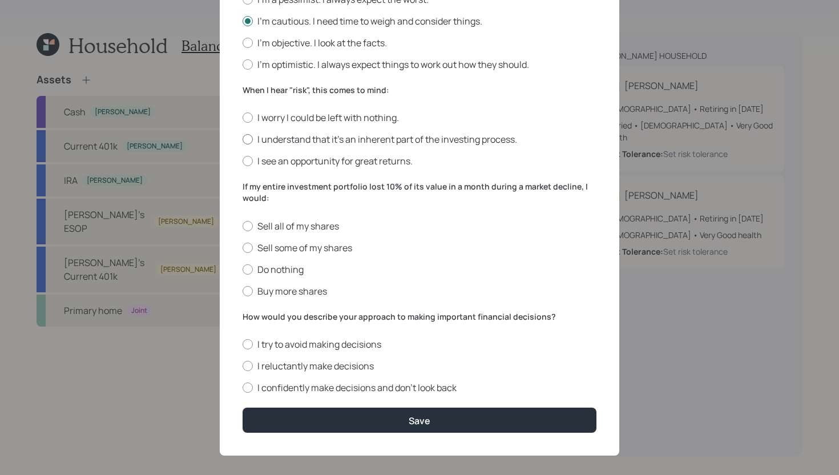
click at [395, 143] on label "I understand that it’s an inherent part of the investing process." at bounding box center [420, 139] width 354 height 13
click at [243, 140] on input "I understand that it’s an inherent part of the investing process." at bounding box center [242, 139] width 1 height 1
radio input "true"
click at [297, 268] on label "Do nothing" at bounding box center [420, 269] width 354 height 13
click at [243, 269] on input "Do nothing" at bounding box center [242, 269] width 1 height 1
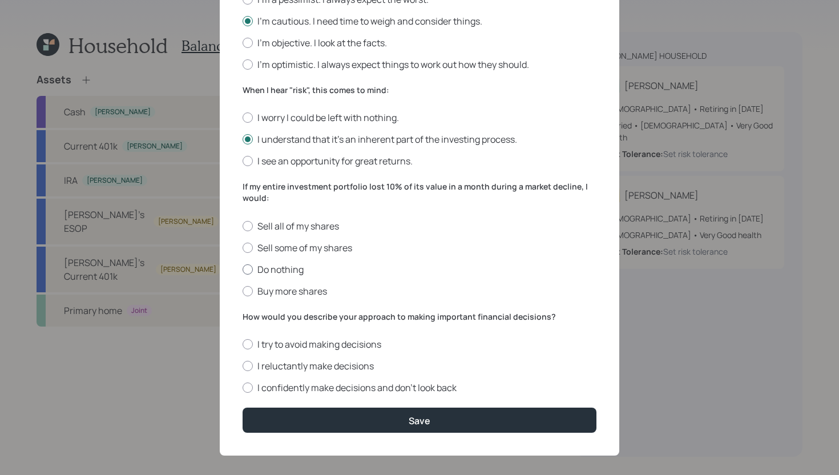
radio input "true"
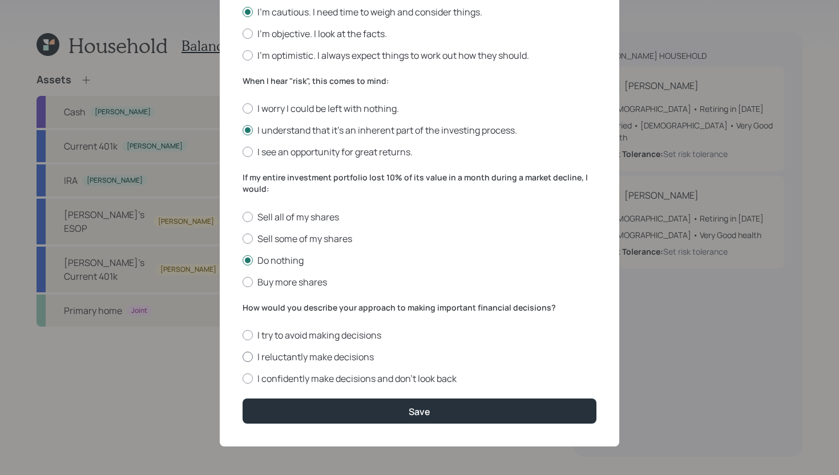
click at [365, 355] on label "I reluctantly make decisions" at bounding box center [420, 356] width 354 height 13
click at [243, 357] on input "I reluctantly make decisions" at bounding box center [242, 357] width 1 height 1
radio input "true"
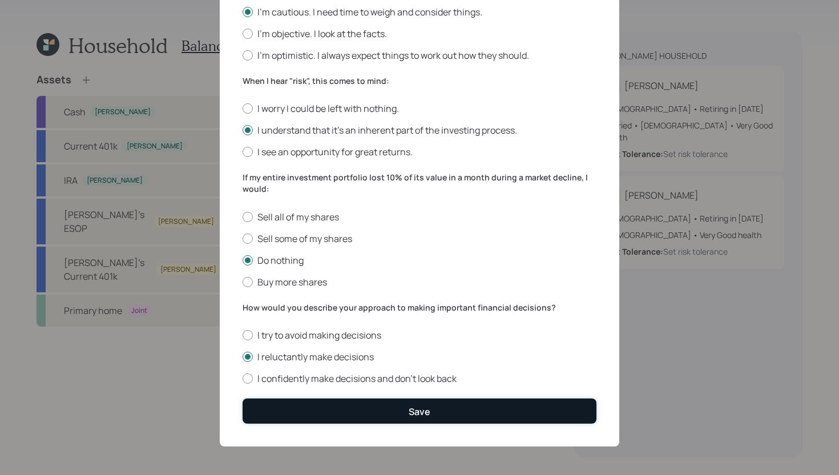
click at [398, 407] on button "Save" at bounding box center [420, 410] width 354 height 25
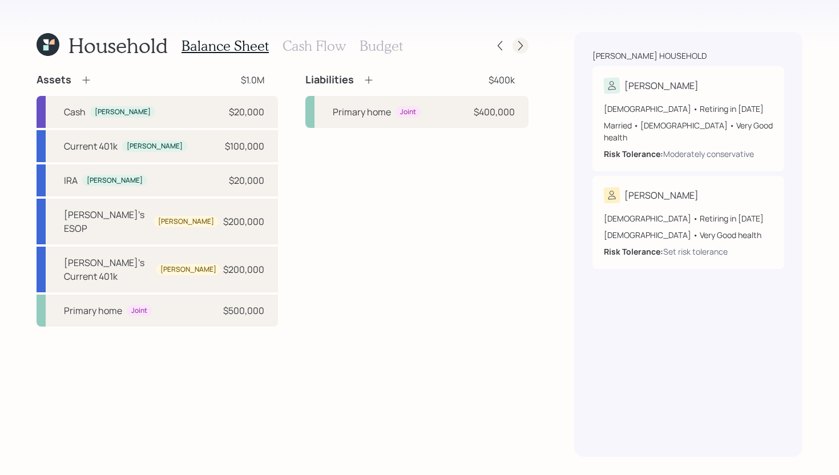
click at [516, 40] on icon at bounding box center [520, 45] width 11 height 11
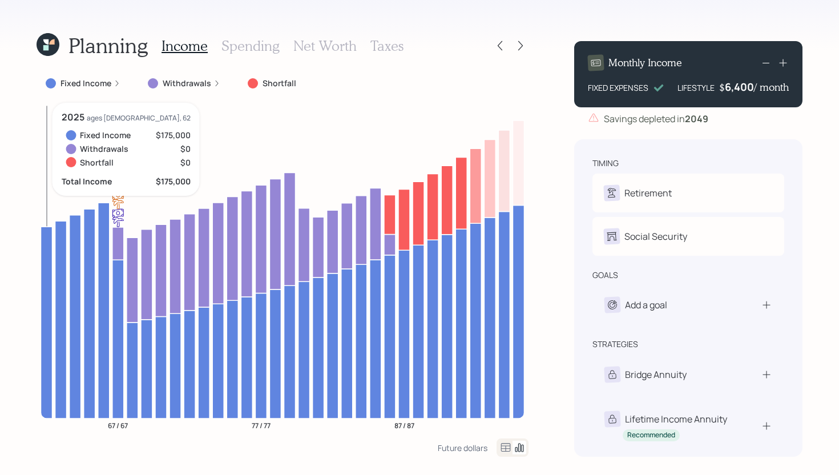
click at [48, 238] on icon at bounding box center [46, 323] width 11 height 192
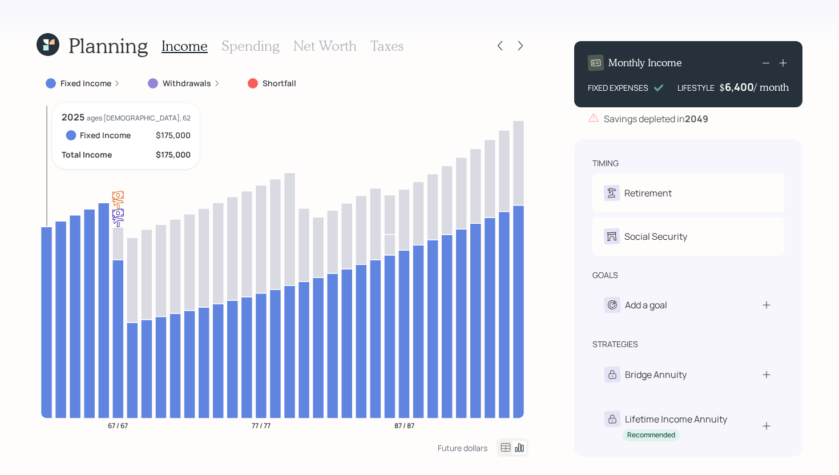
click at [48, 238] on icon at bounding box center [46, 323] width 11 height 192
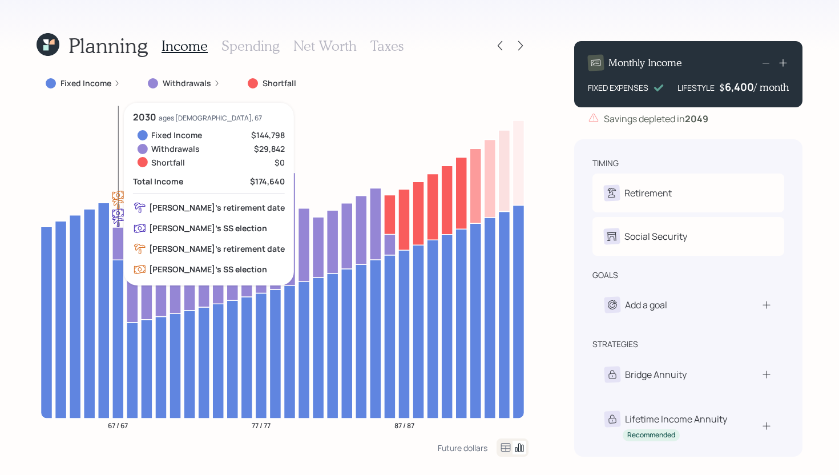
click at [115, 244] on icon at bounding box center [117, 243] width 11 height 33
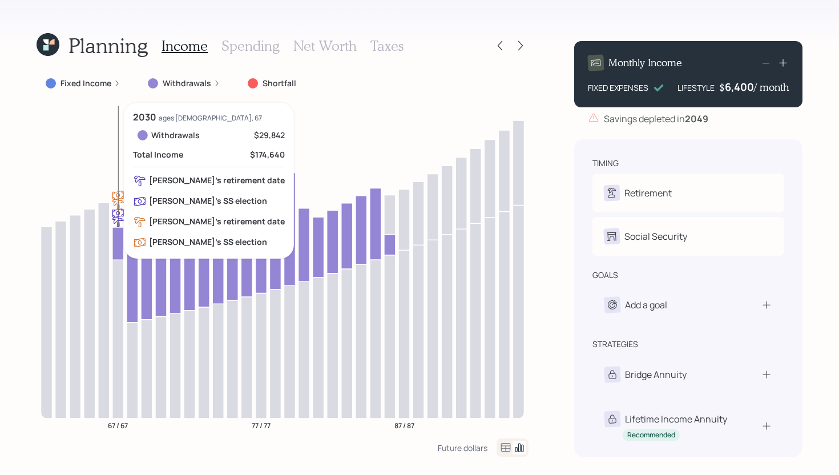
click at [120, 246] on icon at bounding box center [117, 243] width 11 height 33
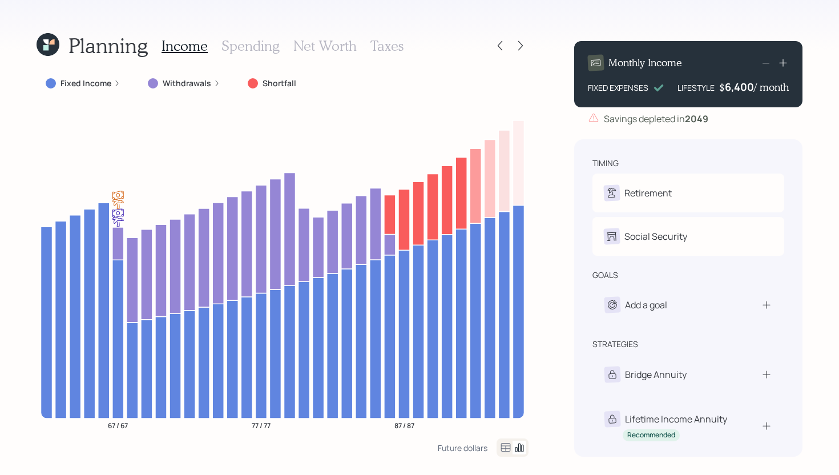
click at [261, 50] on h3 "Spending" at bounding box center [250, 46] width 58 height 17
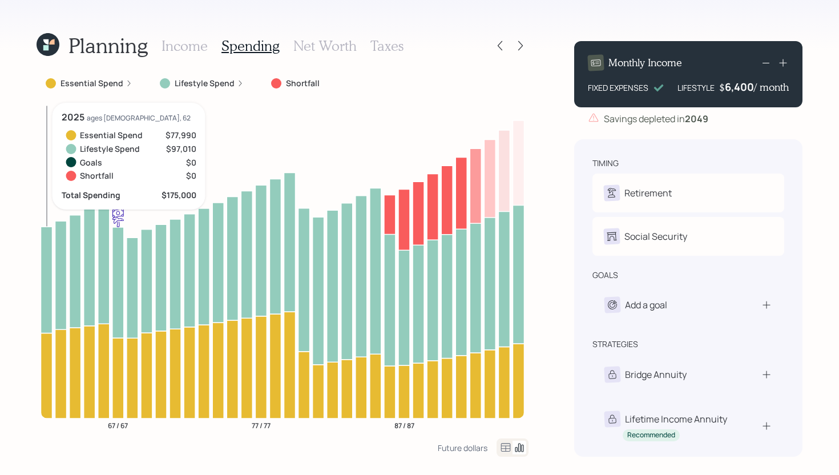
click at [50, 379] on icon at bounding box center [46, 376] width 11 height 86
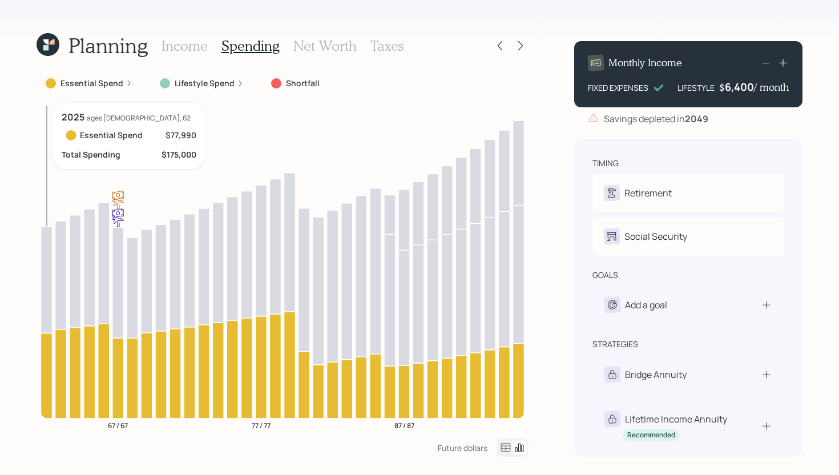
click at [50, 379] on icon at bounding box center [46, 376] width 11 height 86
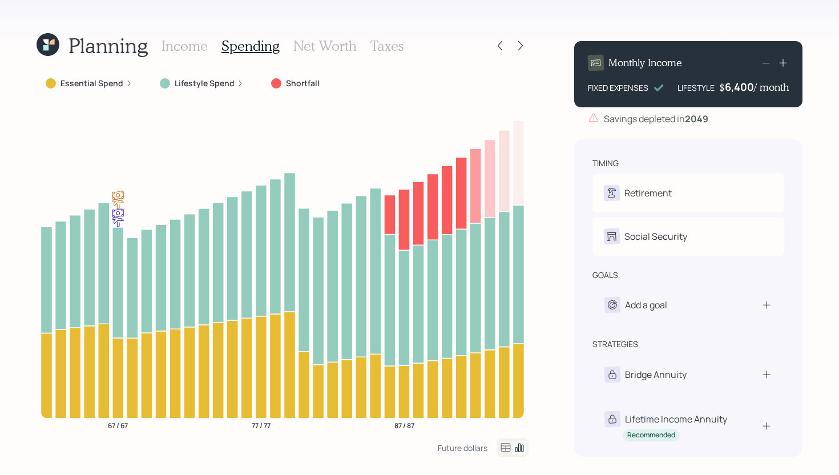
click at [86, 79] on label "Essential Spend" at bounding box center [91, 83] width 63 height 11
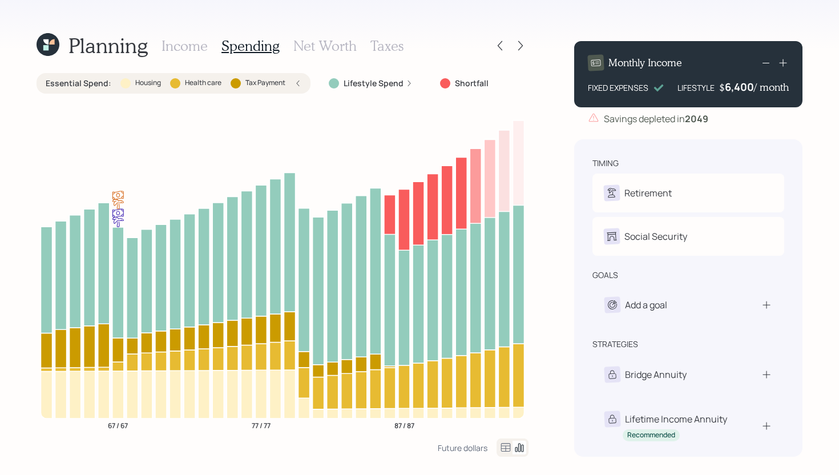
click at [193, 79] on label "Health care" at bounding box center [203, 83] width 37 height 10
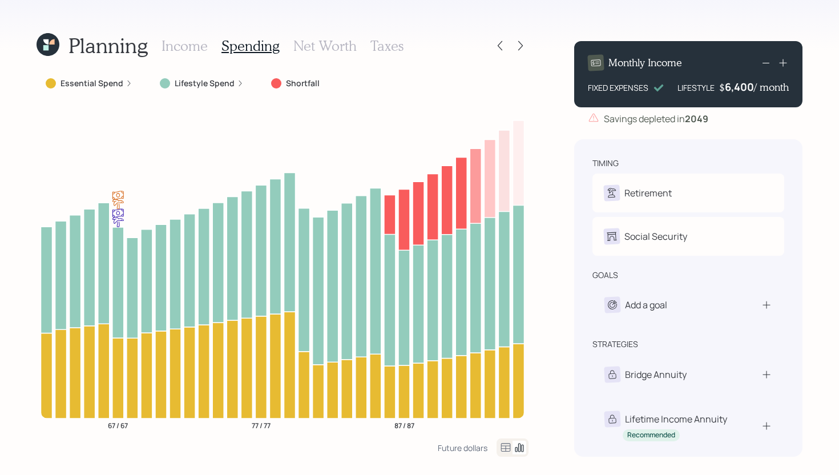
click at [192, 47] on h3 "Income" at bounding box center [184, 46] width 46 height 17
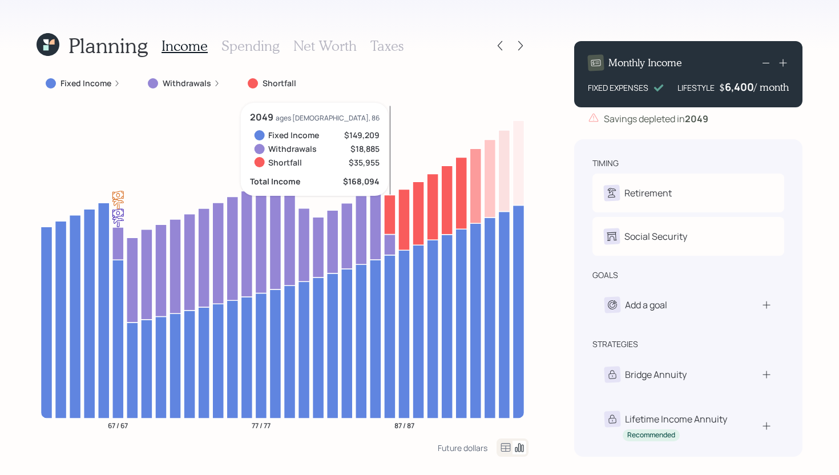
click at [387, 212] on icon at bounding box center [389, 214] width 11 height 39
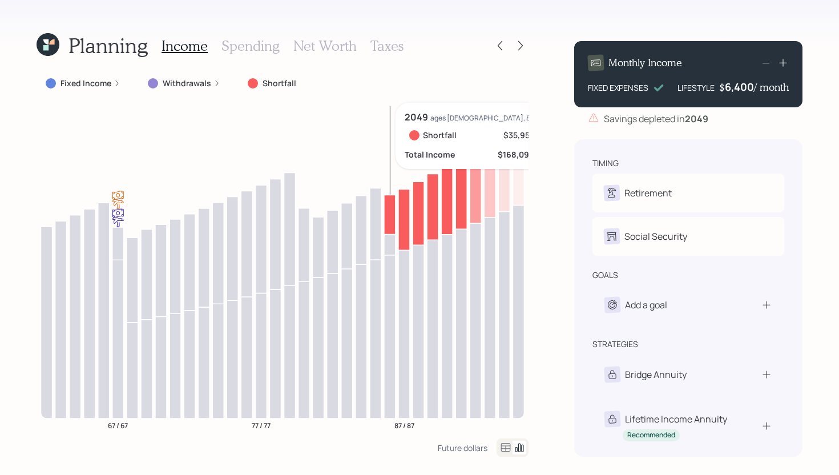
click at [391, 211] on icon at bounding box center [389, 214] width 11 height 39
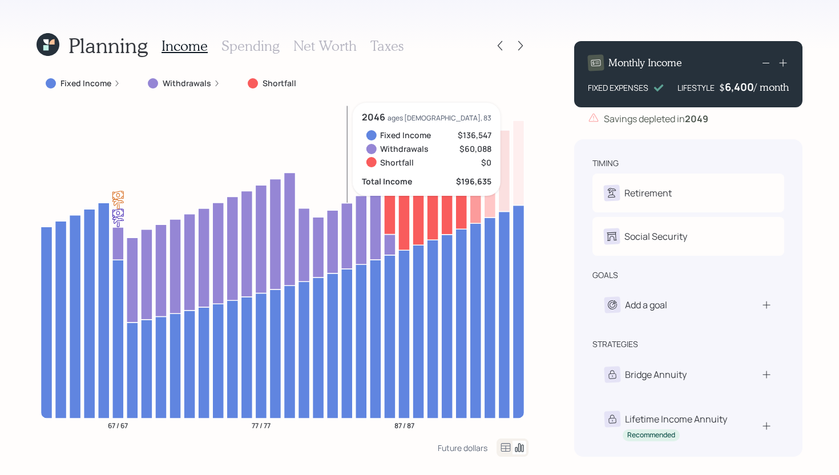
click at [256, 48] on h3 "Spending" at bounding box center [250, 46] width 58 height 17
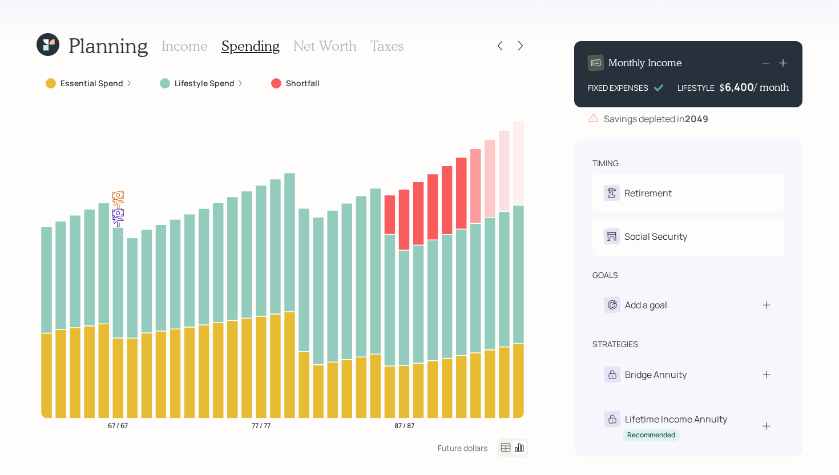
click at [196, 49] on h3 "Income" at bounding box center [184, 46] width 46 height 17
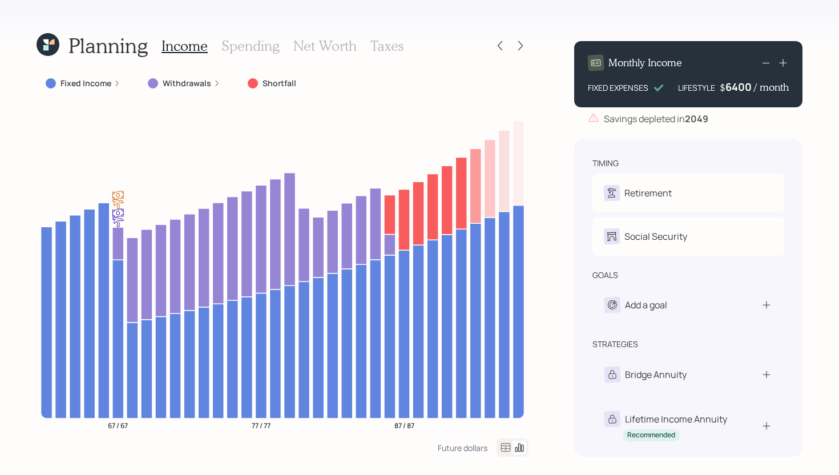
click at [745, 91] on div "6400" at bounding box center [739, 87] width 29 height 14
click at [749, 89] on div "6400" at bounding box center [739, 87] width 29 height 14
click at [748, 88] on div "6400" at bounding box center [739, 87] width 29 height 14
click at [742, 89] on div "6400" at bounding box center [739, 87] width 29 height 14
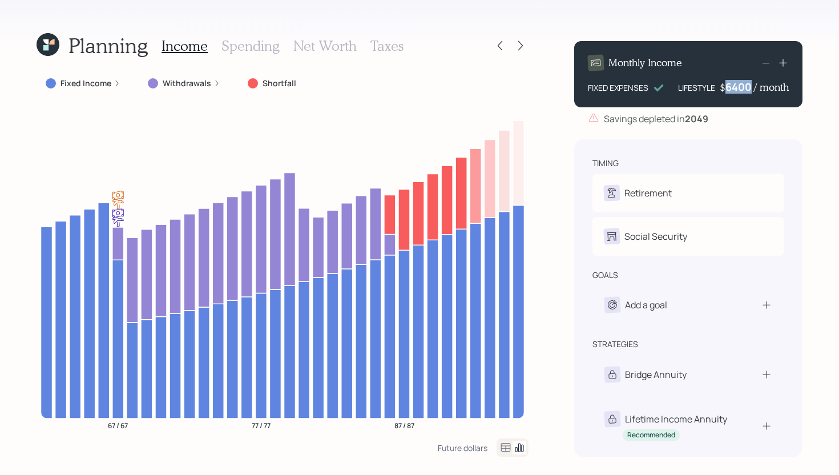
click at [742, 89] on div "6400" at bounding box center [739, 87] width 29 height 14
click at [559, 159] on div "Planning Income Spending Net Worth Taxes Fixed Income Withdrawals Shortfall 67 …" at bounding box center [419, 237] width 839 height 475
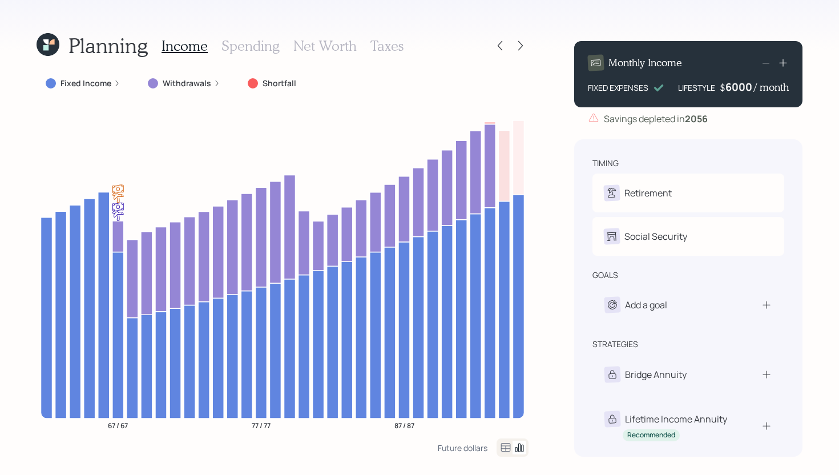
click at [749, 85] on div "6000" at bounding box center [739, 87] width 29 height 14
click at [546, 208] on div "Planning Income Spending Net Worth Taxes Fixed Income Withdrawals Shortfall 67 …" at bounding box center [419, 237] width 839 height 475
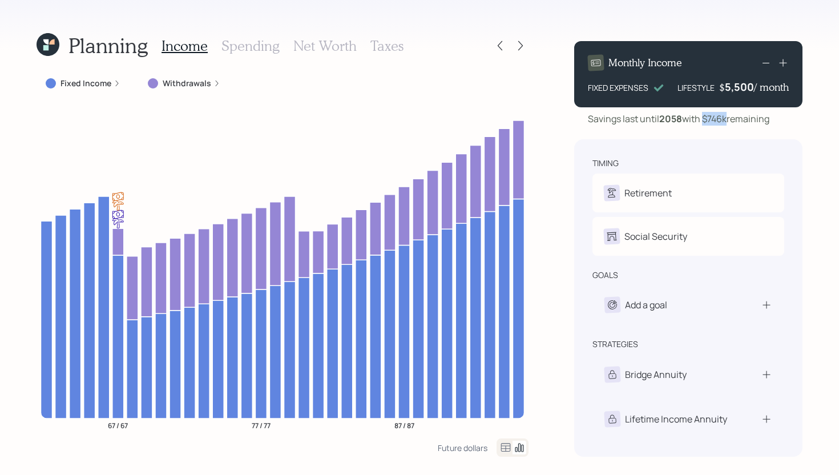
drag, startPoint x: 706, startPoint y: 118, endPoint x: 729, endPoint y: 118, distance: 22.8
click at [729, 118] on div "Savings last until 2058 with $746k remaining" at bounding box center [678, 119] width 181 height 14
click at [742, 122] on div "Savings last until 2058 with $746k remaining" at bounding box center [678, 119] width 181 height 14
click at [732, 87] on div "5,500" at bounding box center [739, 87] width 29 height 14
click at [732, 87] on div "5500" at bounding box center [739, 87] width 29 height 14
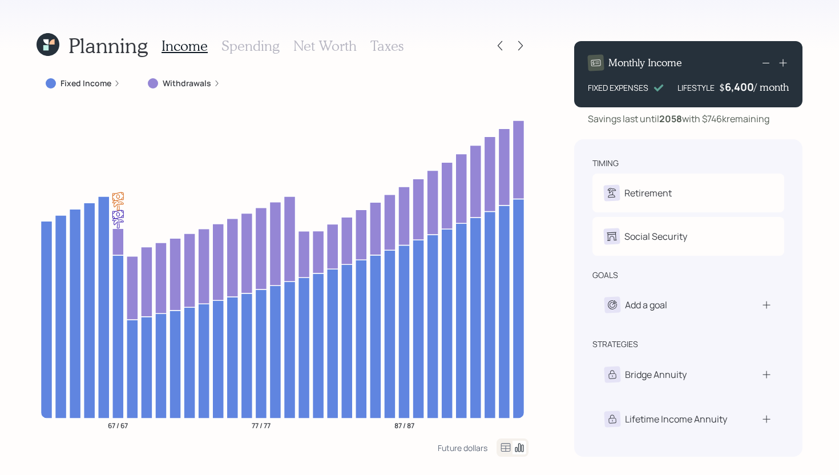
click at [547, 157] on div "Planning Income Spending Net Worth Taxes Fixed Income Withdrawals 67 / 67 77 / …" at bounding box center [419, 237] width 839 height 475
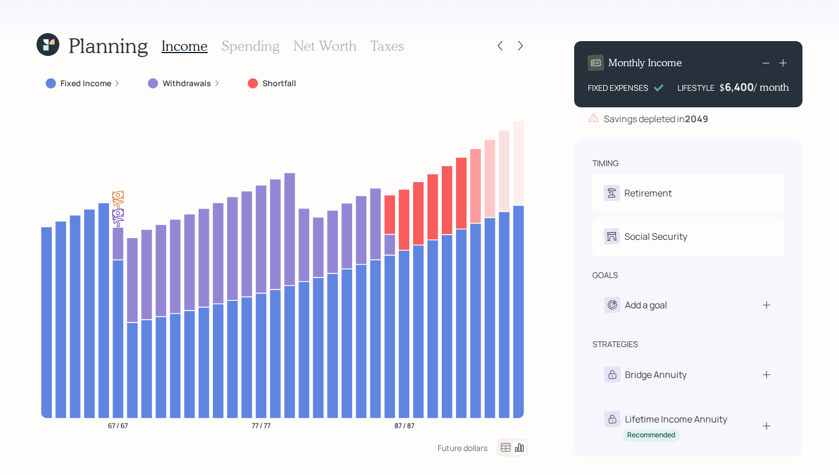
click at [397, 49] on h3 "Taxes" at bounding box center [386, 46] width 33 height 17
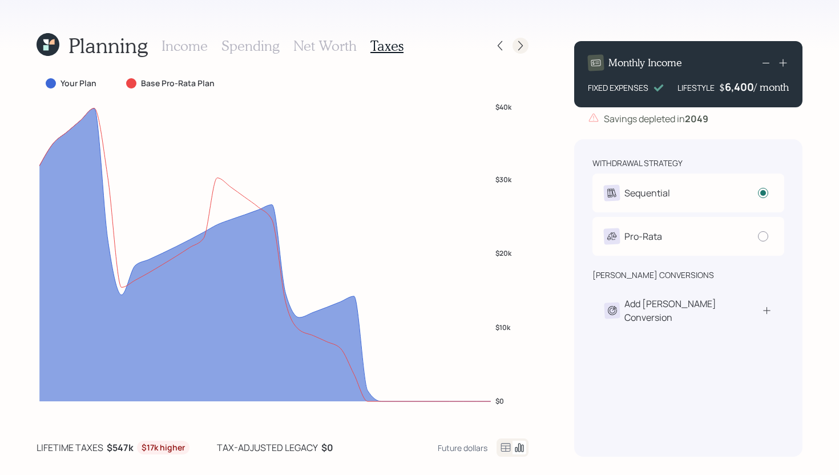
click at [519, 51] on div at bounding box center [520, 46] width 16 height 16
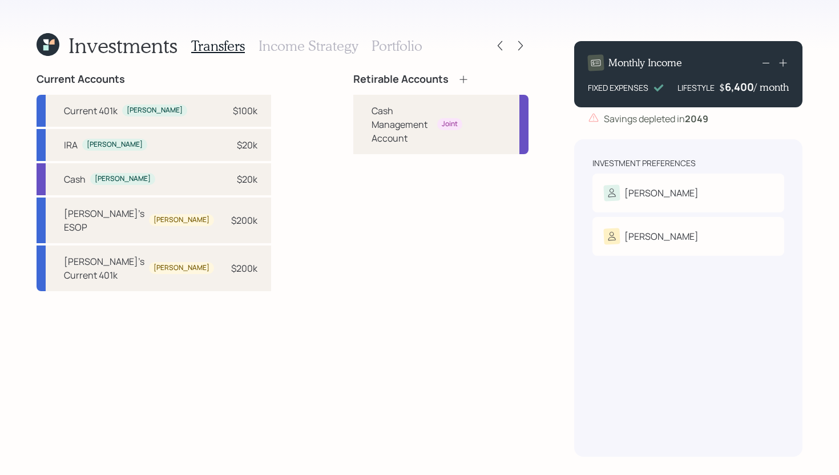
click at [458, 77] on icon at bounding box center [463, 79] width 11 height 11
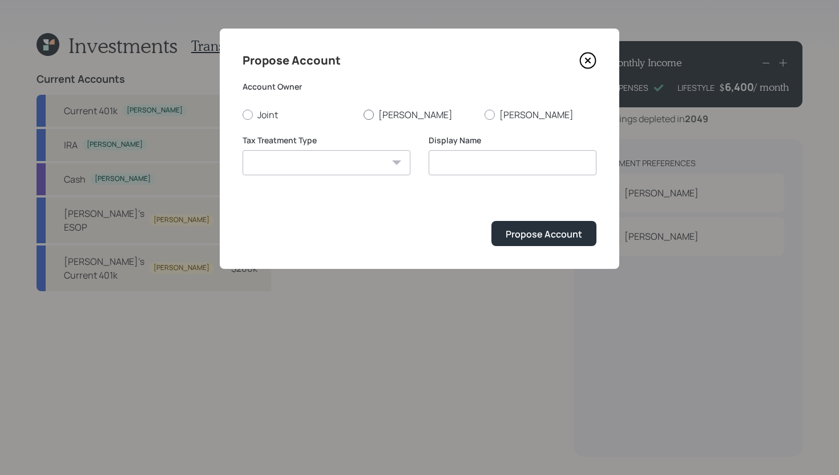
click at [376, 112] on label "[PERSON_NAME]" at bounding box center [419, 114] width 112 height 13
click at [363, 114] on input "[PERSON_NAME]" at bounding box center [363, 114] width 1 height 1
radio input "true"
click at [341, 168] on select "Roth Taxable Traditional" at bounding box center [327, 162] width 168 height 25
select select "traditional"
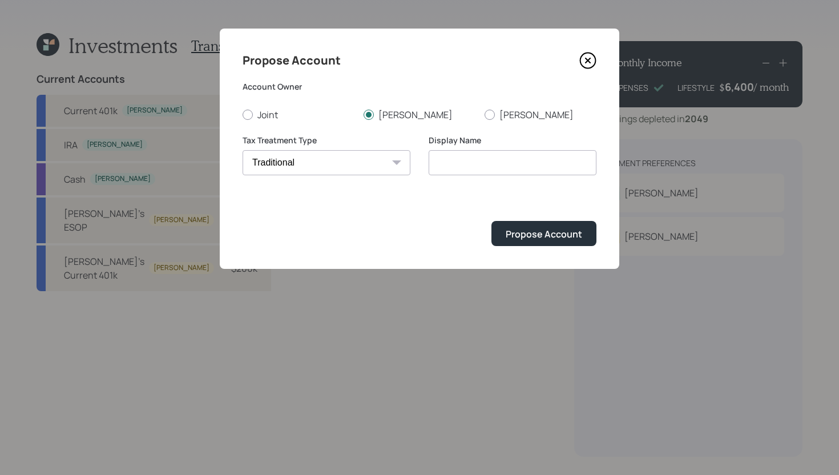
click at [243, 150] on select "Roth Taxable Traditional" at bounding box center [327, 162] width 168 height 25
click at [472, 165] on input "Traditional" at bounding box center [513, 162] width 168 height 25
click at [505, 163] on input "Traditional" at bounding box center [513, 162] width 168 height 25
type input "Traditional IRA"
click at [536, 228] on div "Propose Account" at bounding box center [544, 234] width 76 height 13
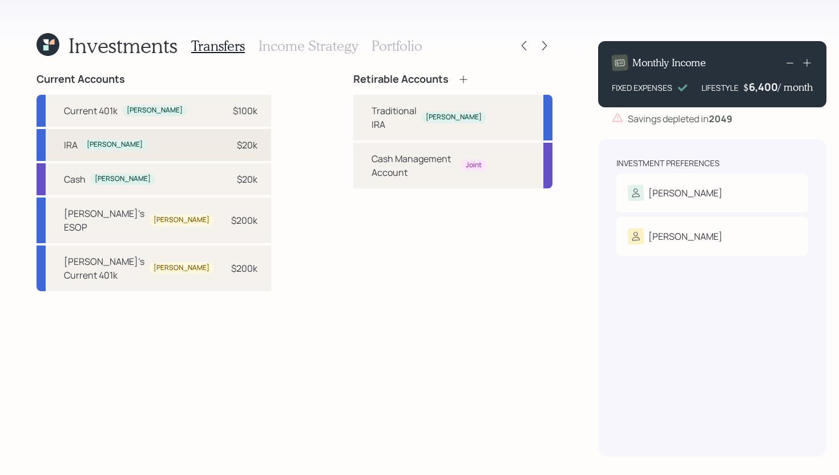
click at [174, 142] on div "IRA Jane $20k" at bounding box center [154, 145] width 235 height 32
click at [354, 99] on div "Traditional IRA Jane" at bounding box center [452, 118] width 199 height 46
select select "025f90d3-9684-4a59-a665-4b2cbc1eb107"
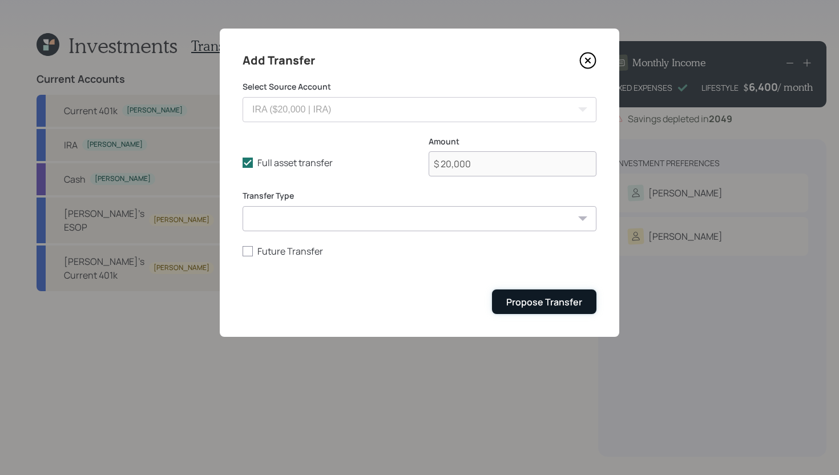
click at [514, 300] on div "Propose Transfer" at bounding box center [544, 302] width 76 height 13
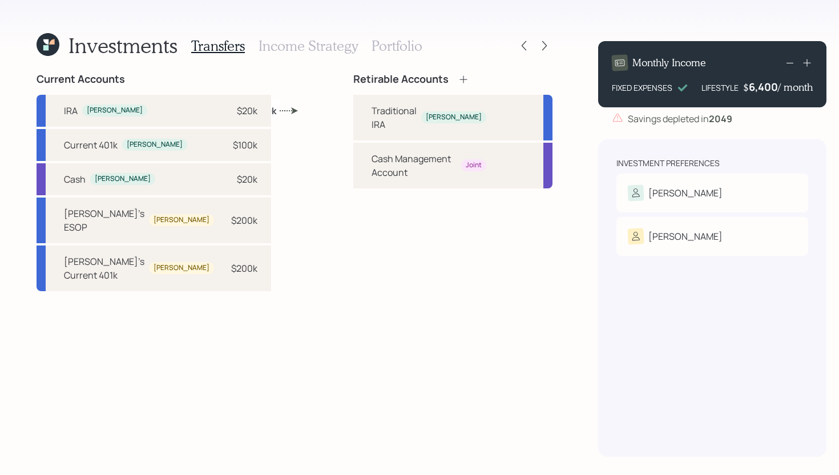
click at [286, 49] on h3 "Income Strategy" at bounding box center [307, 46] width 99 height 17
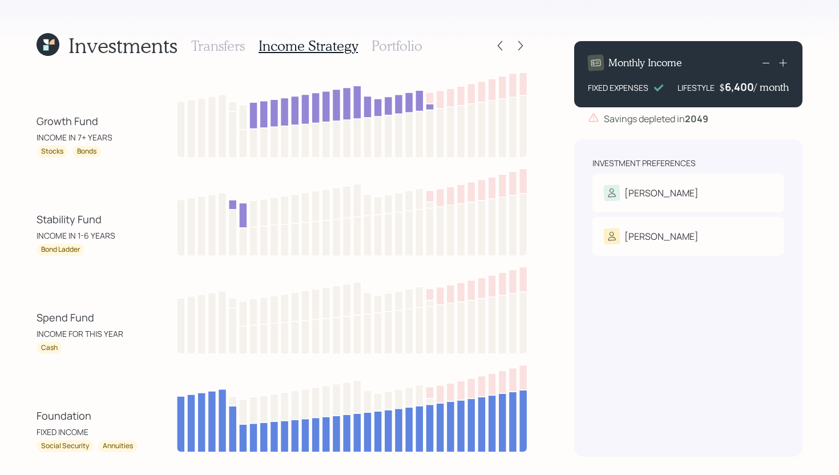
scroll to position [8, 0]
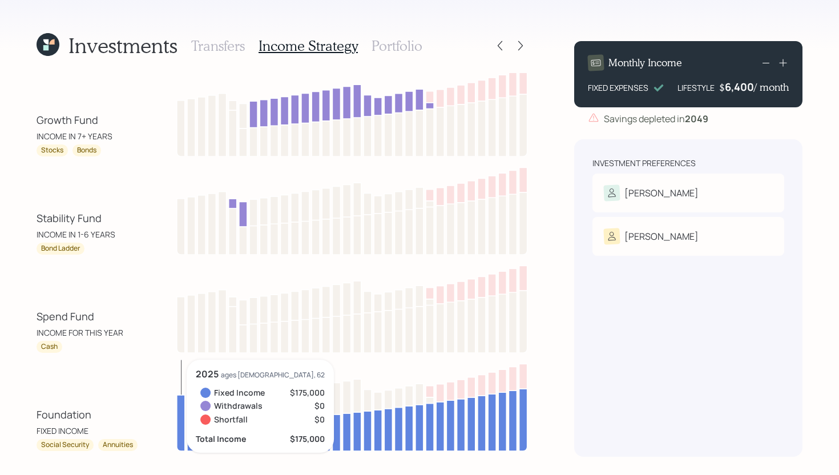
click at [127, 231] on div "Stability Fund INCOME IN 1-6 YEARS" at bounding box center [88, 226] width 103 height 30
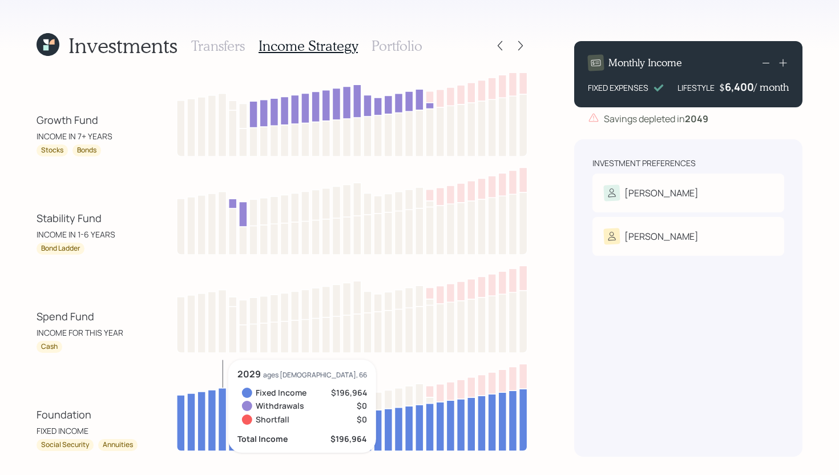
scroll to position [40, 0]
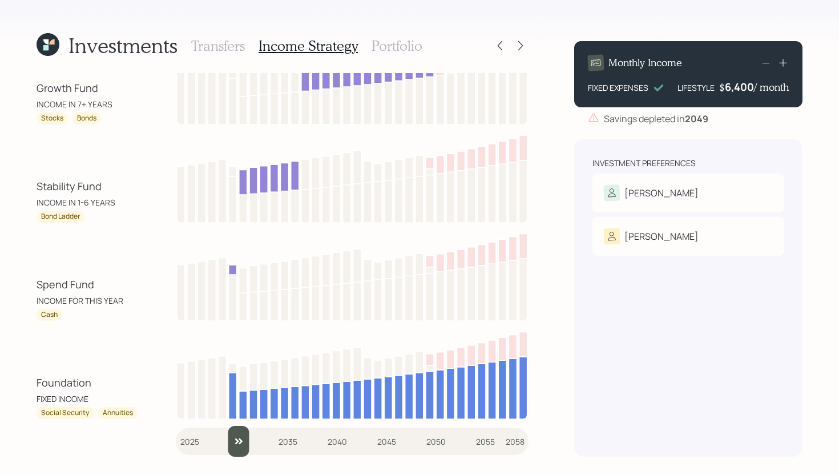
drag, startPoint x: 187, startPoint y: 445, endPoint x: 235, endPoint y: 439, distance: 48.3
click at [235, 439] on input "slider" at bounding box center [352, 441] width 353 height 31
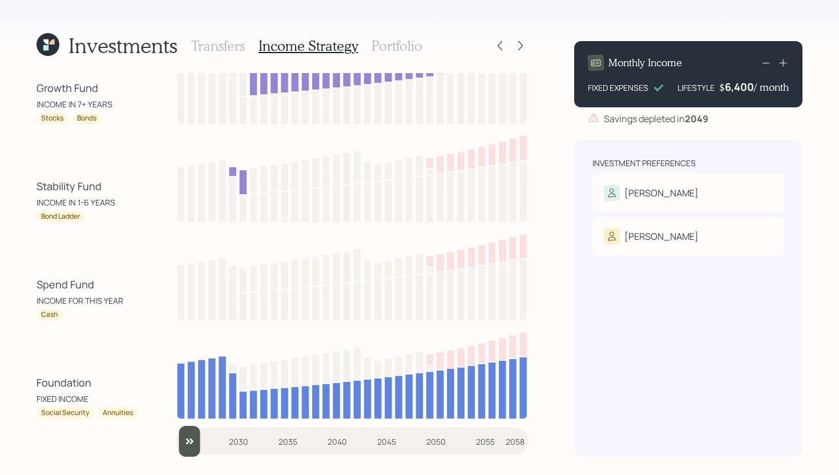
drag, startPoint x: 238, startPoint y: 443, endPoint x: 156, endPoint y: 445, distance: 82.2
type input "2025"
click at [176, 445] on input "slider" at bounding box center [352, 441] width 353 height 31
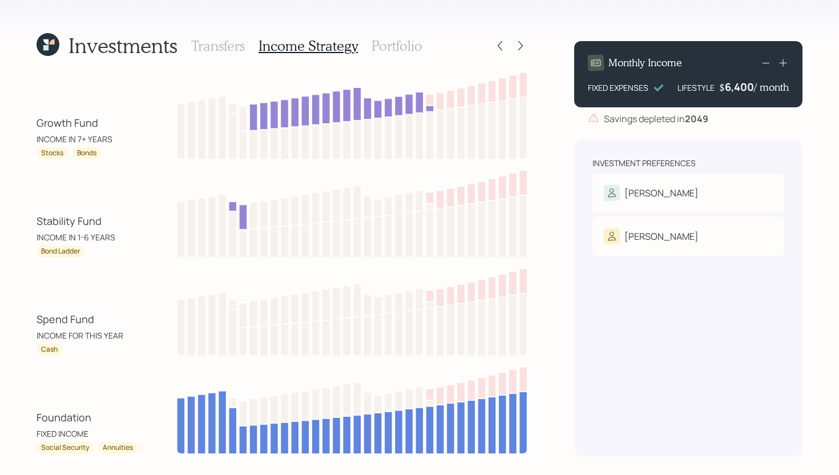
scroll to position [0, 0]
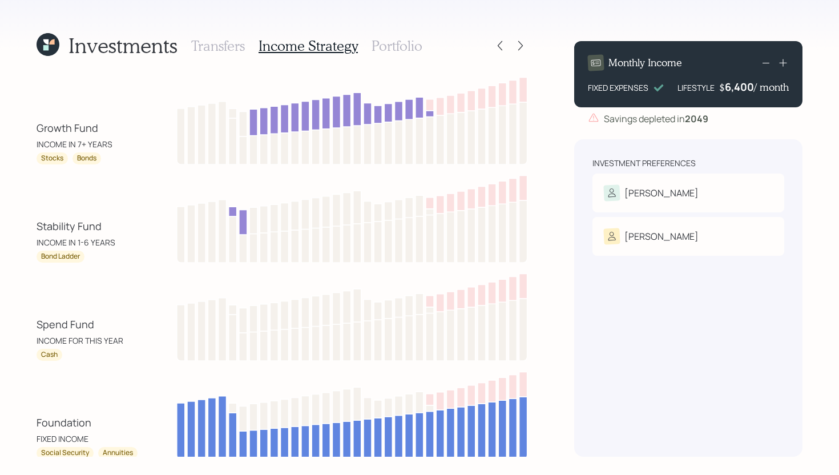
click at [404, 46] on h3 "Portfolio" at bounding box center [396, 46] width 51 height 17
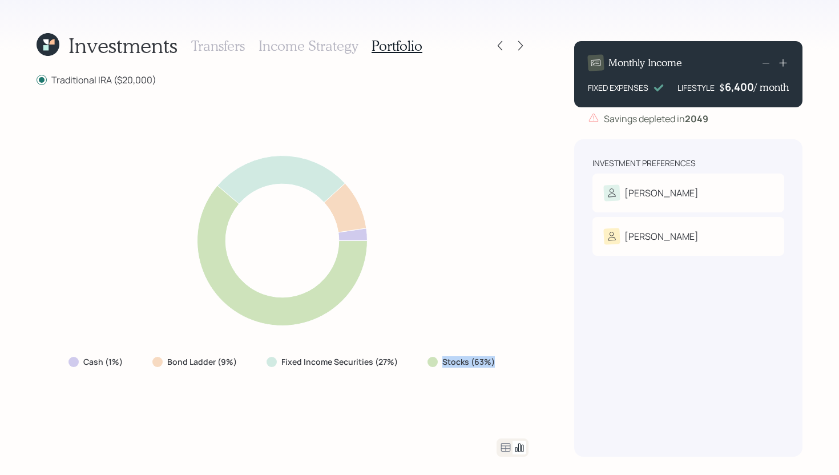
drag, startPoint x: 438, startPoint y: 362, endPoint x: 494, endPoint y: 361, distance: 55.4
click at [494, 361] on div "Stocks (63%)" at bounding box center [462, 361] width 70 height 11
click at [499, 359] on div "Stocks (63%)" at bounding box center [462, 362] width 88 height 21
drag, startPoint x: 232, startPoint y: 361, endPoint x: 182, endPoint y: 361, distance: 49.6
click at [182, 361] on label "Bond Ladder (9%)" at bounding box center [202, 361] width 70 height 11
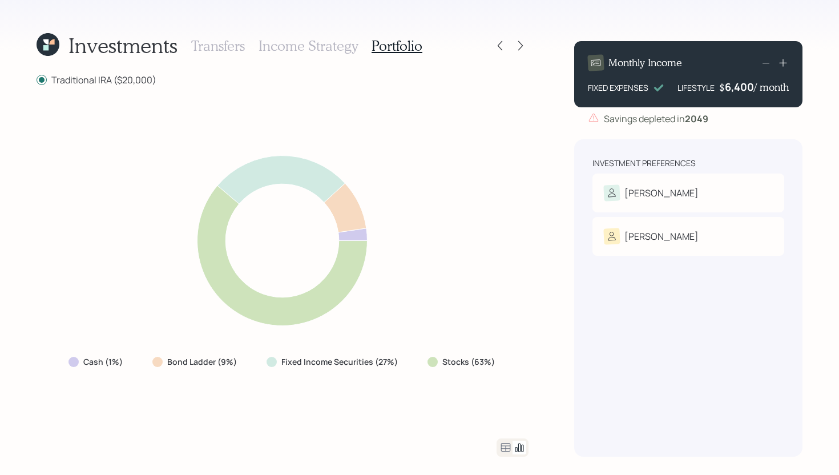
click at [232, 342] on div "Cash (1%) Bond Ladder (9%) Fixed Income Securities (27%) Stocks (63%)" at bounding box center [283, 262] width 492 height 325
click at [506, 446] on icon at bounding box center [506, 448] width 14 height 14
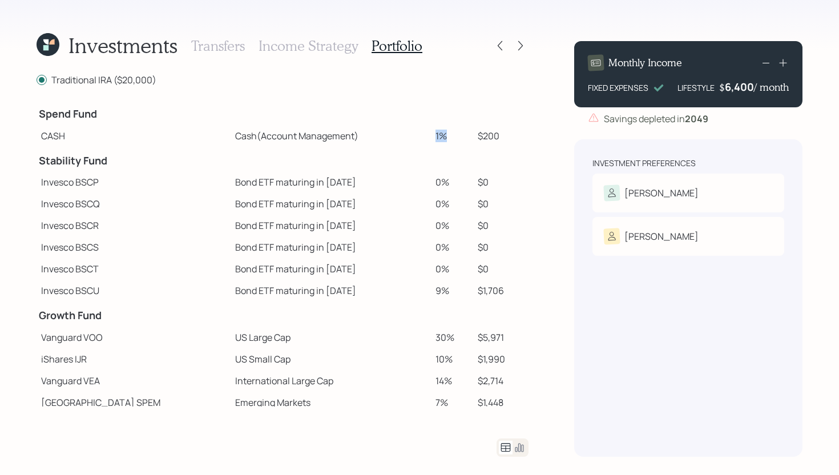
drag, startPoint x: 442, startPoint y: 133, endPoint x: 422, endPoint y: 134, distance: 20.6
click at [431, 134] on td "1%" at bounding box center [452, 136] width 42 height 22
click at [431, 106] on td at bounding box center [452, 112] width 42 height 25
drag, startPoint x: 435, startPoint y: 134, endPoint x: 419, endPoint y: 134, distance: 15.4
click at [431, 134] on td "1%" at bounding box center [452, 136] width 42 height 22
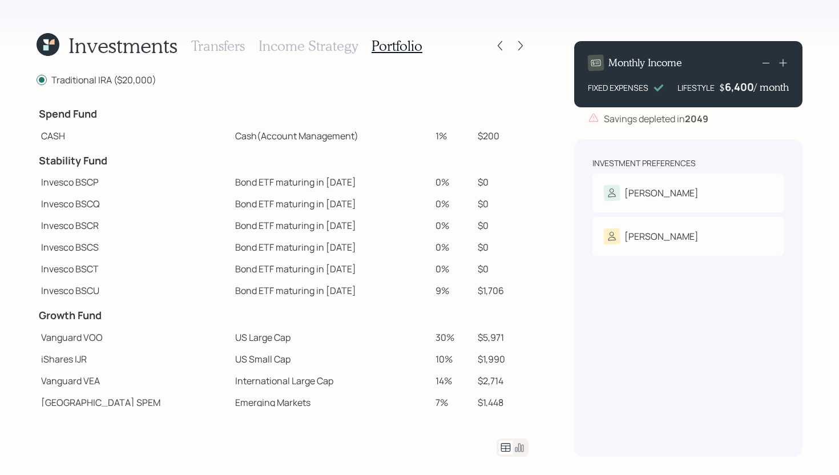
click at [381, 131] on td "Cash (Account Management)" at bounding box center [331, 136] width 200 height 22
drag, startPoint x: 433, startPoint y: 135, endPoint x: 421, endPoint y: 135, distance: 12.0
click at [431, 135] on td "1%" at bounding box center [452, 136] width 42 height 22
click at [402, 131] on td "Cash (Account Management)" at bounding box center [331, 136] width 200 height 22
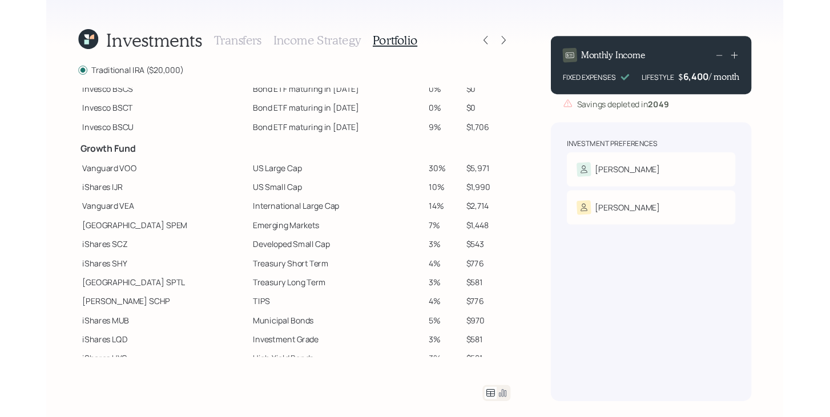
scroll to position [202, 0]
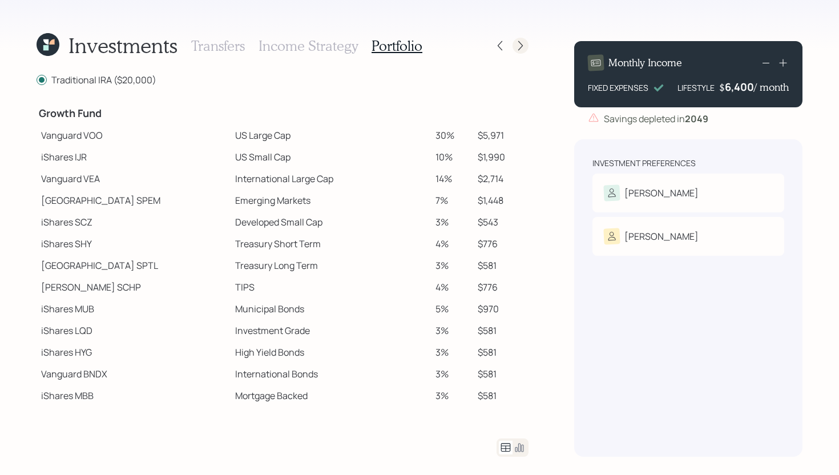
click at [520, 48] on icon at bounding box center [520, 45] width 11 height 11
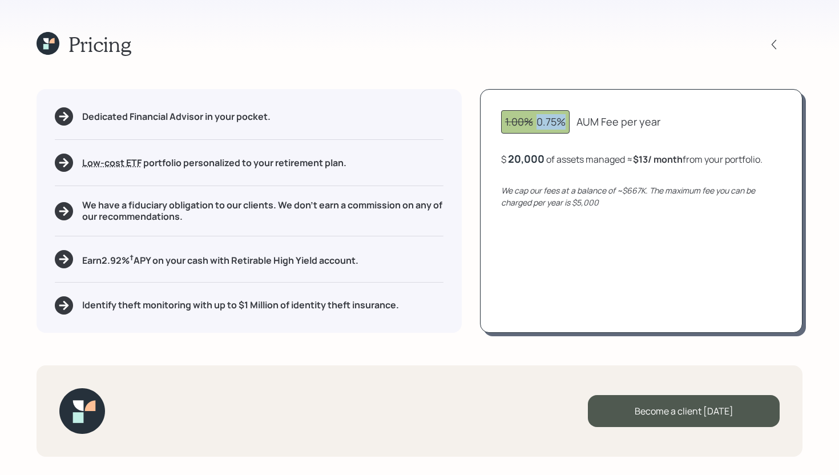
drag, startPoint x: 536, startPoint y: 122, endPoint x: 573, endPoint y: 119, distance: 37.8
click at [573, 119] on div "1.00% 0.75% AUM Fee per year" at bounding box center [641, 121] width 280 height 23
click at [623, 95] on div "1.00% 0.75% AUM Fee per year $ 20,000 of assets managed ≈ $13 / month from your…" at bounding box center [641, 210] width 322 height 243
click at [510, 160] on div "20000" at bounding box center [525, 159] width 34 height 14
click at [539, 232] on div "1.00% 0.75% AUM Fee per year $ 20000 of assets managed ≈ $13 / month from your …" at bounding box center [641, 210] width 322 height 243
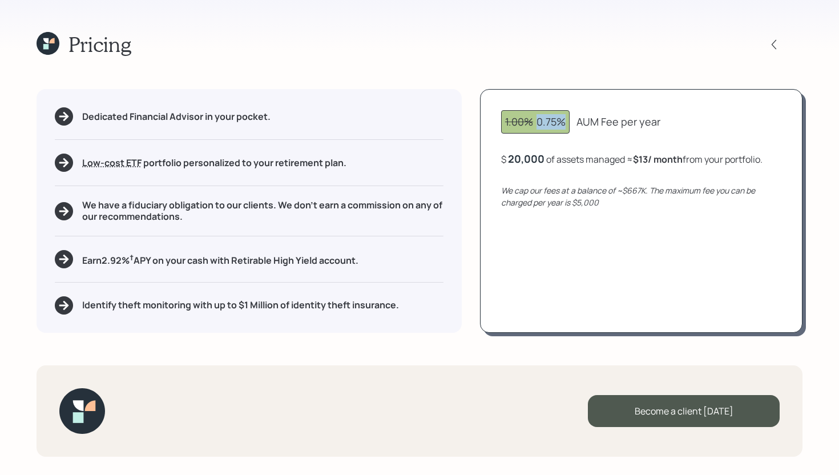
drag, startPoint x: 536, startPoint y: 121, endPoint x: 565, endPoint y: 121, distance: 29.1
click at [565, 121] on div "1.00% 0.75%" at bounding box center [535, 121] width 60 height 15
click at [565, 175] on div "1.00% 0.75% AUM Fee per year $ 20,000 of assets managed ≈ $13 / month from your…" at bounding box center [641, 210] width 322 height 243
click at [50, 38] on icon at bounding box center [48, 43] width 23 height 23
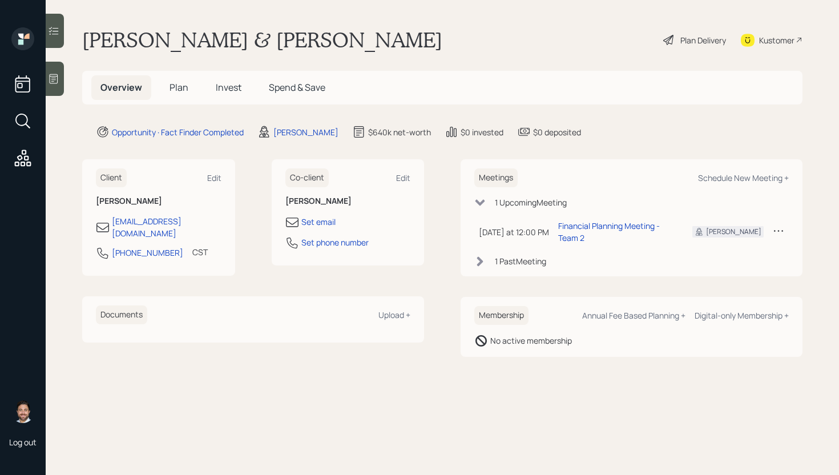
click at [171, 90] on span "Plan" at bounding box center [178, 87] width 19 height 13
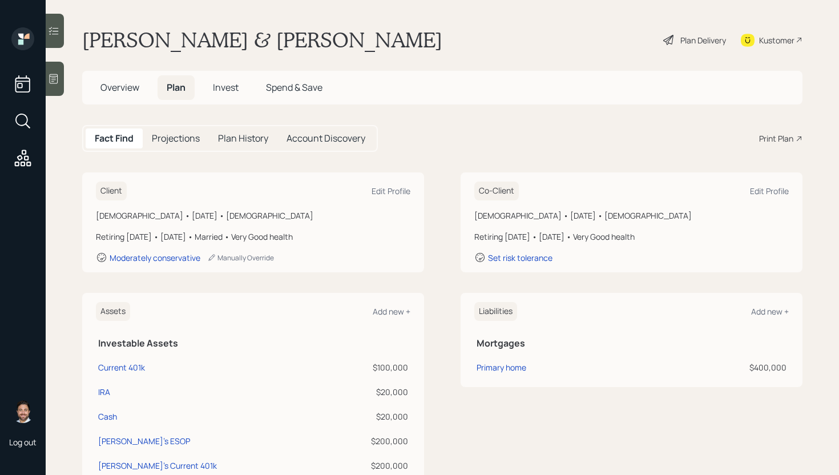
click at [783, 138] on div "Print Plan" at bounding box center [776, 138] width 34 height 12
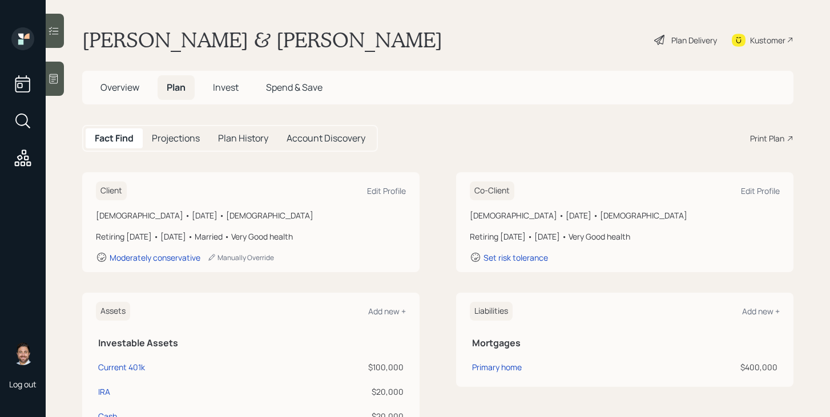
click at [128, 87] on span "Overview" at bounding box center [119, 87] width 39 height 13
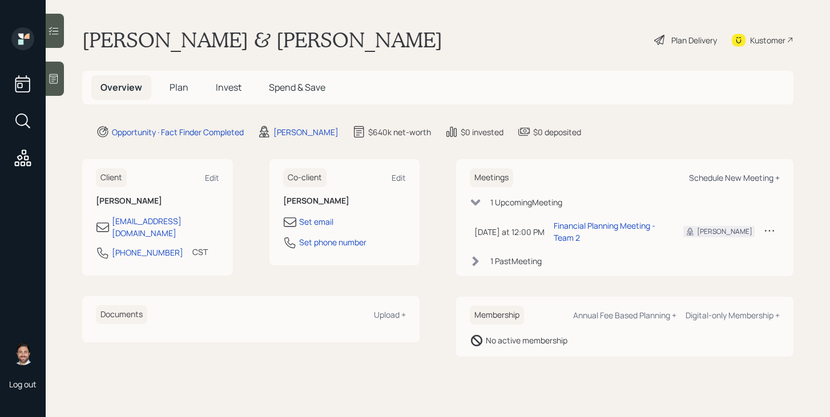
click at [713, 177] on div "Schedule New Meeting +" at bounding box center [734, 177] width 91 height 11
select select "bffa7908-1b2a-4c79-9bb6-f0ec9aed22d3"
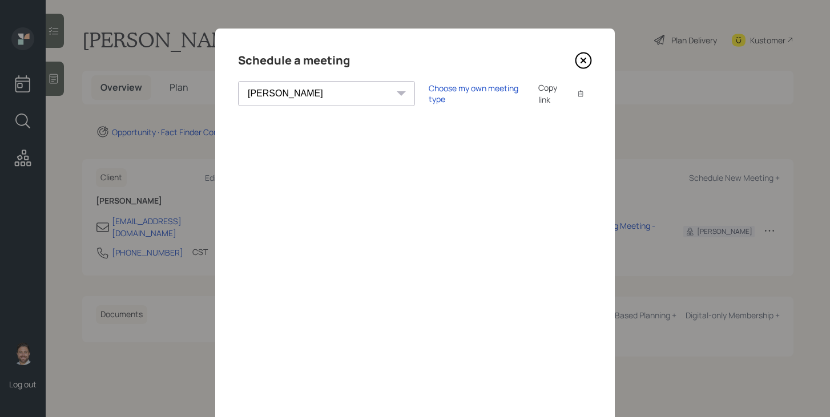
click at [581, 64] on icon at bounding box center [583, 60] width 17 height 17
